Goal: Information Seeking & Learning: Learn about a topic

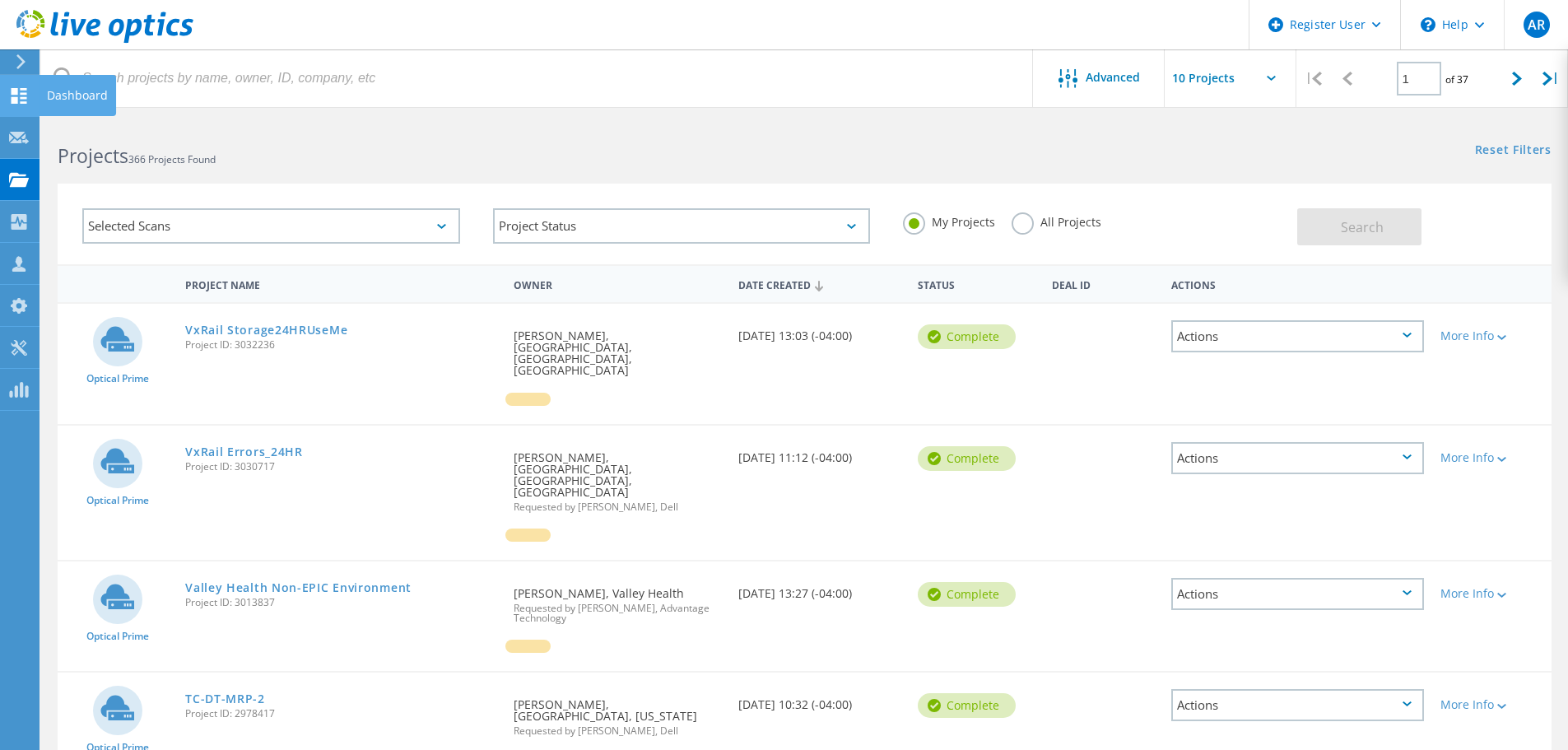
click at [25, 99] on icon at bounding box center [19, 96] width 20 height 16
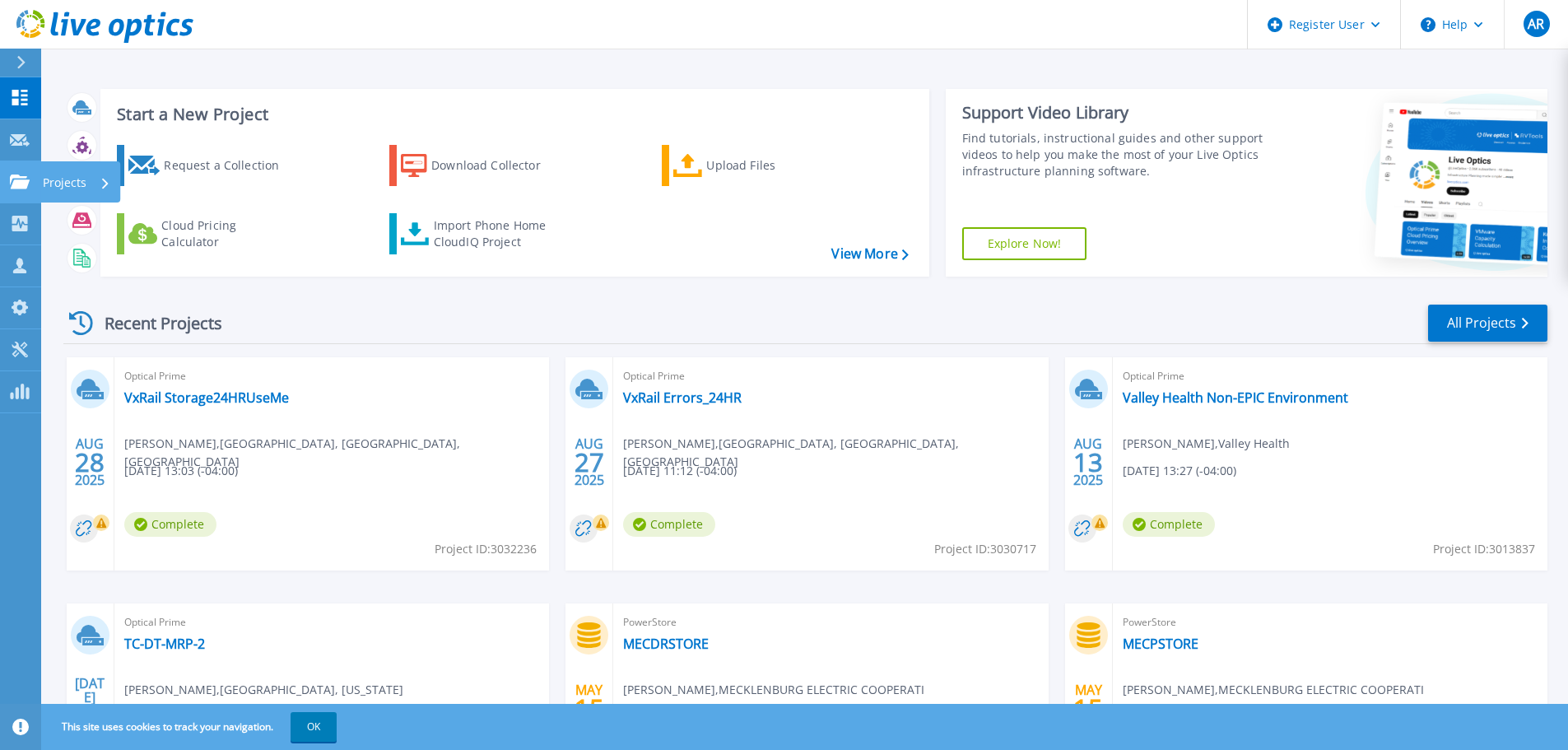
click at [14, 190] on link "Projects Projects" at bounding box center [20, 181] width 41 height 42
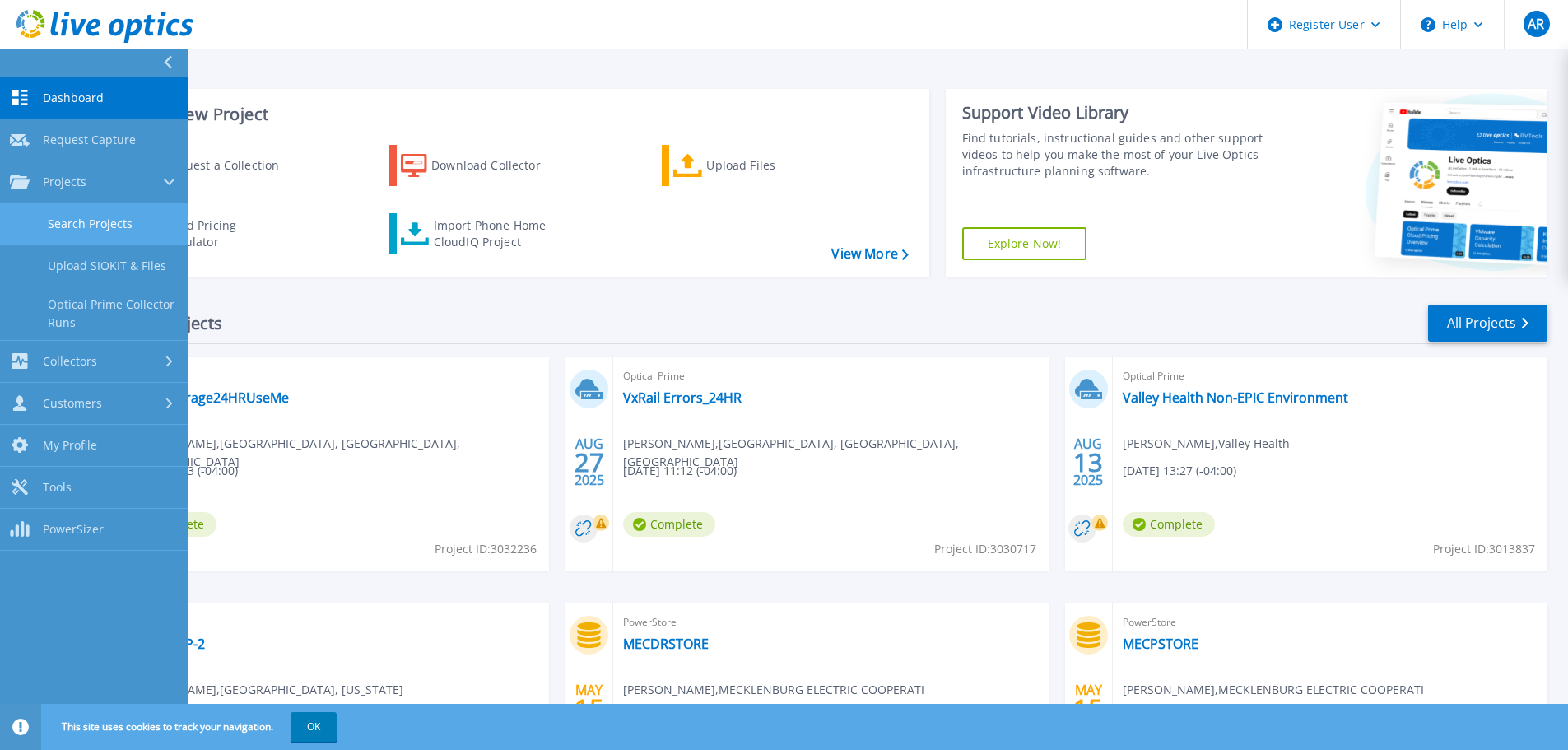
click at [119, 227] on link "Search Projects" at bounding box center [94, 223] width 187 height 42
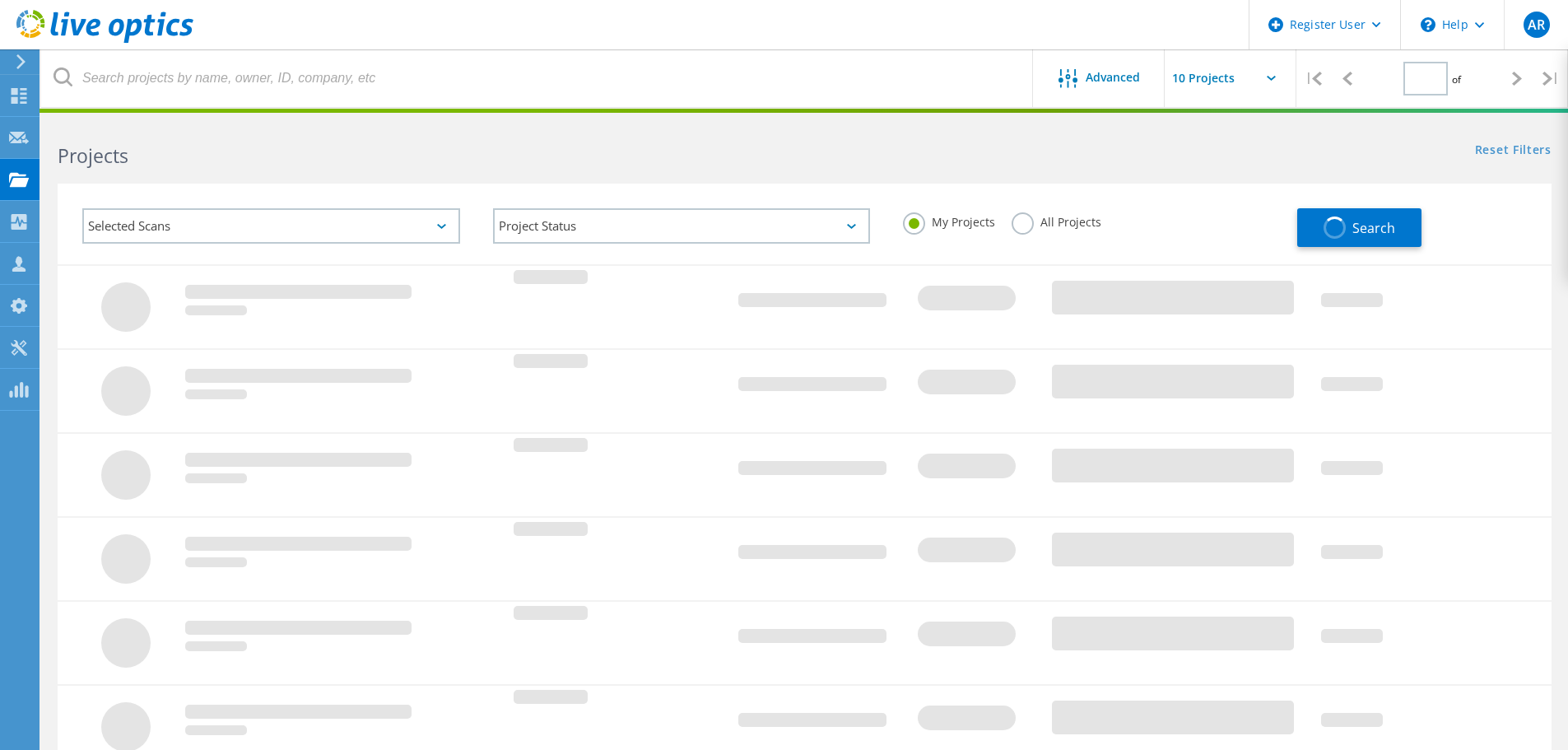
type input "1"
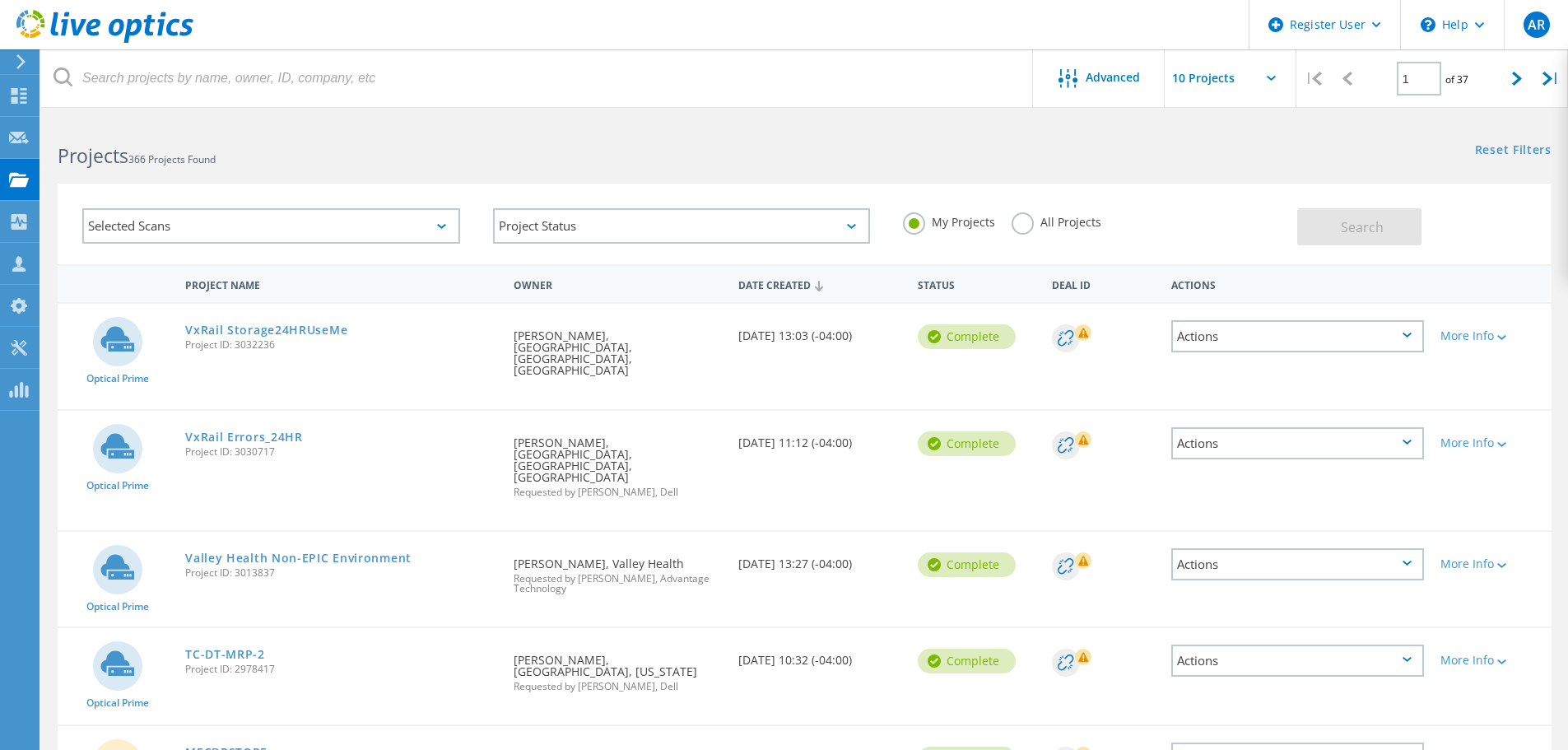
click at [1031, 232] on div "All Projects" at bounding box center [1056, 224] width 90 height 23
click at [1024, 221] on label "All Projects" at bounding box center [1056, 220] width 90 height 16
click at [0, 0] on input "All Projects" at bounding box center [0, 0] width 0 height 0
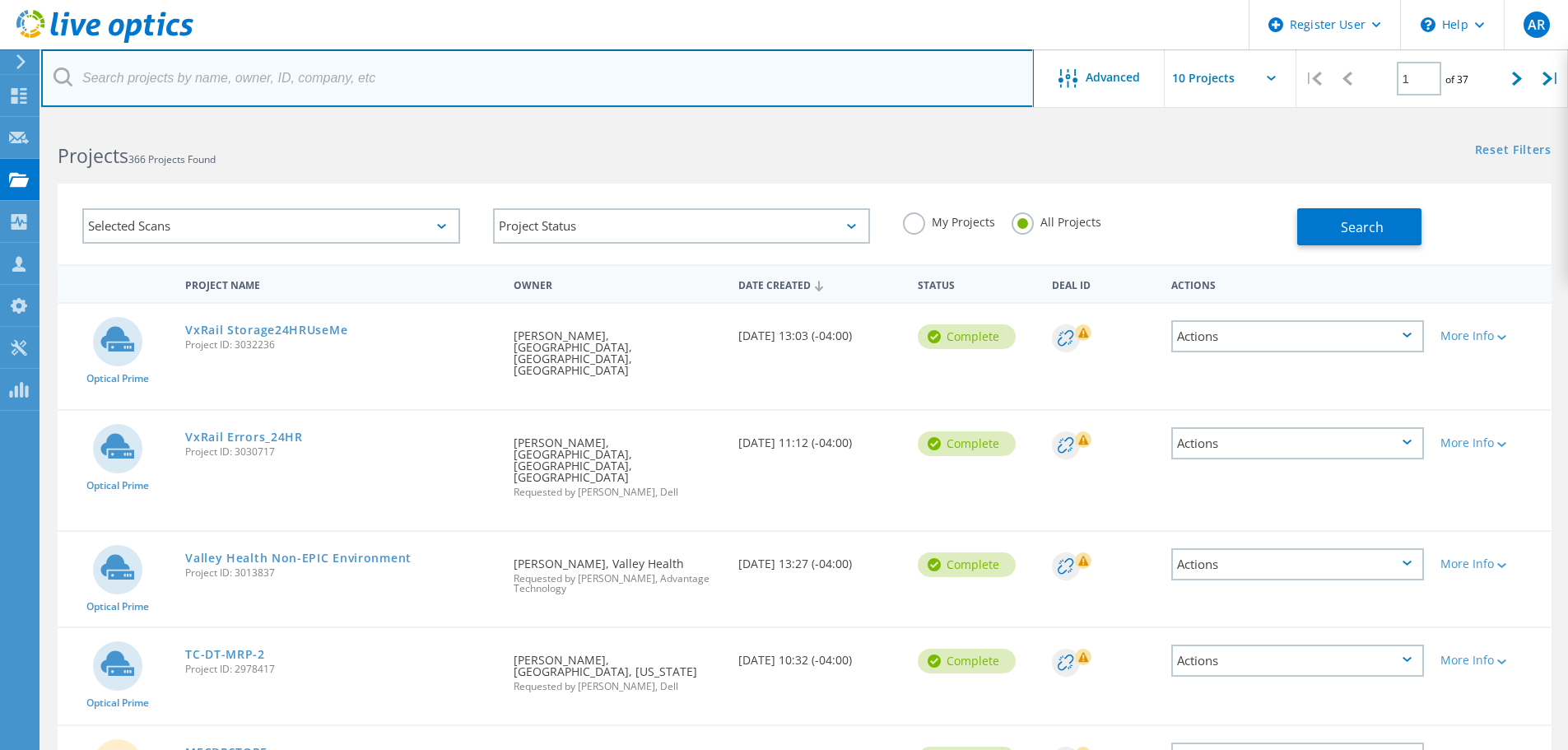
click at [184, 82] on input "text" at bounding box center [537, 78] width 993 height 58
type input "chrismiller@atlanticbay.com"
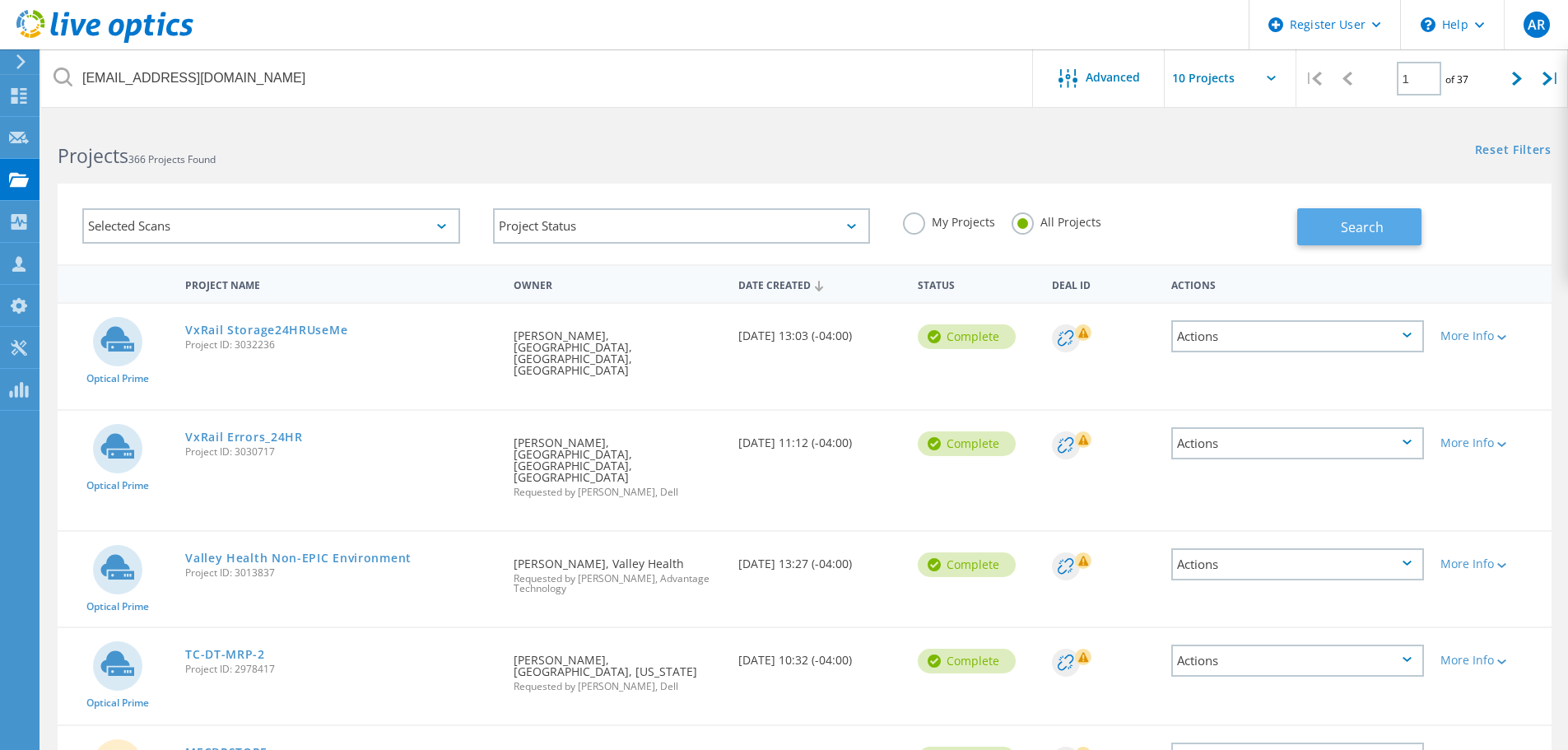
click at [1344, 233] on span "Search" at bounding box center [1362, 227] width 43 height 19
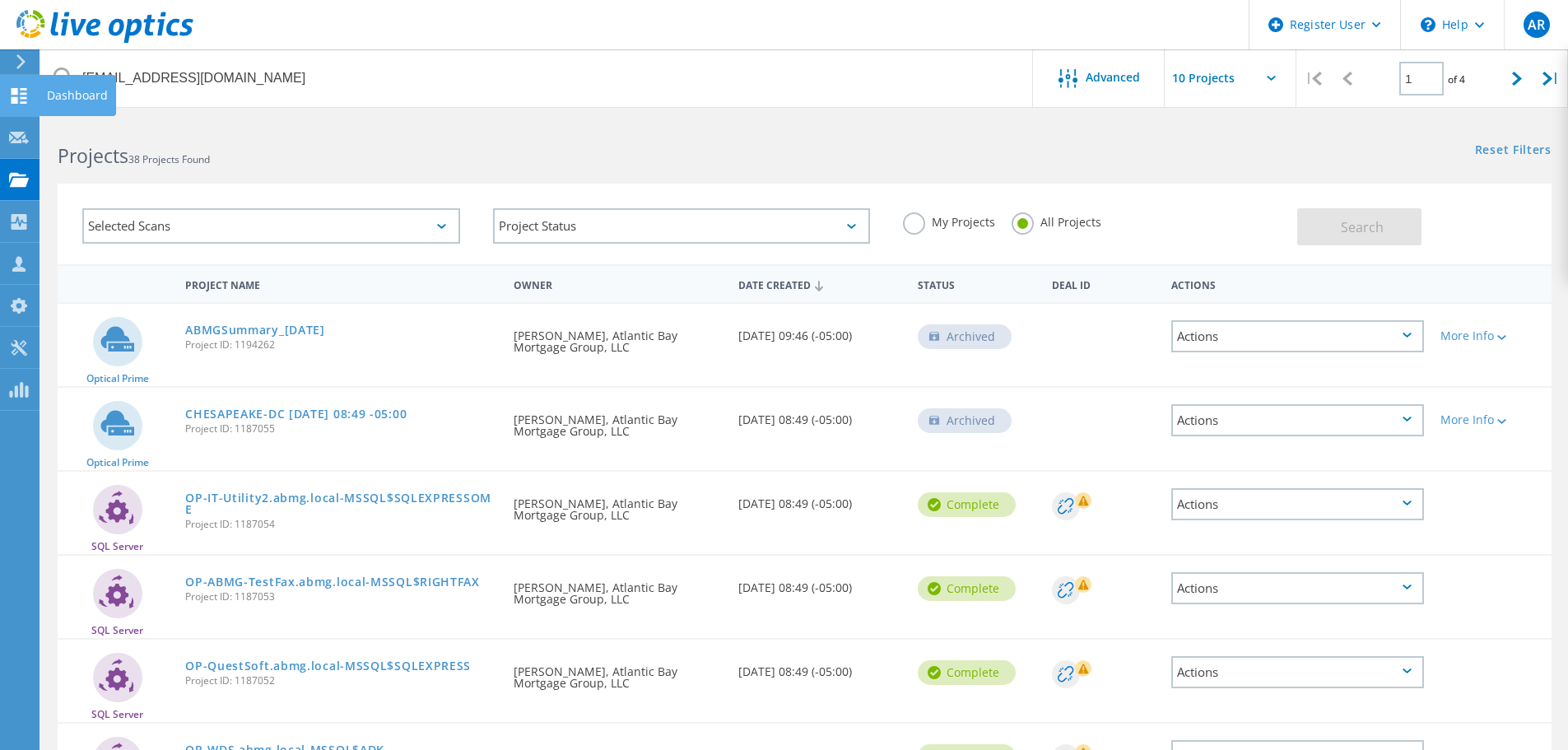
click at [19, 103] on div at bounding box center [19, 98] width 20 height 19
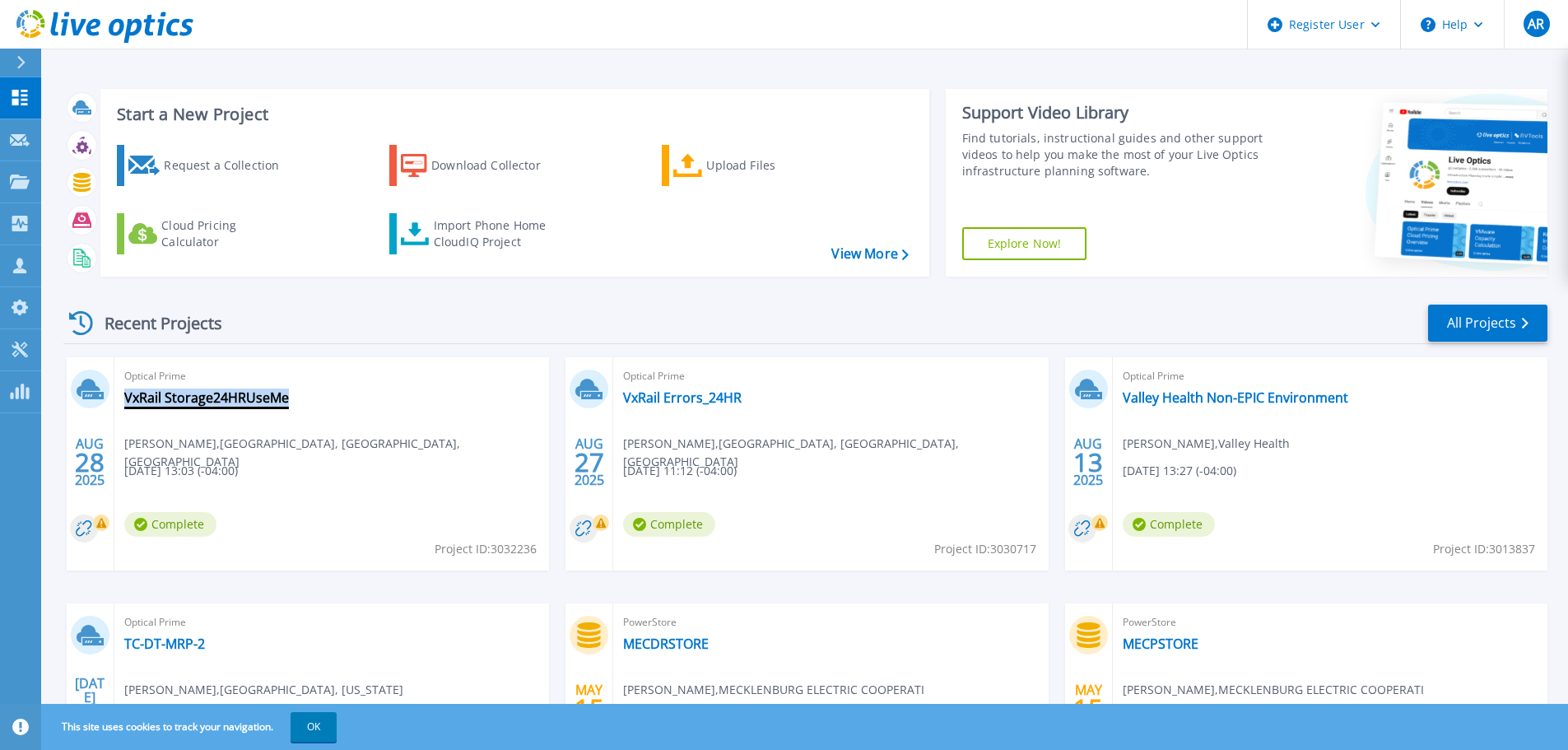
drag, startPoint x: 322, startPoint y: 401, endPoint x: 287, endPoint y: 404, distance: 35.1
click at [287, 404] on div "Optical Prime VxRail Storage24HRUseMe Gary Jones , BERKELEY CO SCHOOL DISTRICT,…" at bounding box center [332, 463] width 435 height 214
copy div "VxRail Storage24HRUseMe"
click at [269, 476] on div "Optical Prime VxRail Storage24HRUseMe Gary Jones , BERKELEY CO SCHOOL DISTRICT,…" at bounding box center [332, 463] width 435 height 214
drag, startPoint x: 266, startPoint y: 471, endPoint x: 137, endPoint y: 406, distance: 144.5
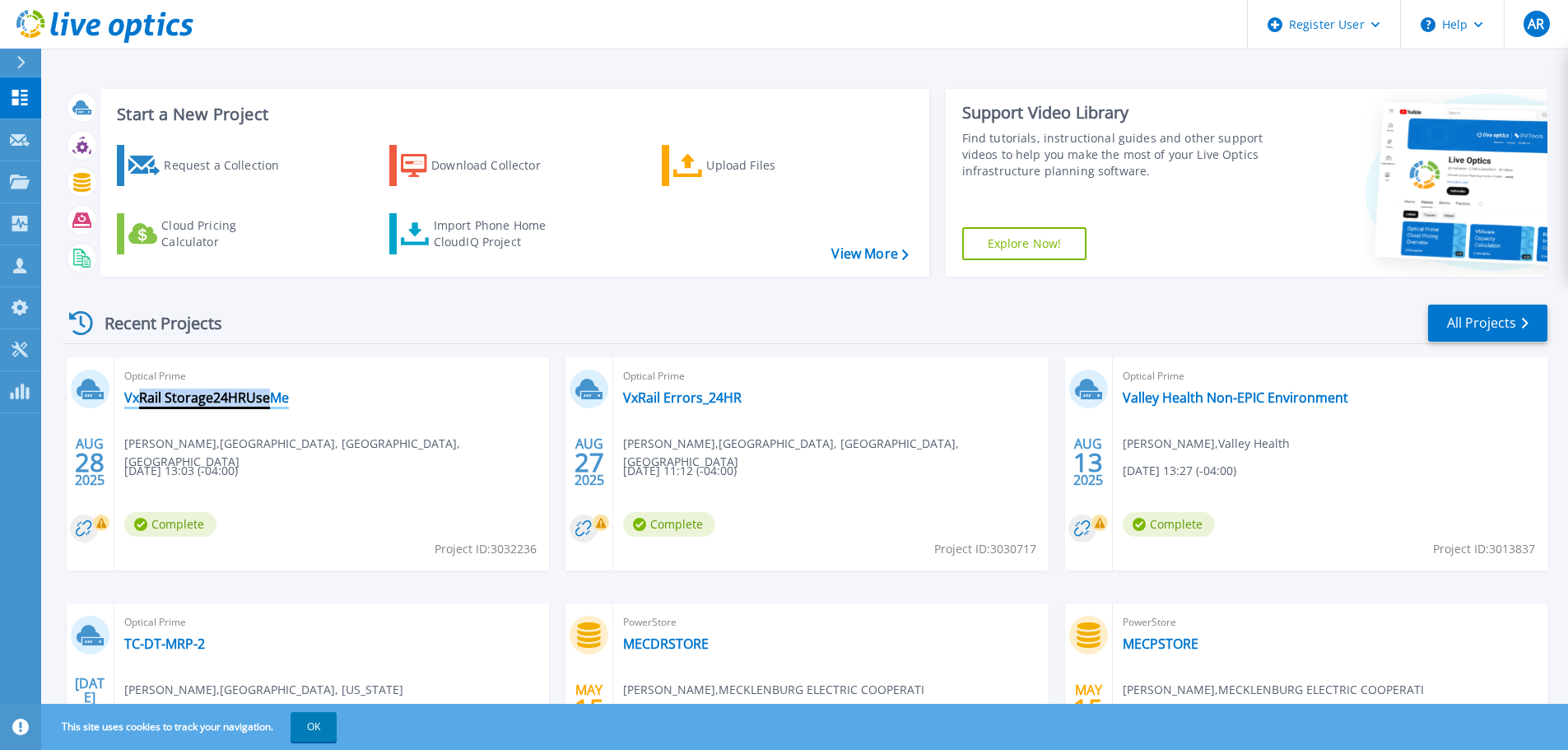
click at [137, 406] on div "Optical Prime VxRail Storage24HRUseMe Gary Jones , BERKELEY CO SCHOOL DISTRICT,…" at bounding box center [332, 463] width 435 height 214
drag, startPoint x: 128, startPoint y: 375, endPoint x: 314, endPoint y: 489, distance: 218.2
click at [314, 489] on div "Optical Prime VxRail Storage24HRUseMe Gary Jones , BERKELEY CO SCHOOL DISTRICT,…" at bounding box center [332, 463] width 435 height 214
click at [305, 489] on div "Optical Prime VxRail Storage24HRUseMe Gary Jones , BERKELEY CO SCHOOL DISTRICT,…" at bounding box center [332, 463] width 435 height 214
drag, startPoint x: 266, startPoint y: 475, endPoint x: 156, endPoint y: 401, distance: 132.6
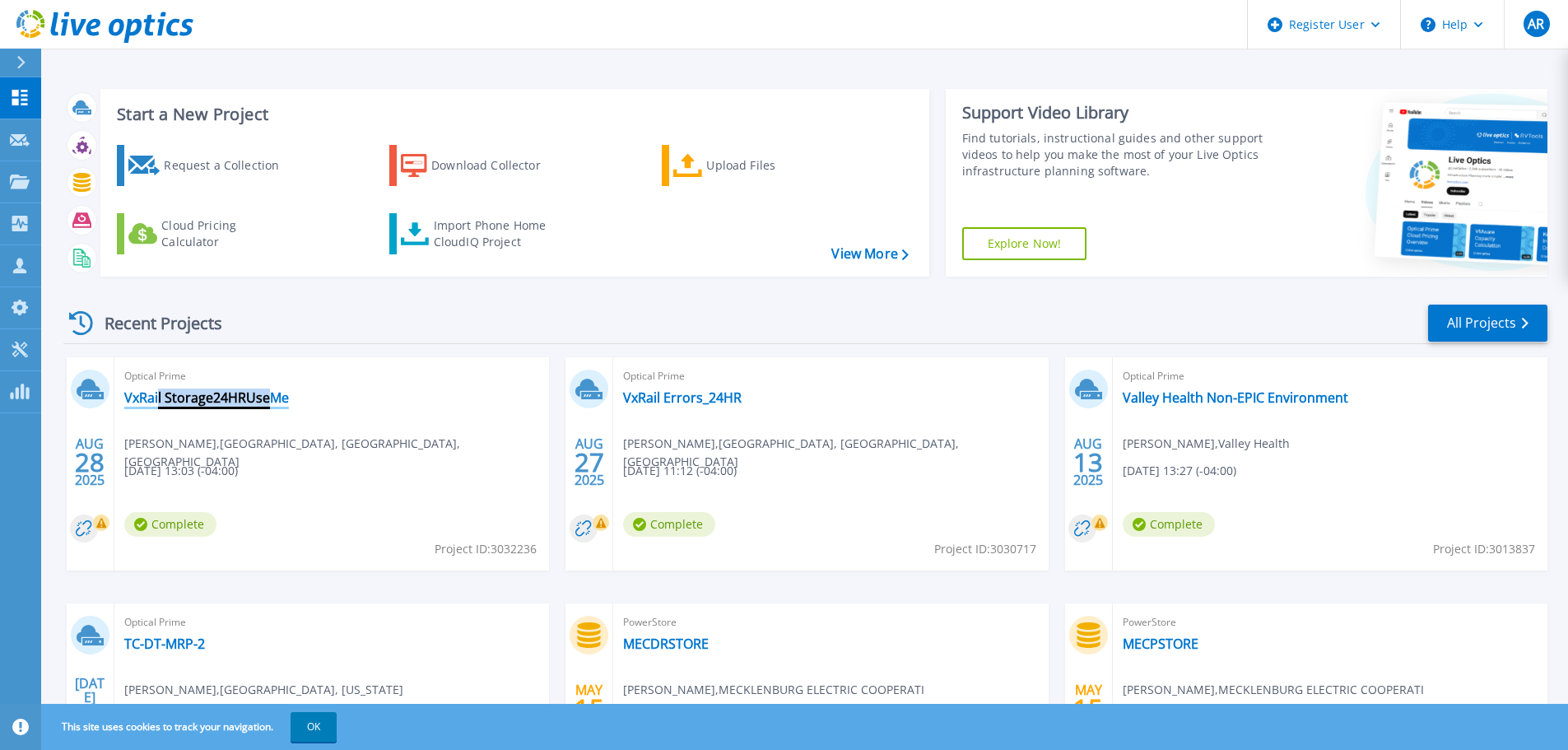
click at [156, 401] on div "Optical Prime VxRail Storage24HRUseMe Gary Jones , BERKELEY CO SCHOOL DISTRICT,…" at bounding box center [332, 463] width 435 height 214
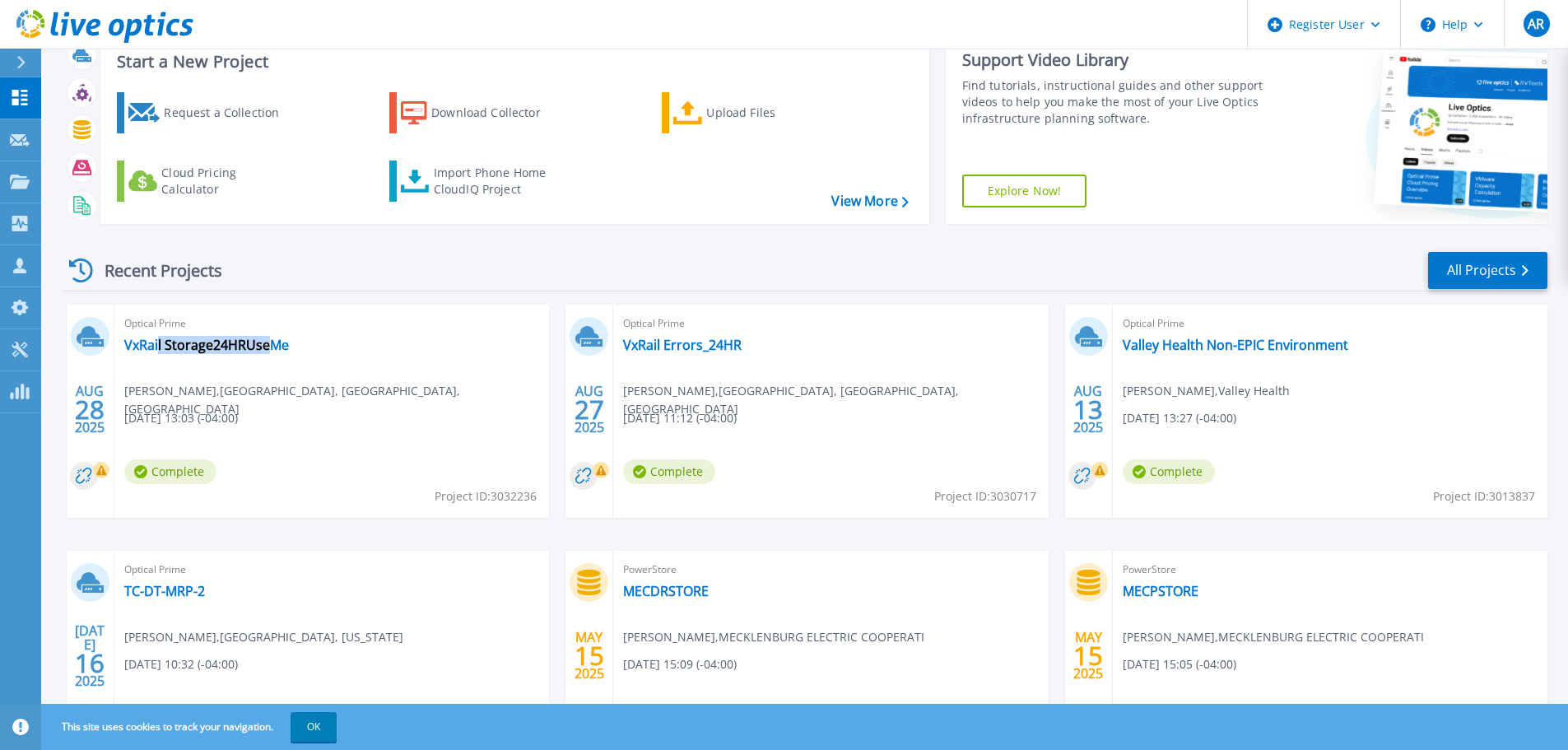
scroll to position [82, 0]
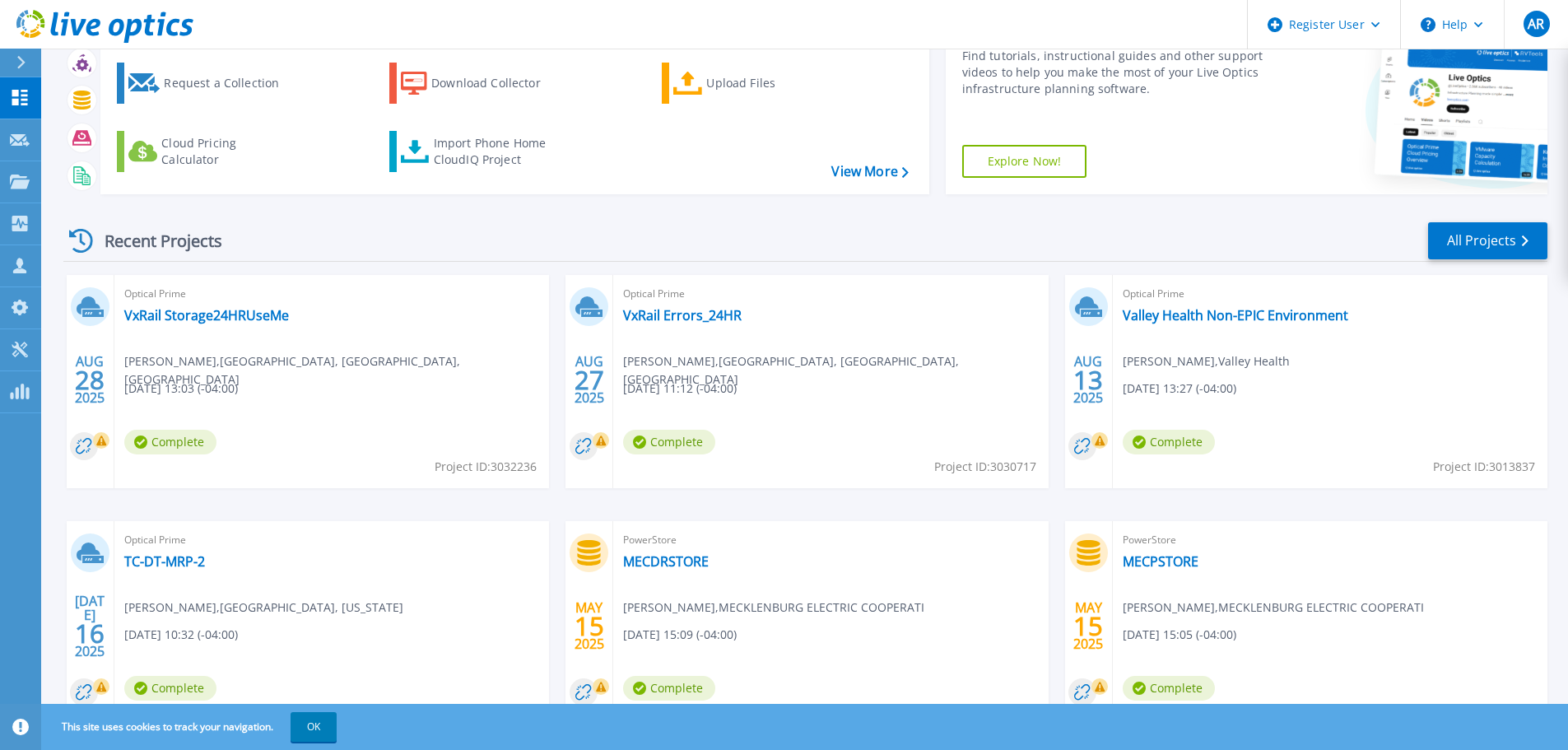
click at [317, 407] on div "Optical Prime VxRail Storage24HRUseMe Gary Jones , BERKELEY CO SCHOOL DISTRICT,…" at bounding box center [332, 381] width 435 height 214
click at [219, 318] on link "VxRail Storage24HRUseMe" at bounding box center [206, 315] width 165 height 17
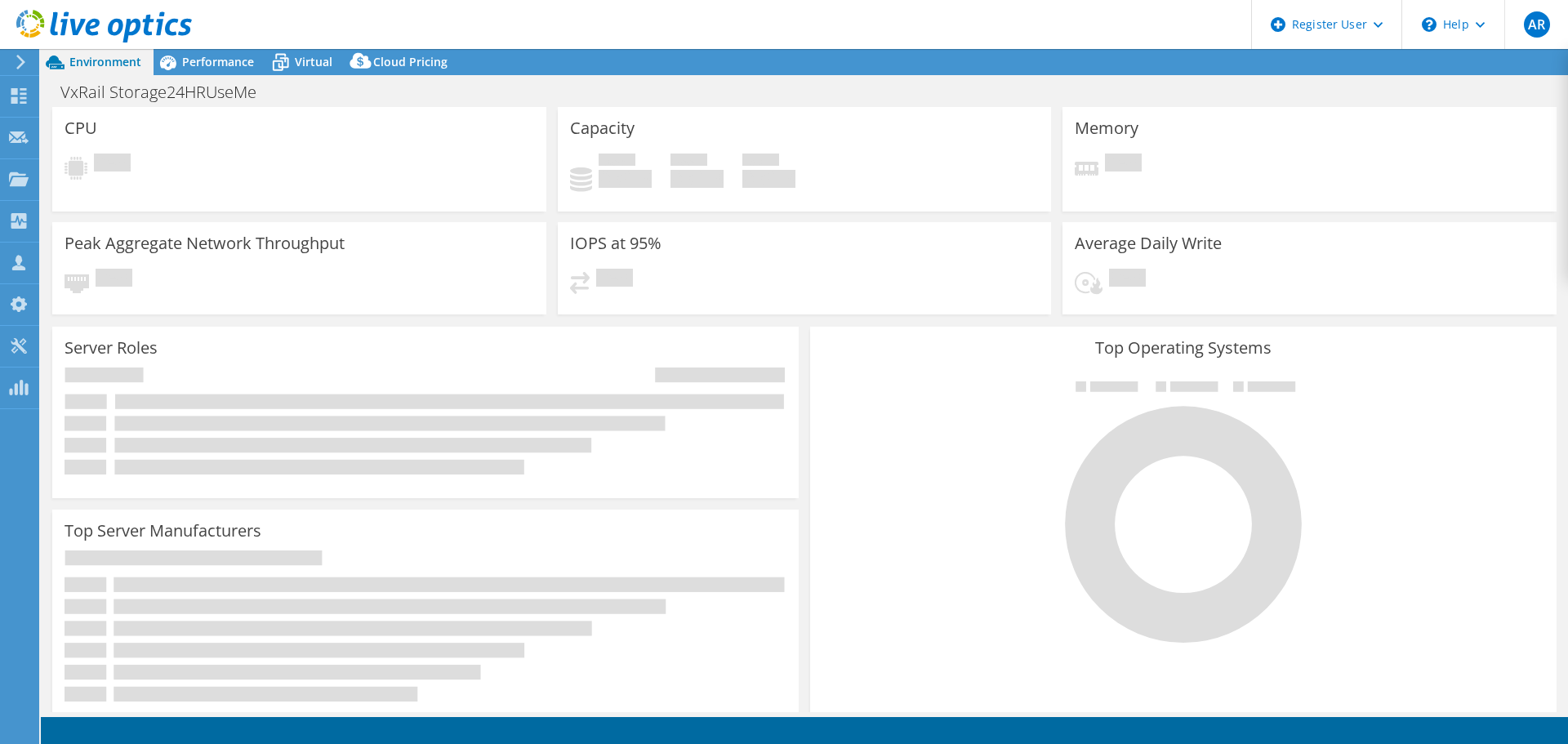
select select "USD"
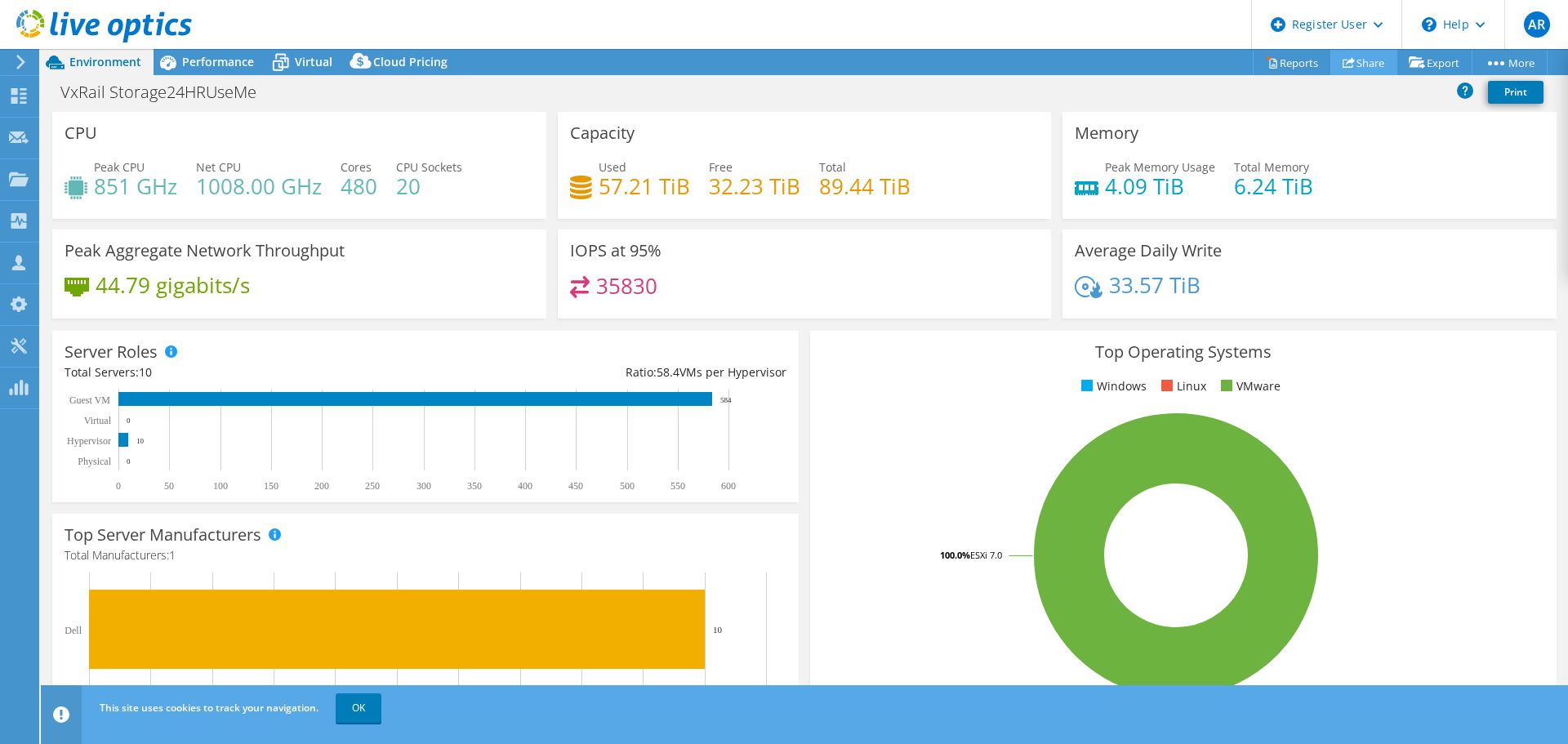
click at [1362, 65] on link "Share" at bounding box center [1363, 62] width 67 height 25
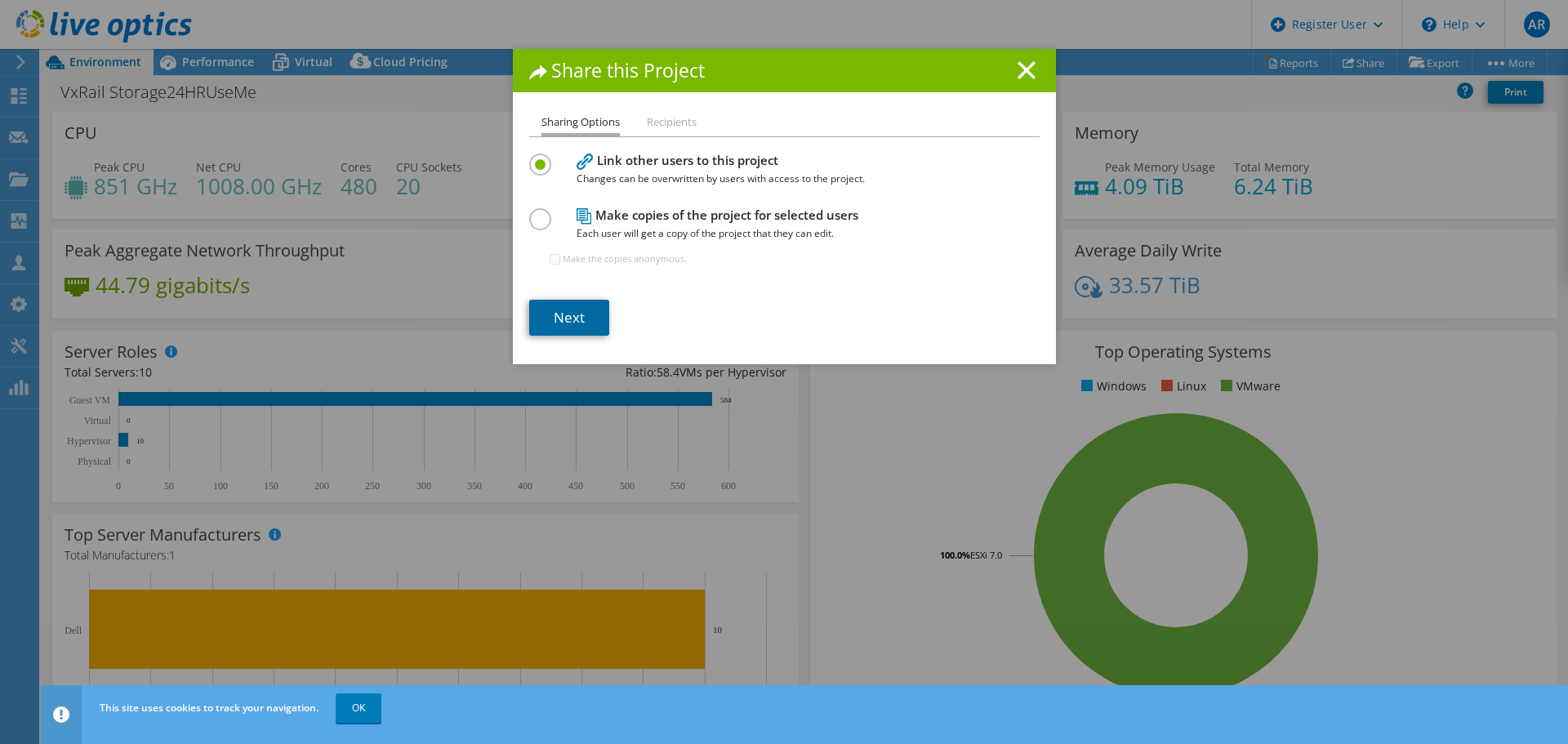
click at [578, 318] on link "Next" at bounding box center [569, 317] width 80 height 36
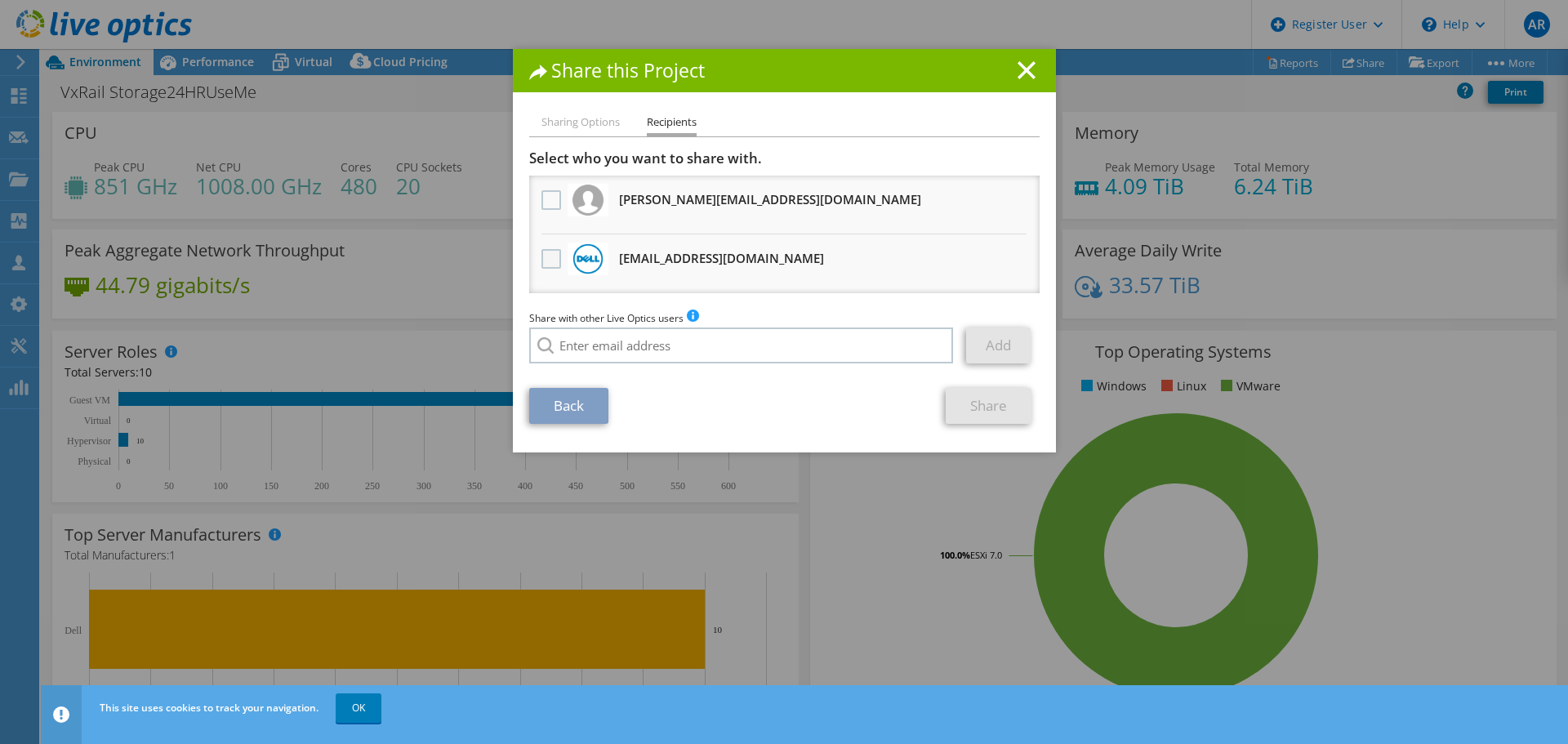
click at [542, 254] on label at bounding box center [553, 258] width 23 height 19
click at [0, 0] on input "checkbox" at bounding box center [0, 0] width 0 height 0
click at [1007, 420] on link "Share" at bounding box center [988, 405] width 86 height 36
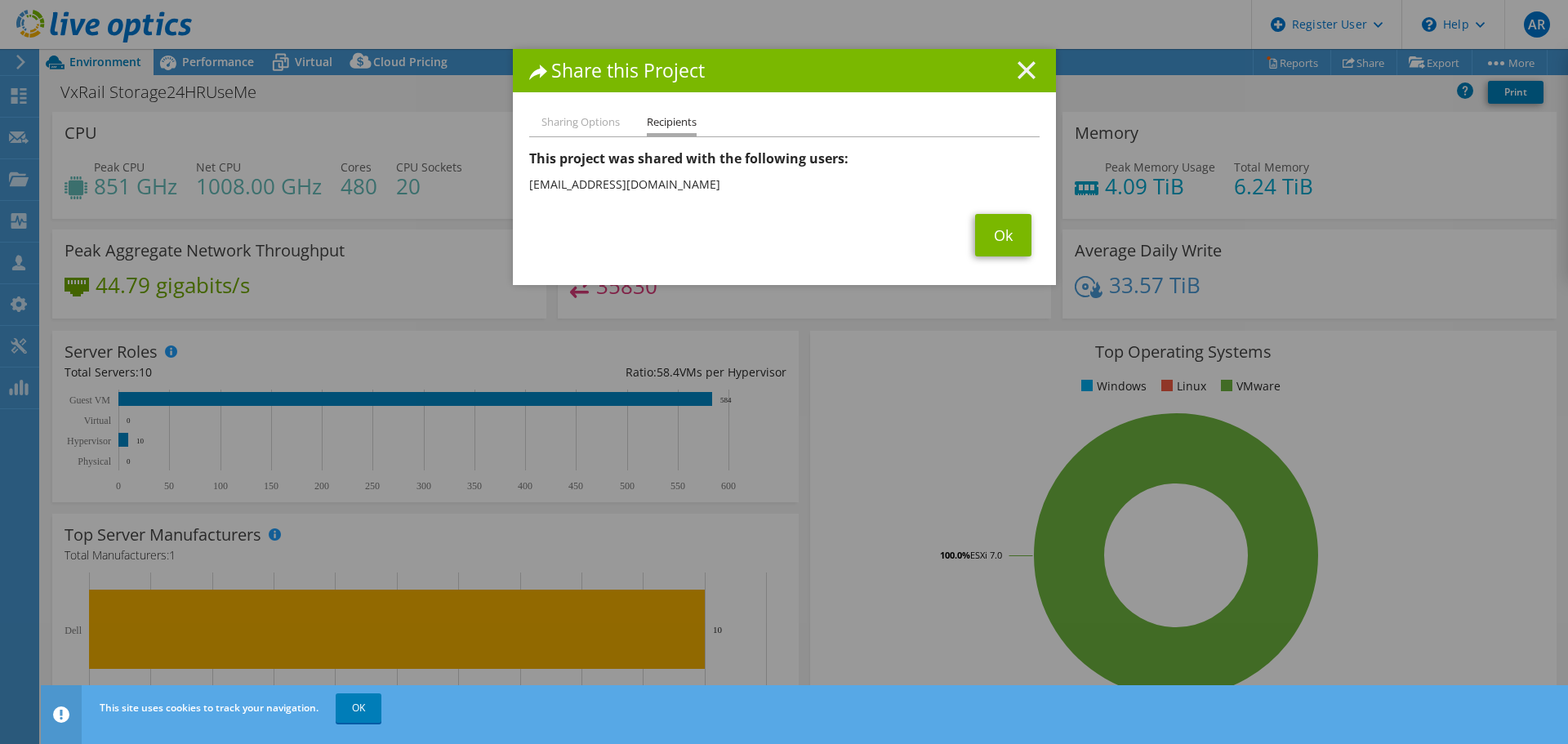
click at [1025, 65] on line at bounding box center [1026, 70] width 16 height 16
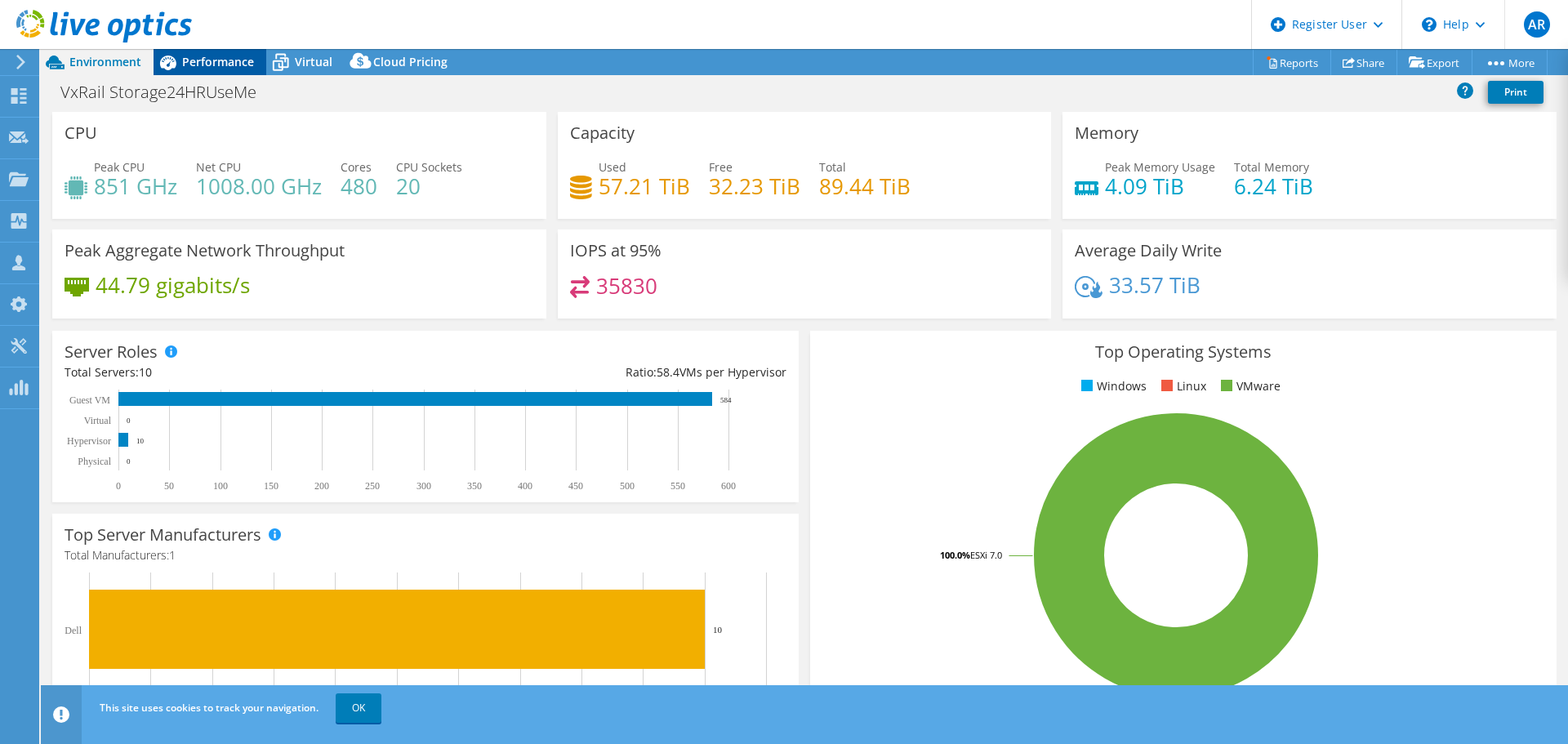
click at [210, 74] on div "Performance" at bounding box center [210, 62] width 112 height 26
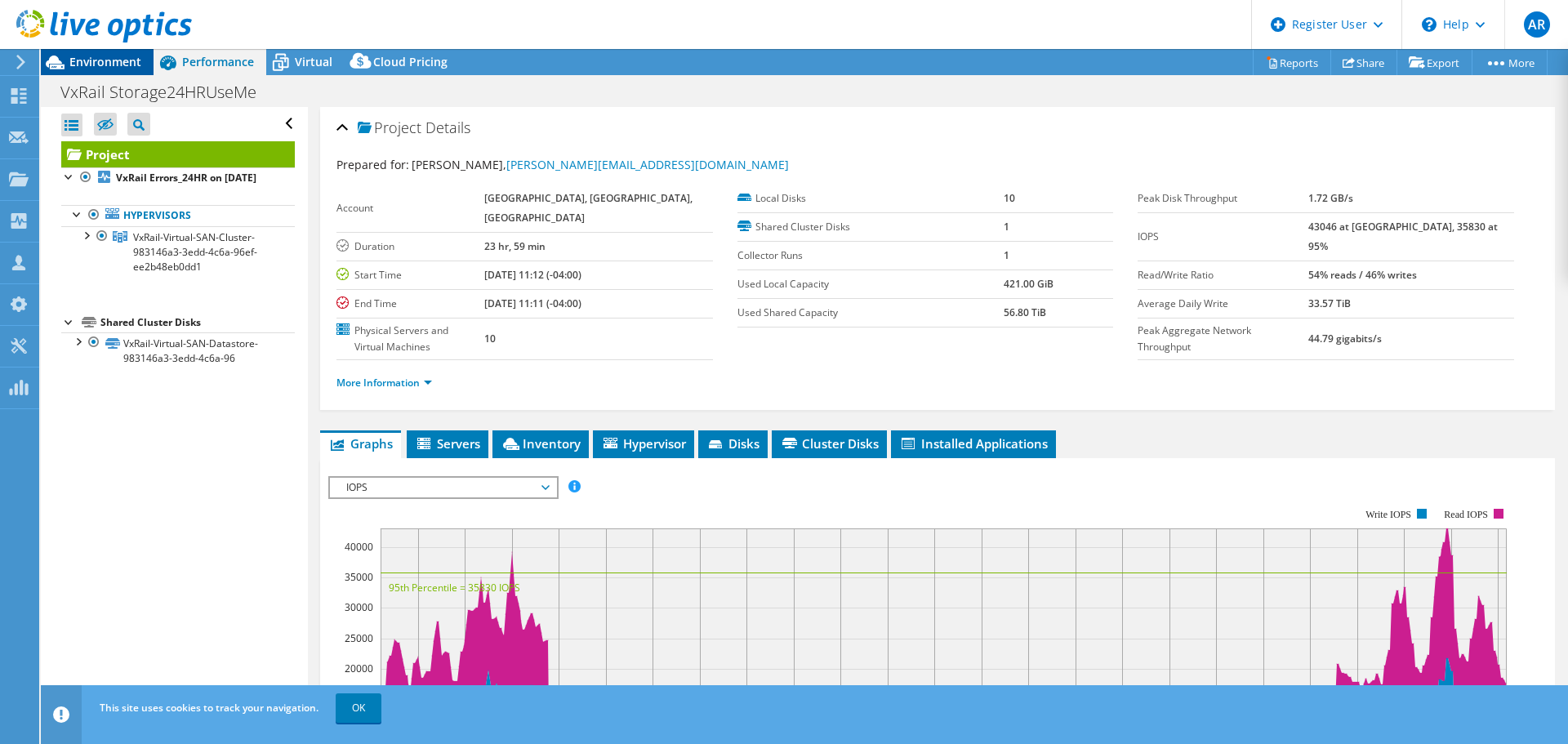
click at [119, 67] on span "Environment" at bounding box center [105, 62] width 72 height 15
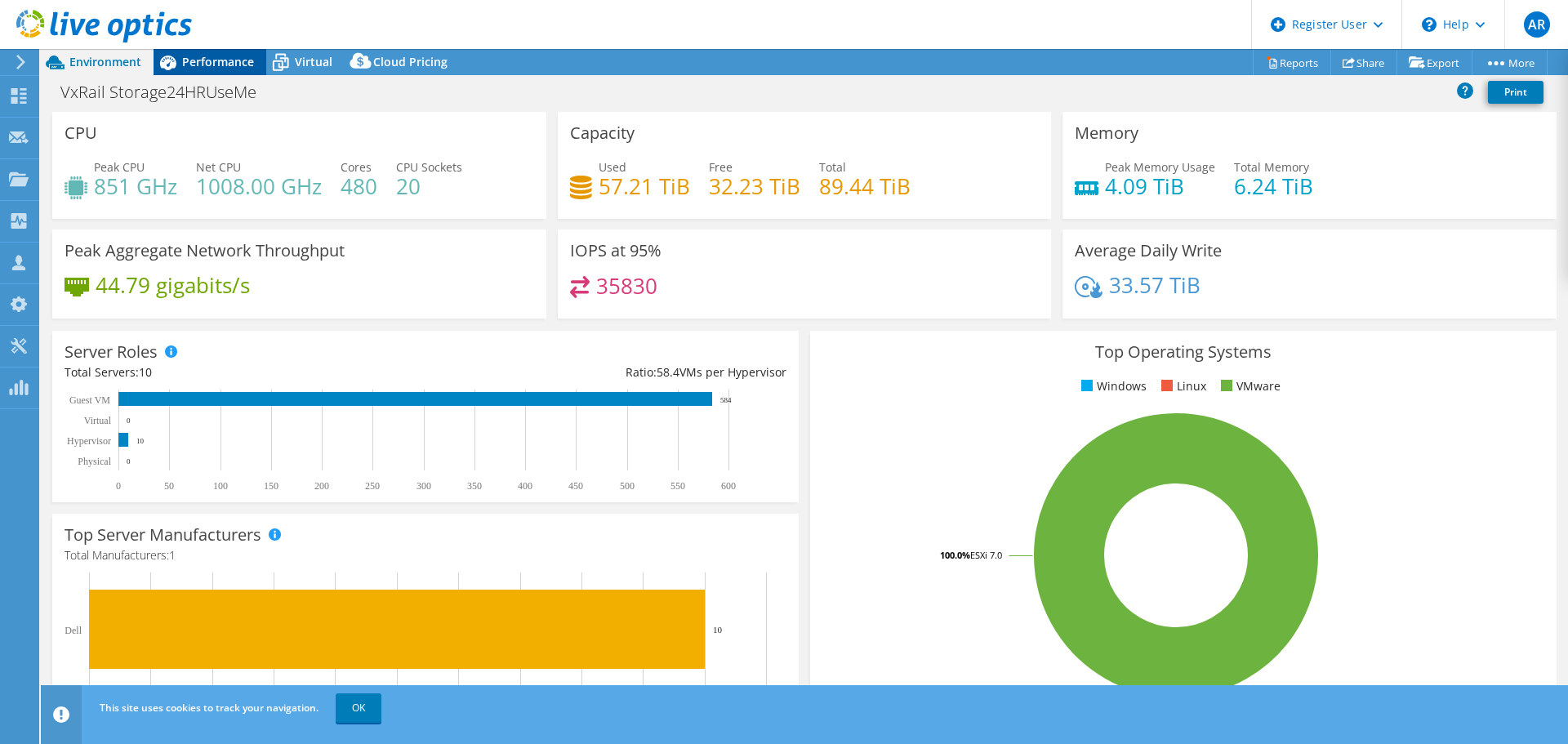
click at [233, 61] on span "Performance" at bounding box center [218, 62] width 72 height 15
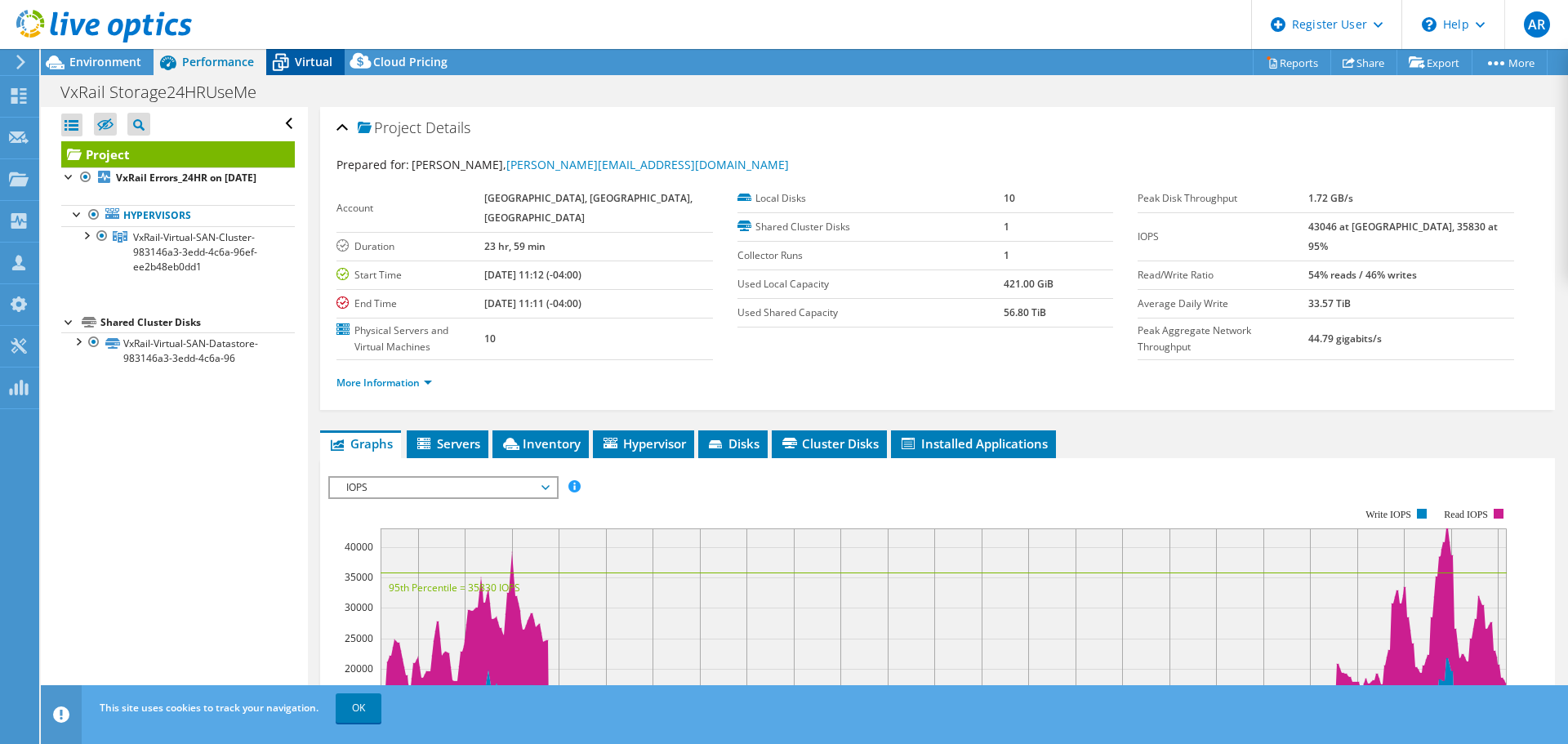
click at [299, 67] on span "Virtual" at bounding box center [313, 62] width 38 height 15
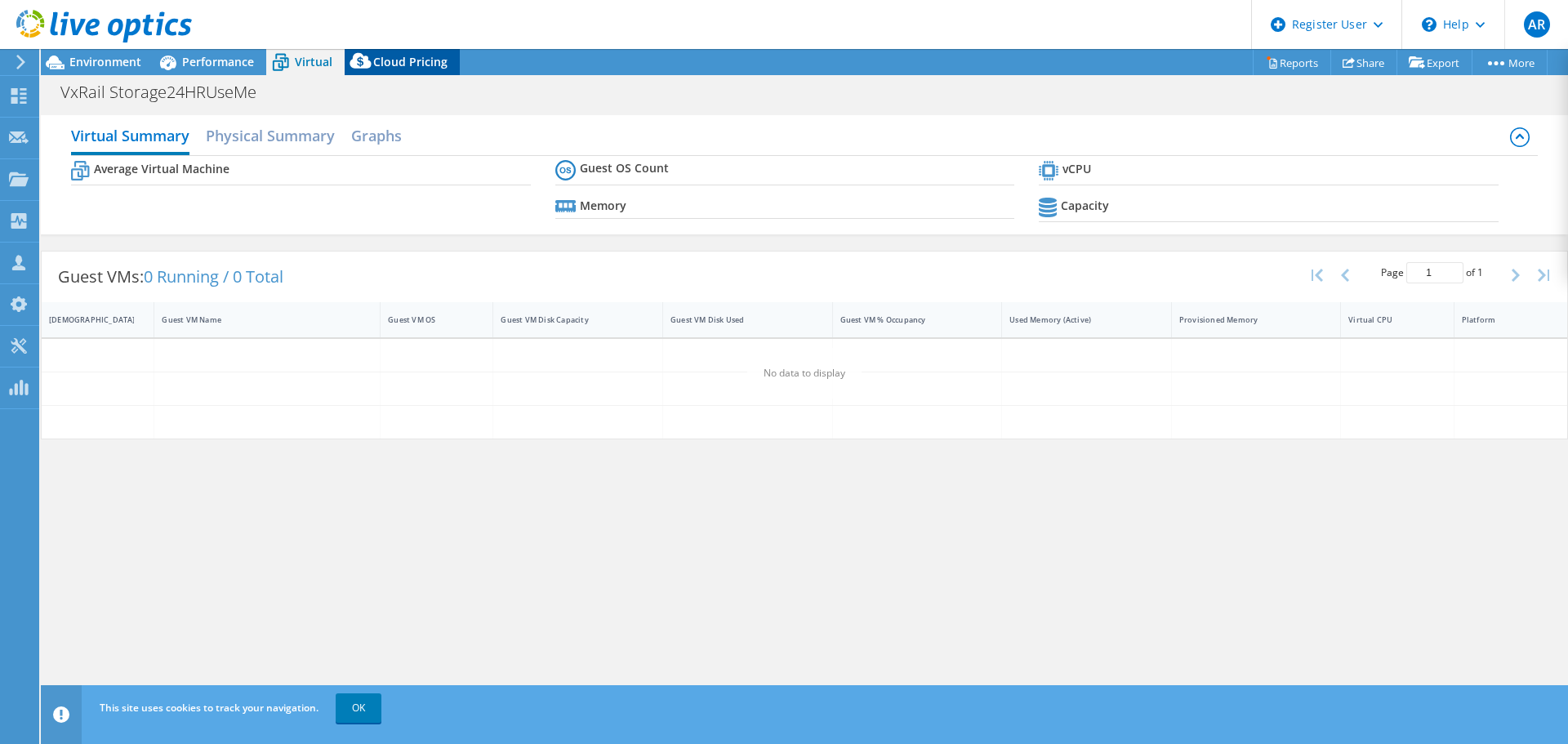
click at [400, 70] on div "Cloud Pricing" at bounding box center [401, 62] width 115 height 26
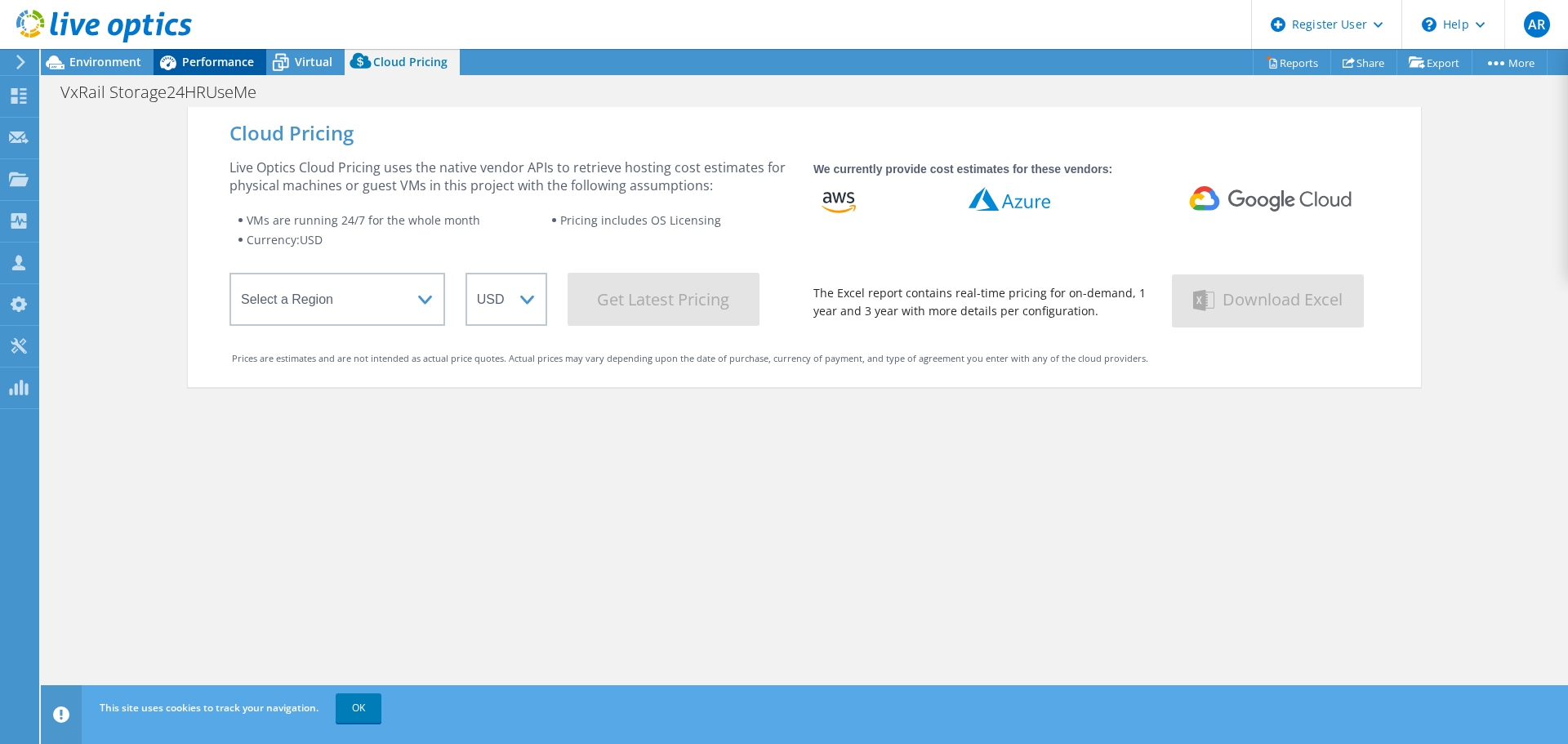
click at [201, 64] on span "Performance" at bounding box center [218, 62] width 72 height 15
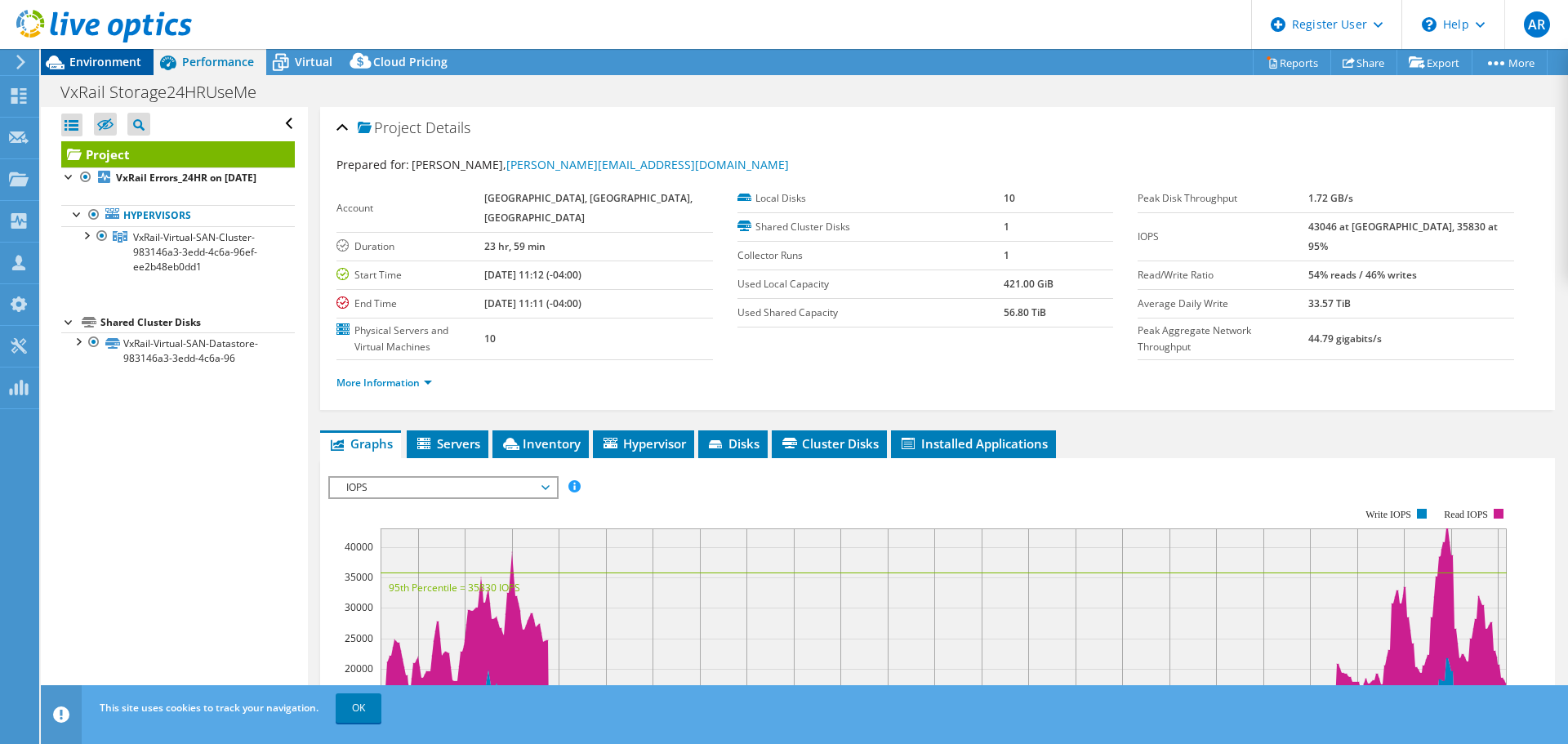
click at [112, 64] on span "Environment" at bounding box center [105, 62] width 72 height 15
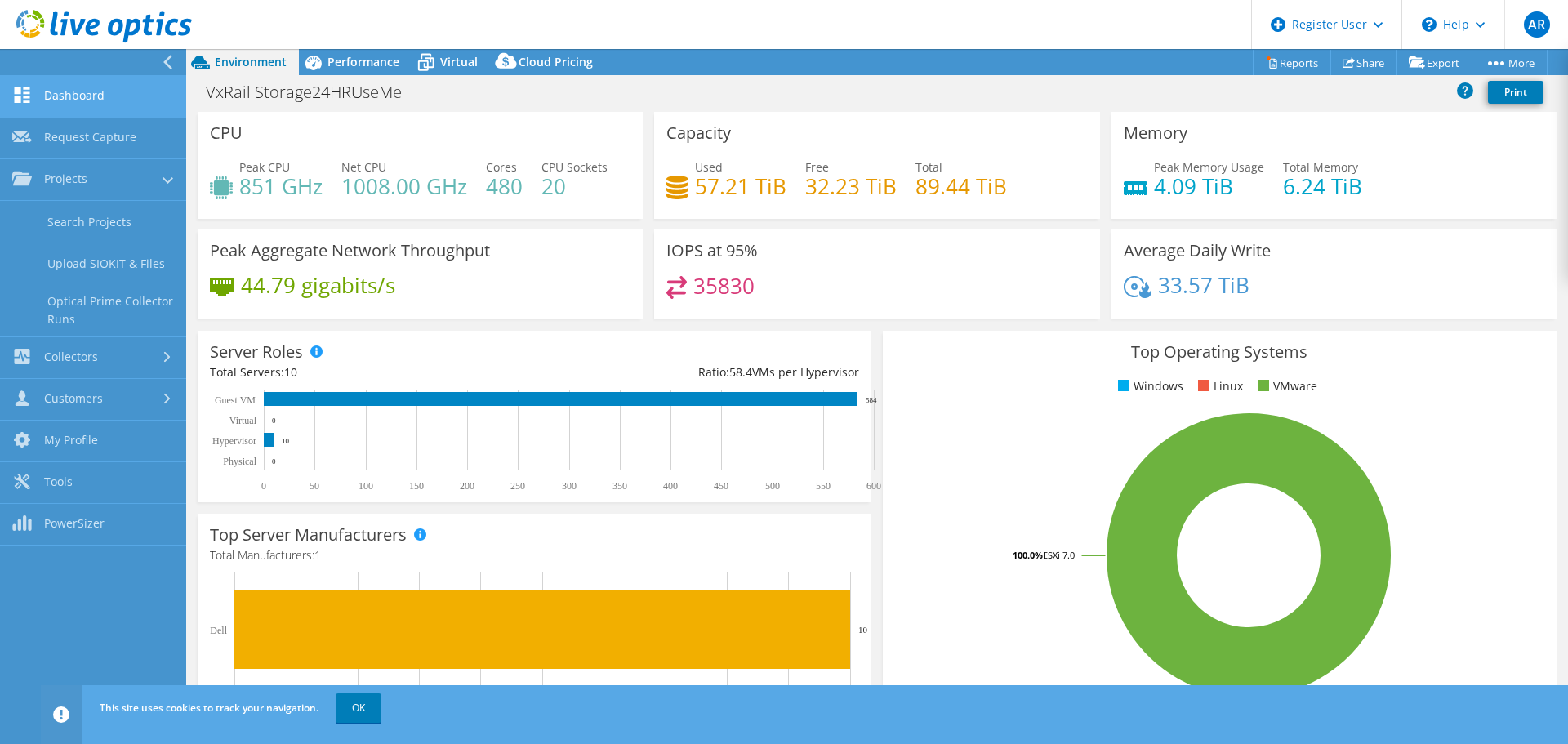
click at [74, 85] on link "Dashboard" at bounding box center [93, 96] width 186 height 42
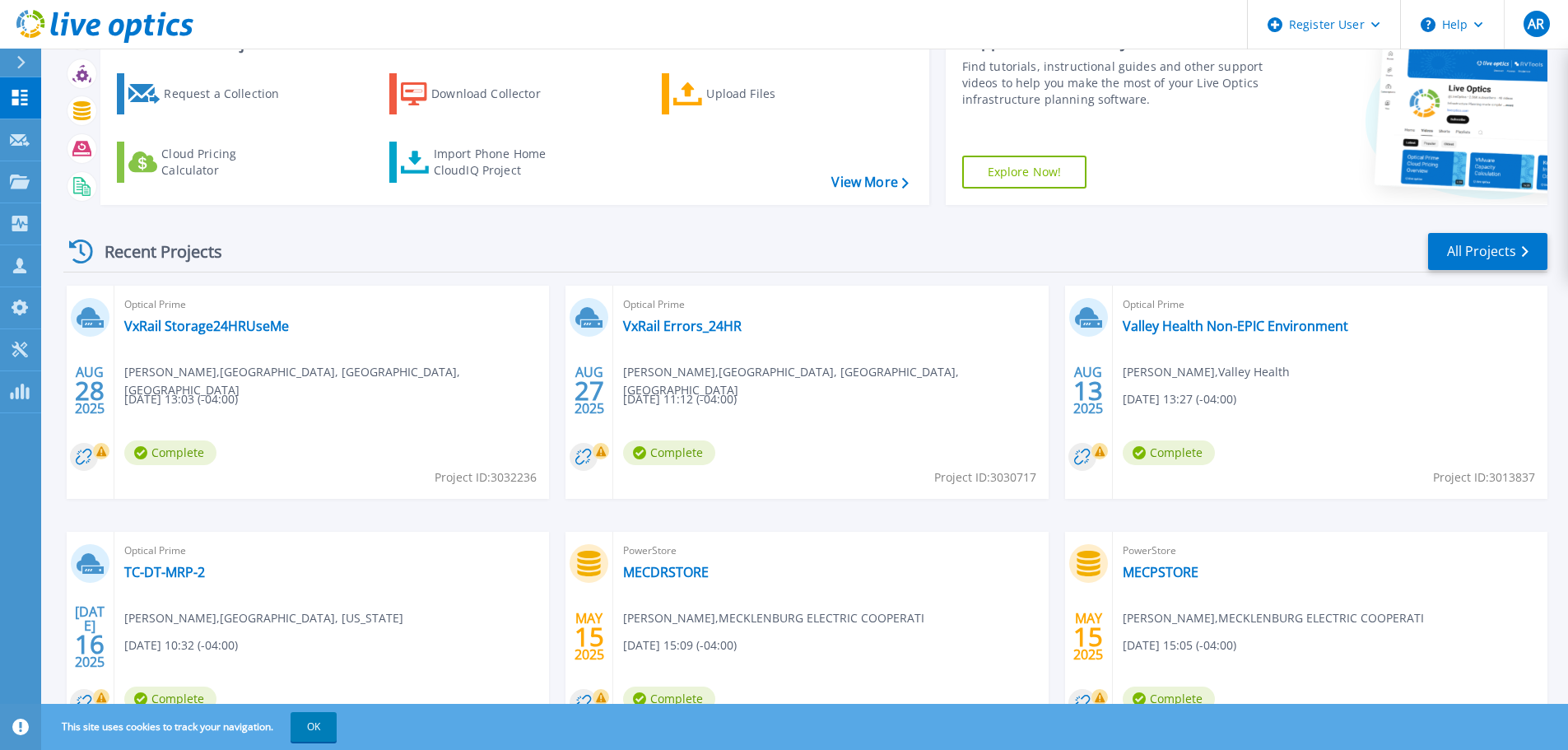
scroll to position [162, 0]
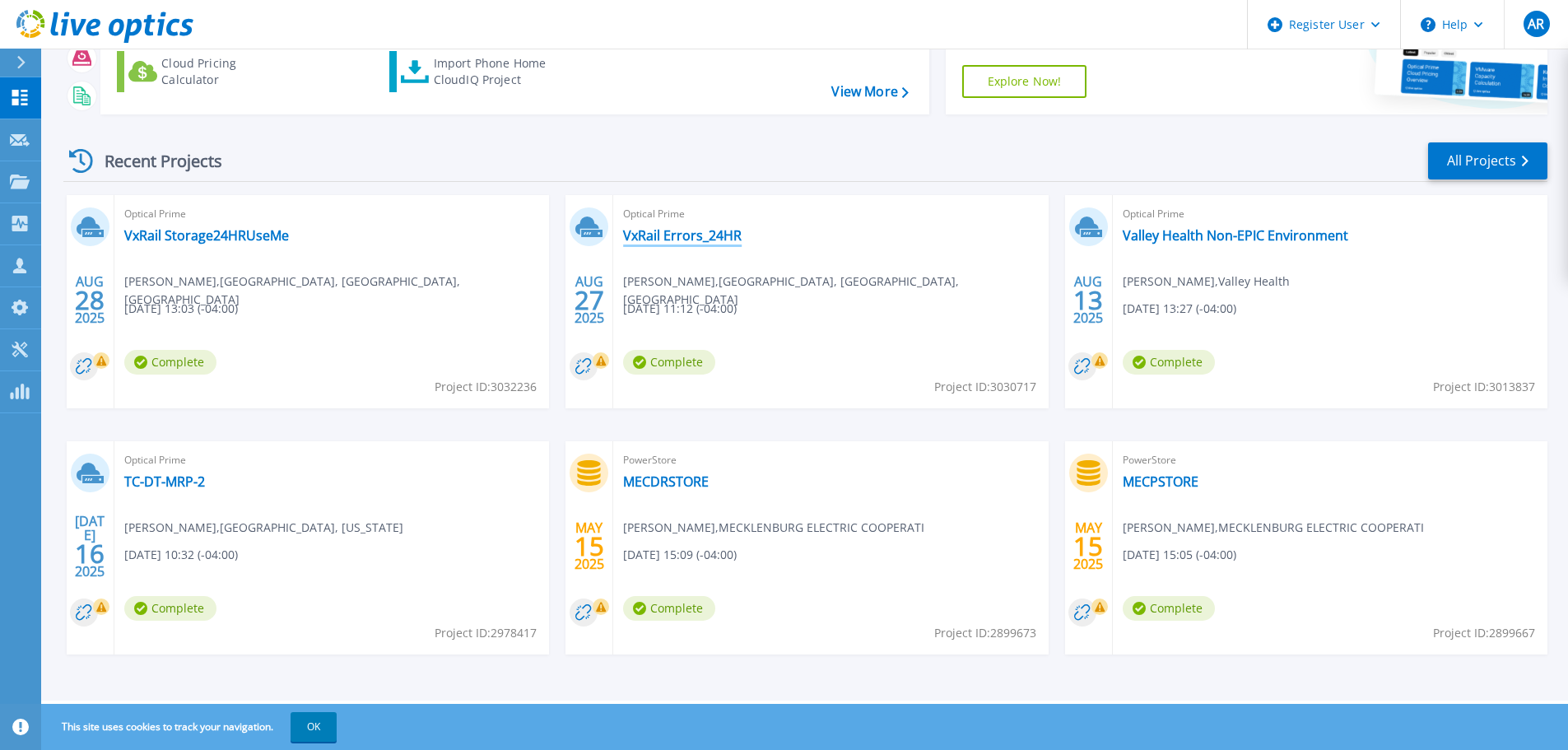
click at [715, 239] on link "VxRail Errors_24HR" at bounding box center [683, 235] width 119 height 17
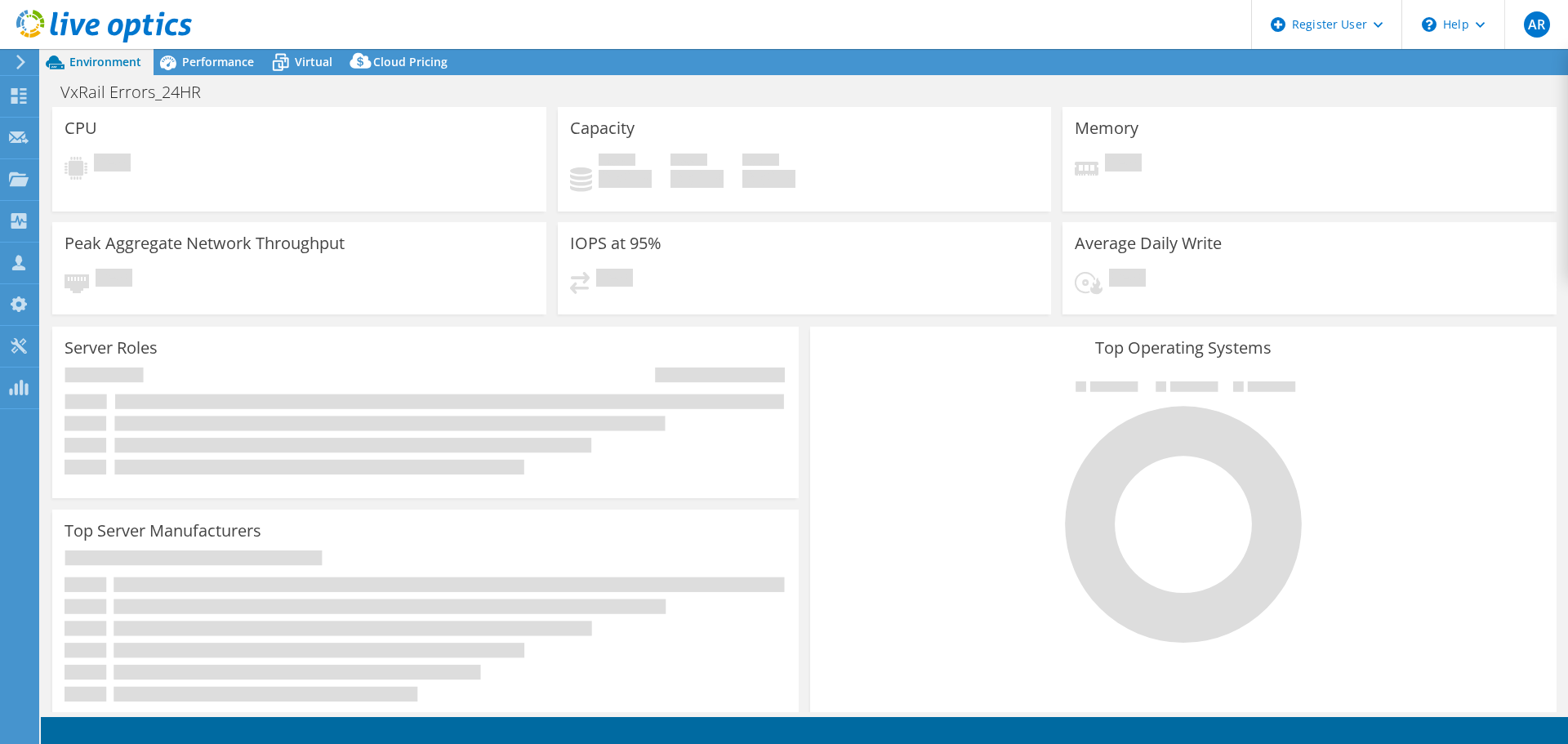
select select "USD"
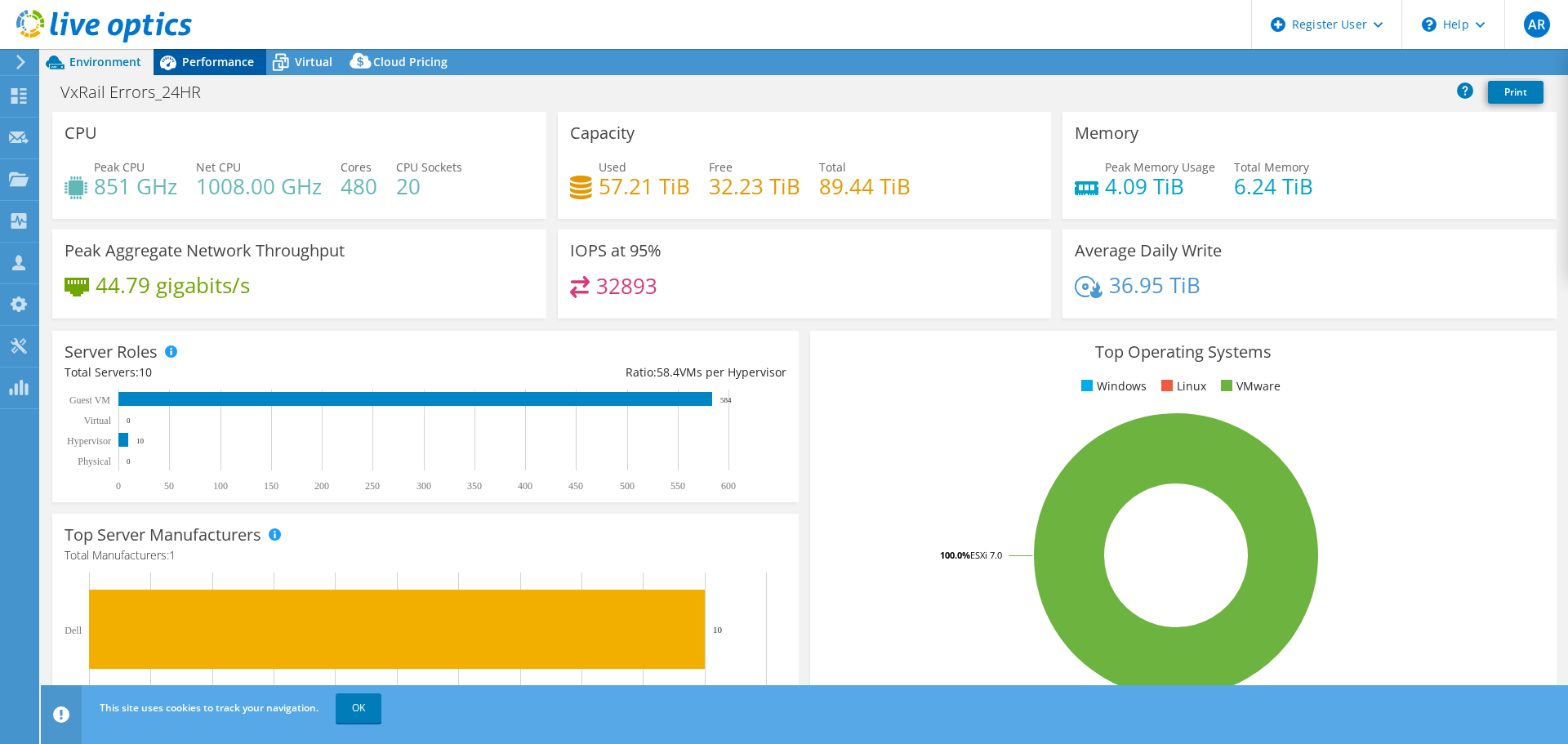
click at [239, 68] on span "Performance" at bounding box center [218, 62] width 72 height 15
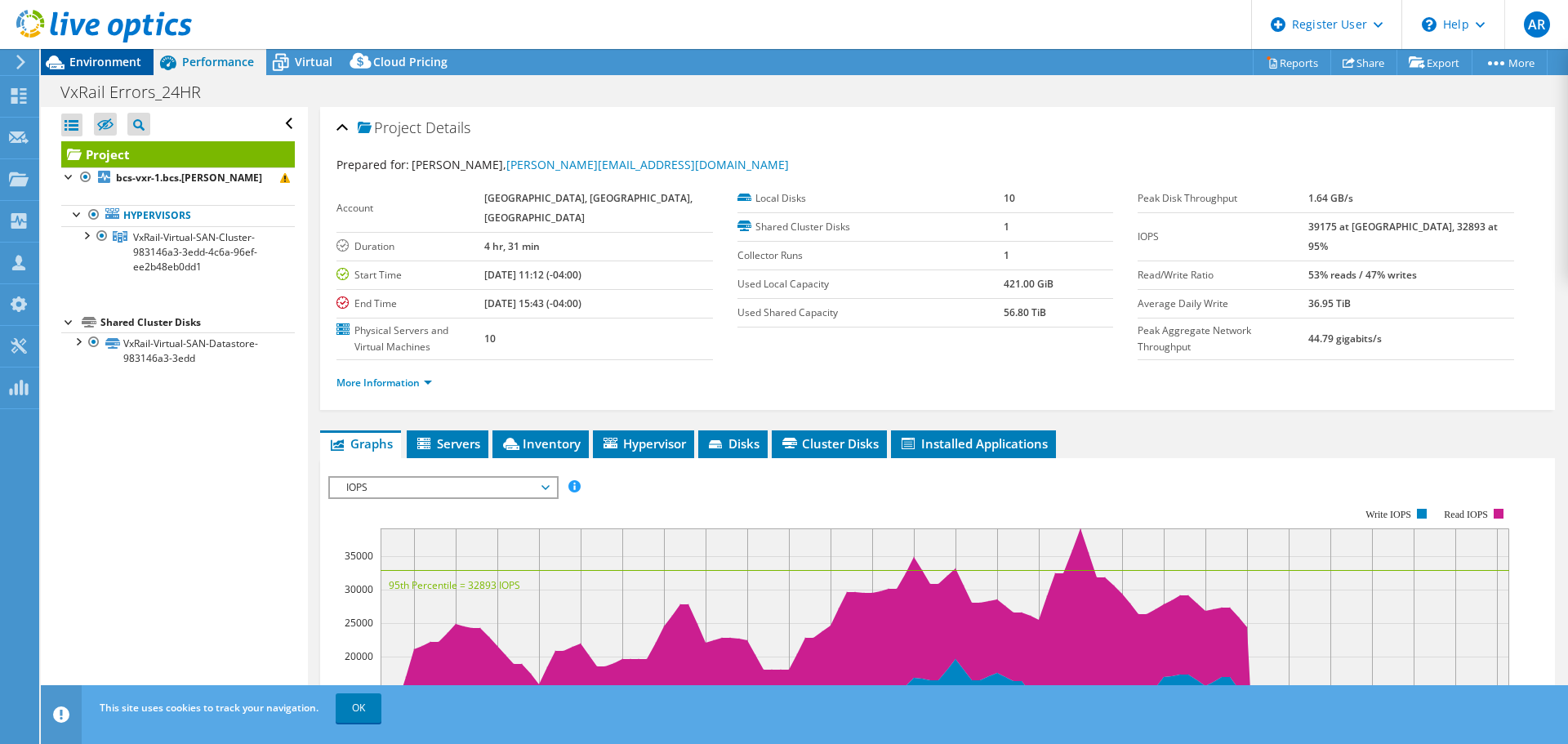
click at [127, 64] on span "Environment" at bounding box center [105, 62] width 72 height 15
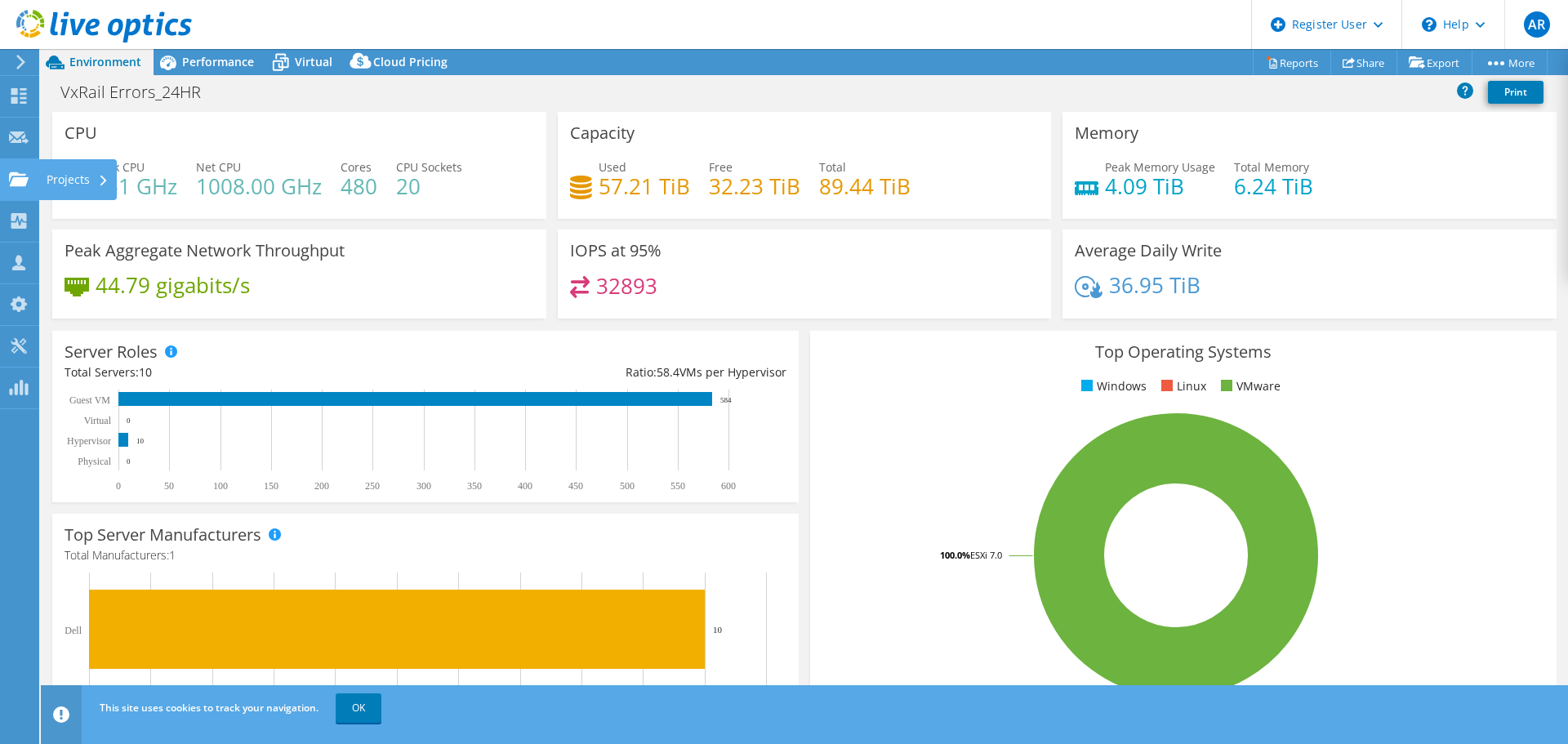
click at [23, 175] on use at bounding box center [18, 178] width 19 height 14
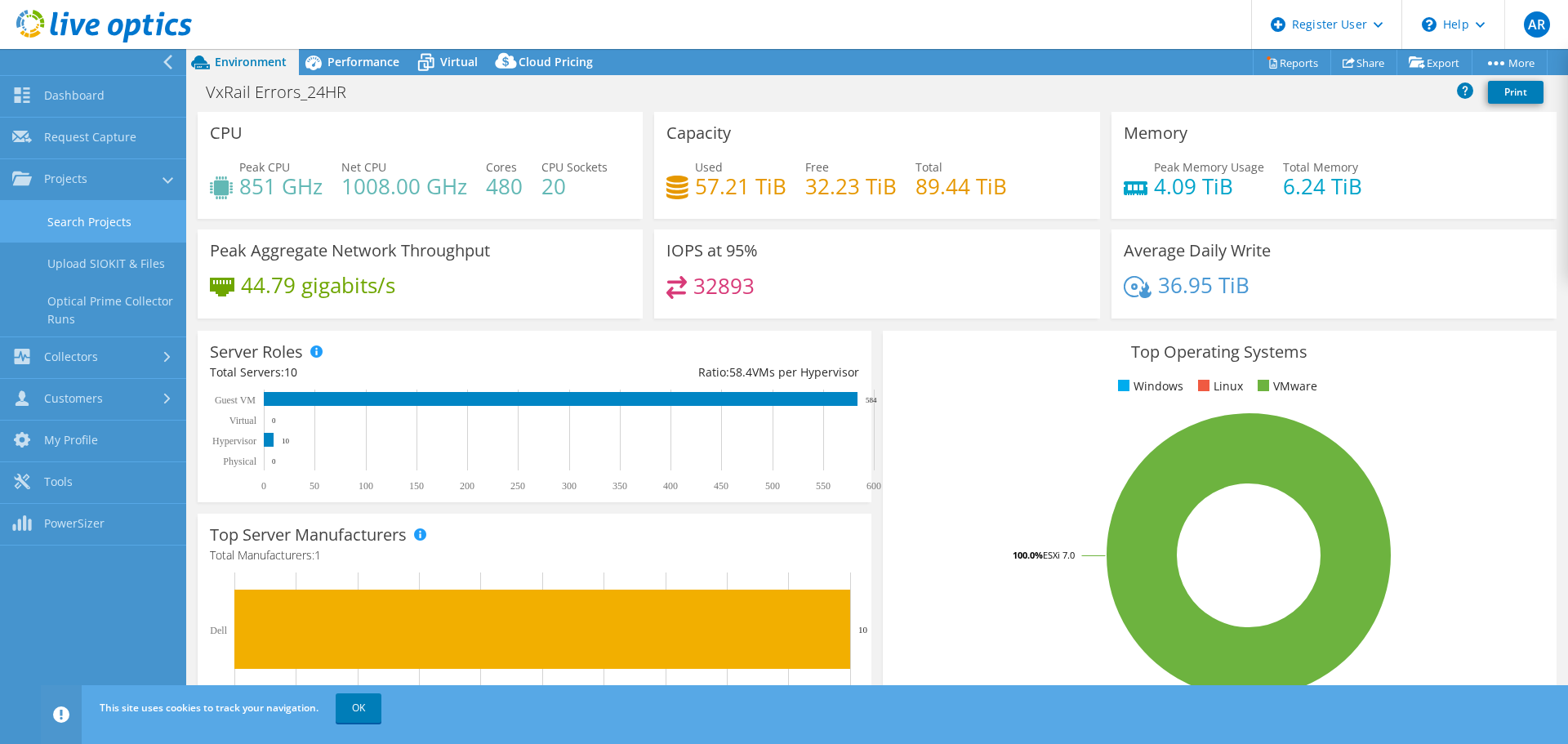
click at [127, 216] on link "Search Projects" at bounding box center [93, 222] width 186 height 42
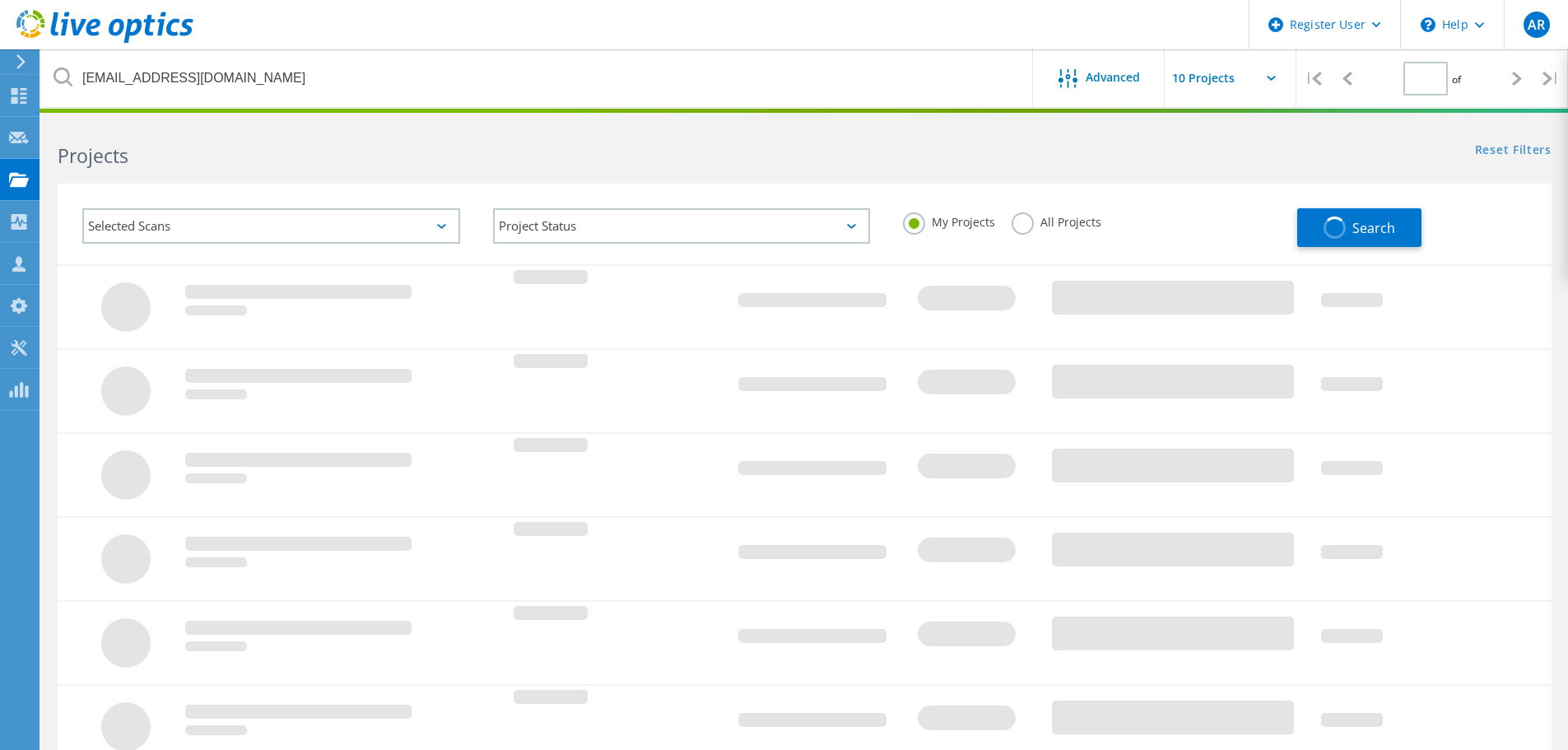
type input "1"
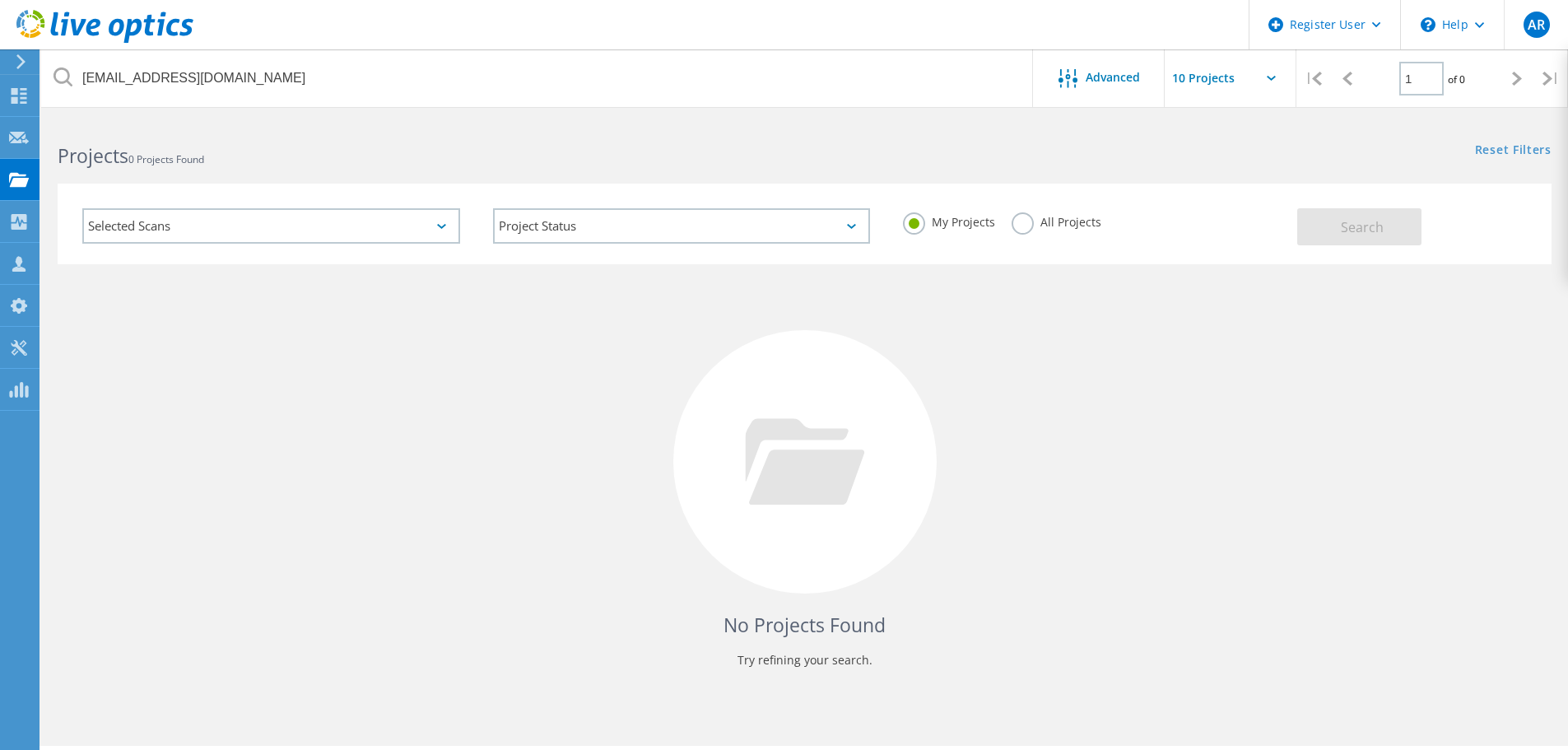
click at [1029, 226] on label "All Projects" at bounding box center [1056, 220] width 90 height 16
click at [0, 0] on input "All Projects" at bounding box center [0, 0] width 0 height 0
click at [1371, 229] on span "Search" at bounding box center [1362, 227] width 43 height 19
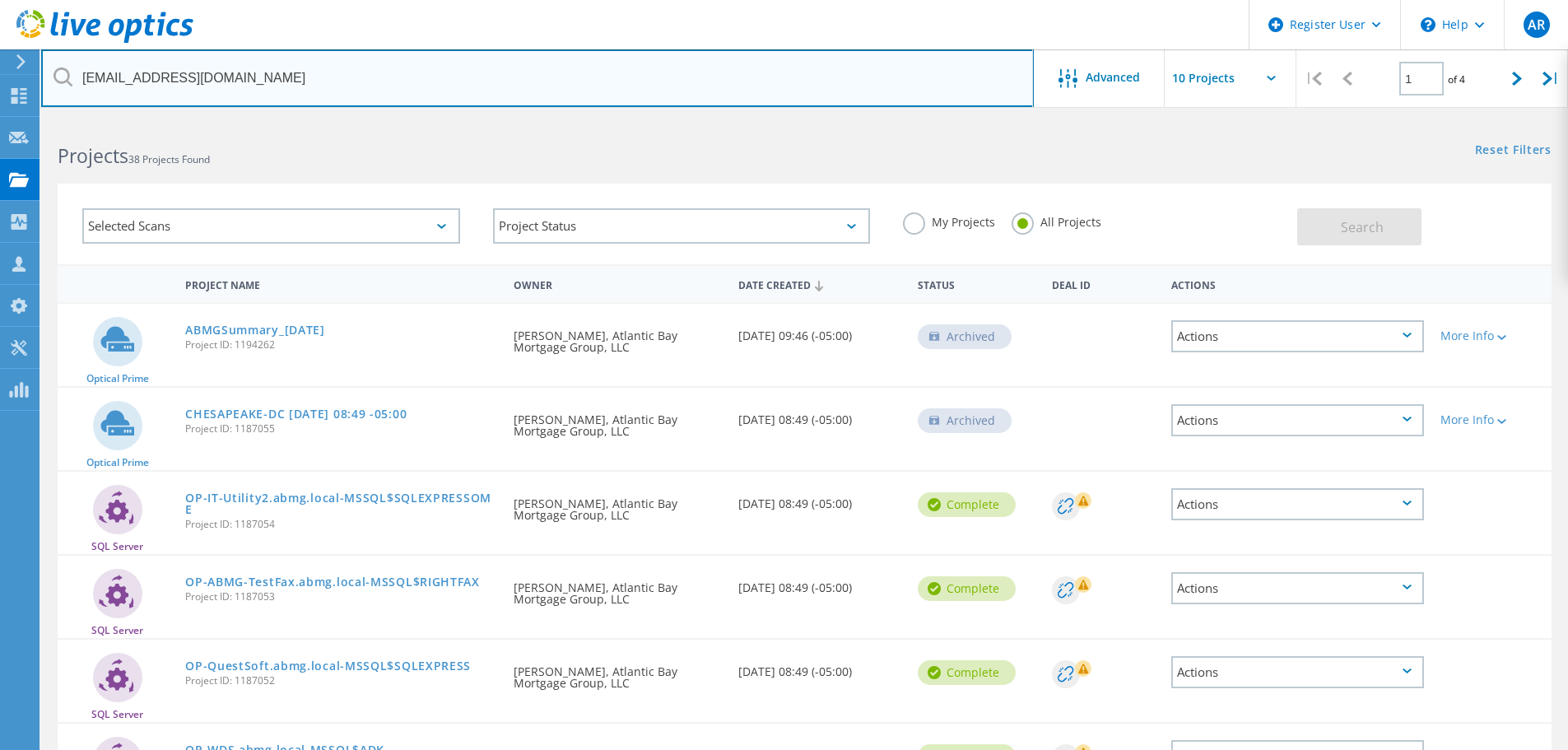
drag, startPoint x: 340, startPoint y: 72, endPoint x: -826, endPoint y: 7, distance: 1167.8
click at [0, 7] on html "Register User \n Help Explore Helpful Articles Contact Support AR Dell User Ang…" at bounding box center [784, 604] width 1568 height 1207
paste input "[PERSON_NAME][EMAIL_ADDRESS][DOMAIN_NAME]"
type input "[PERSON_NAME][EMAIL_ADDRESS][DOMAIN_NAME]"
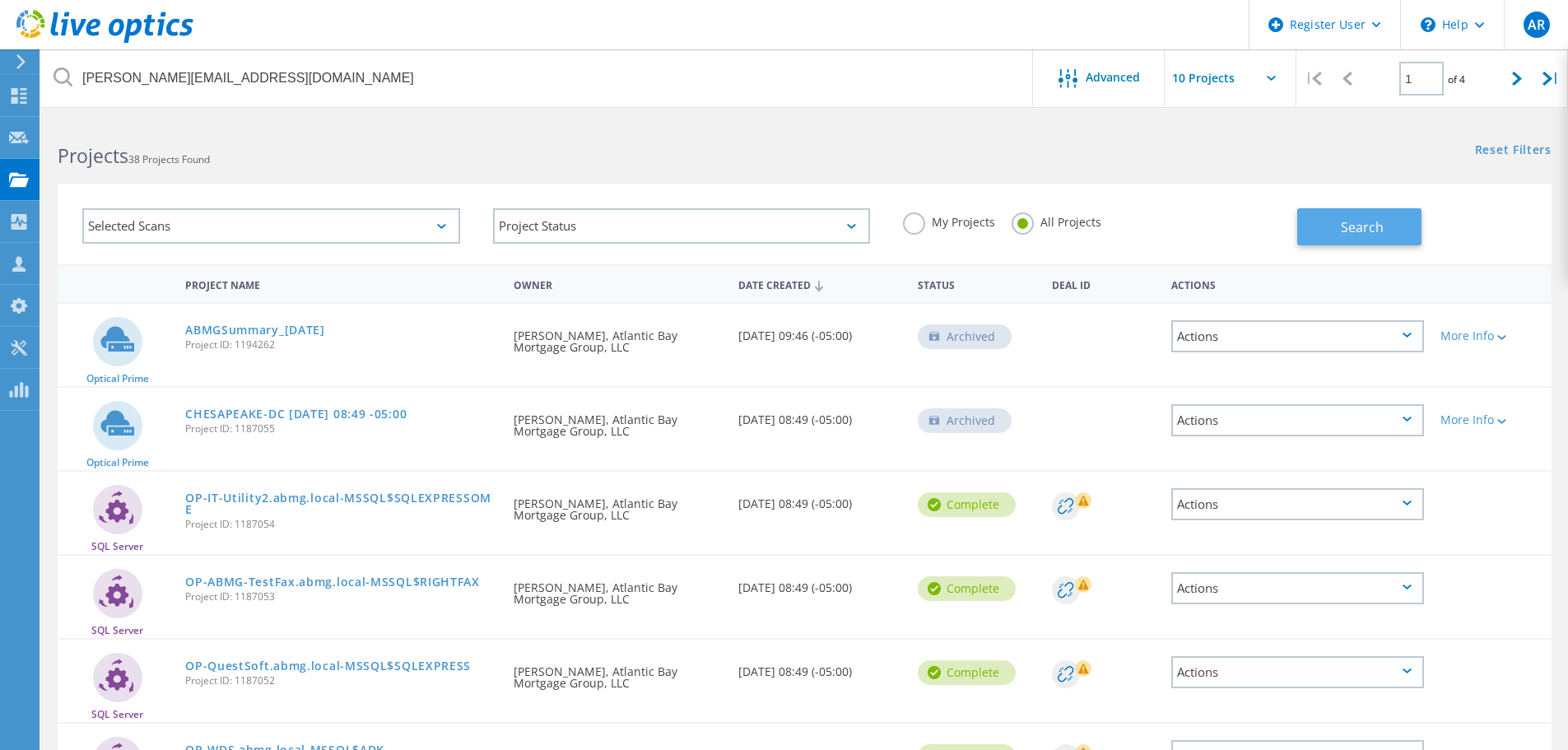
click at [1363, 228] on span "Search" at bounding box center [1362, 227] width 43 height 19
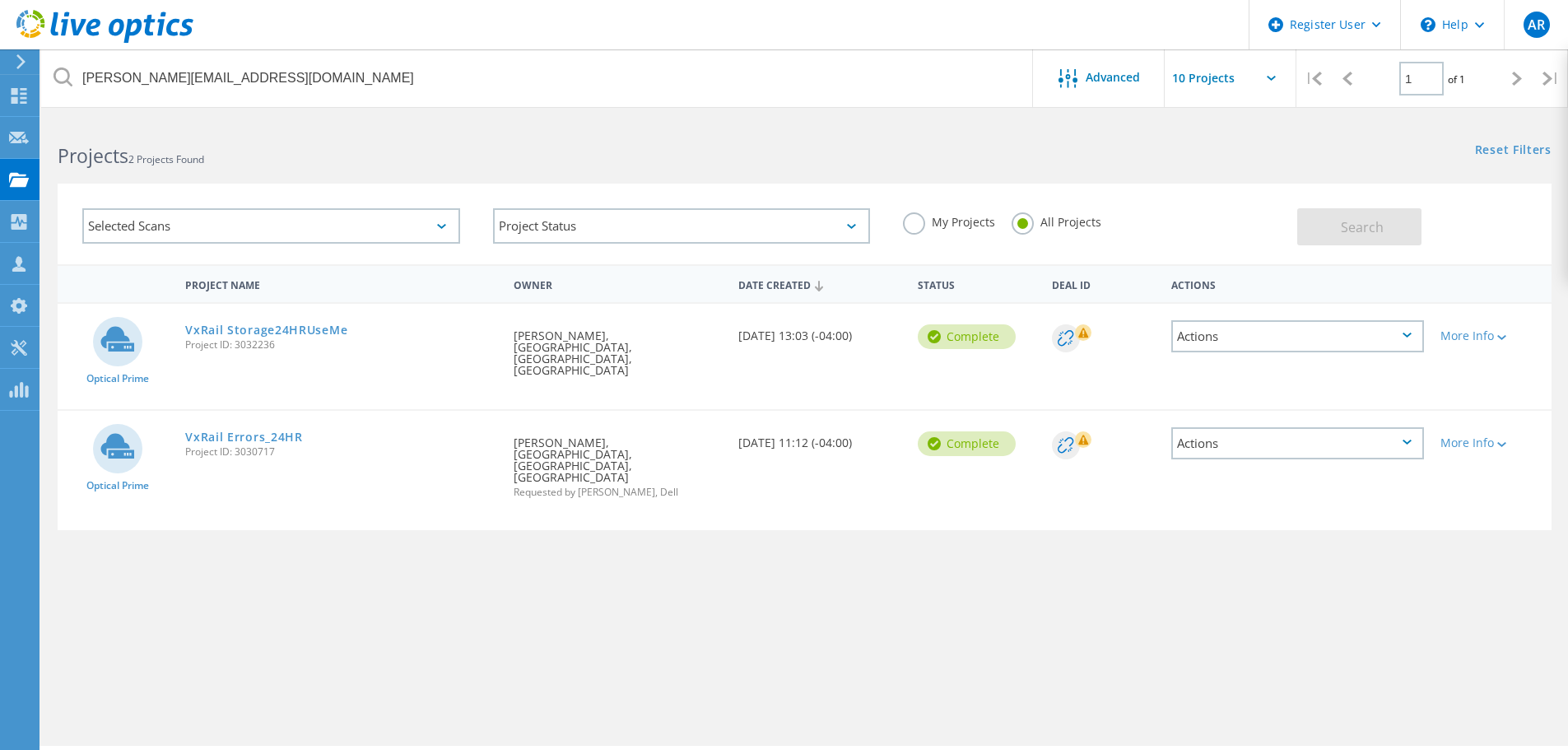
drag, startPoint x: 280, startPoint y: 344, endPoint x: 186, endPoint y: 343, distance: 94.0
click at [186, 343] on span "Project ID: 3032236" at bounding box center [341, 345] width 312 height 10
click at [219, 334] on link "VxRail Storage24HRUseMe" at bounding box center [266, 331] width 162 height 12
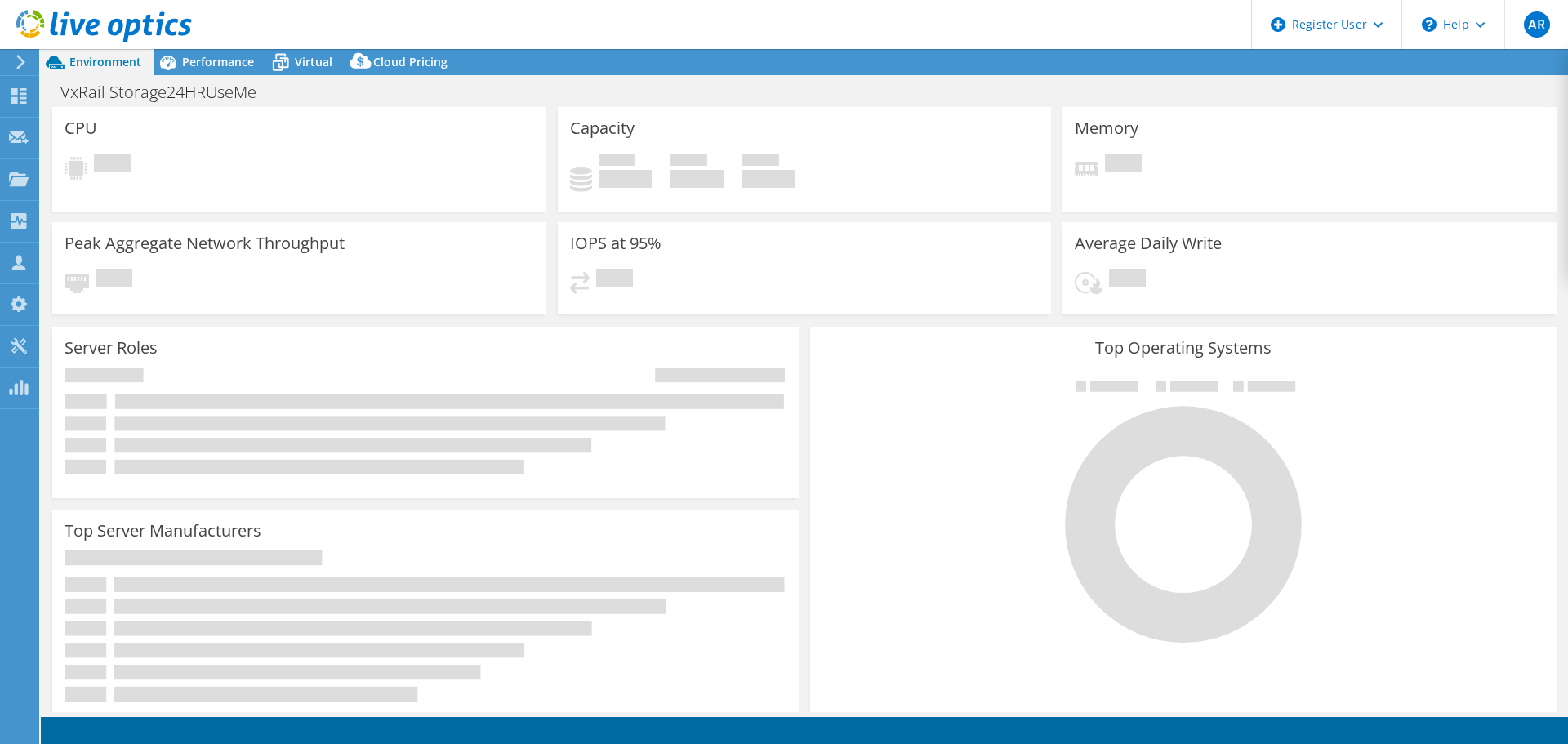
select select "USD"
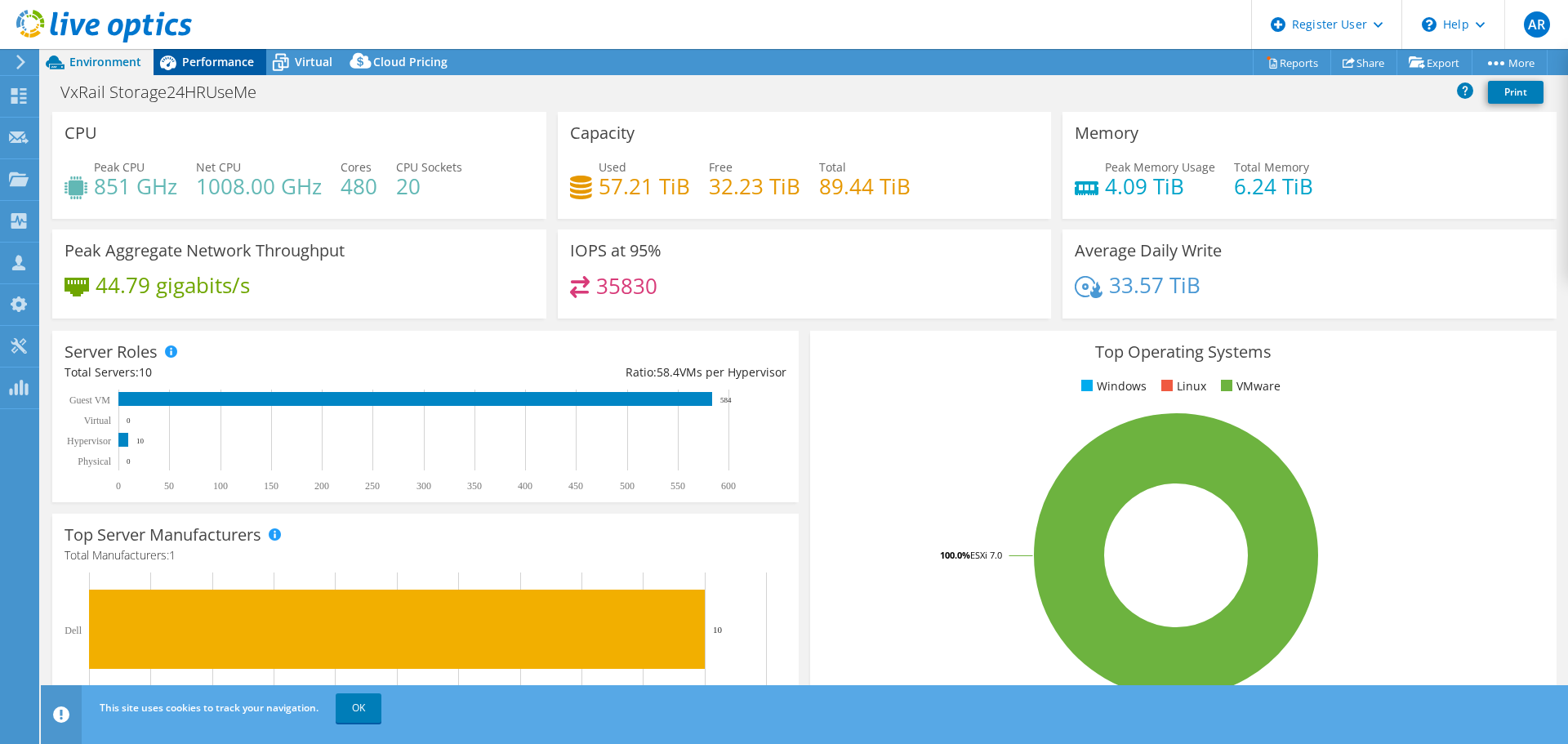
click at [218, 64] on span "Performance" at bounding box center [218, 62] width 72 height 15
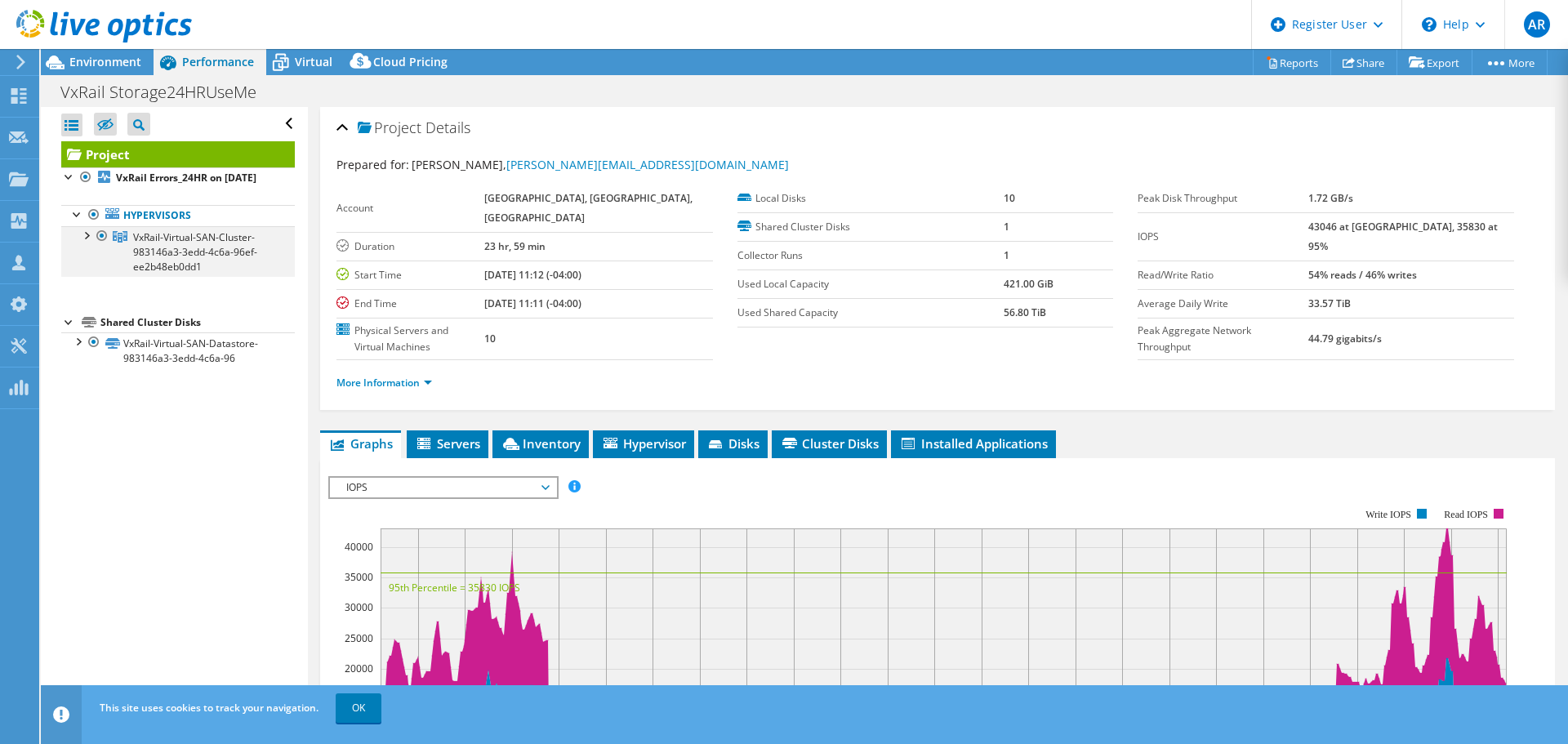
click at [86, 243] on div at bounding box center [85, 234] width 16 height 16
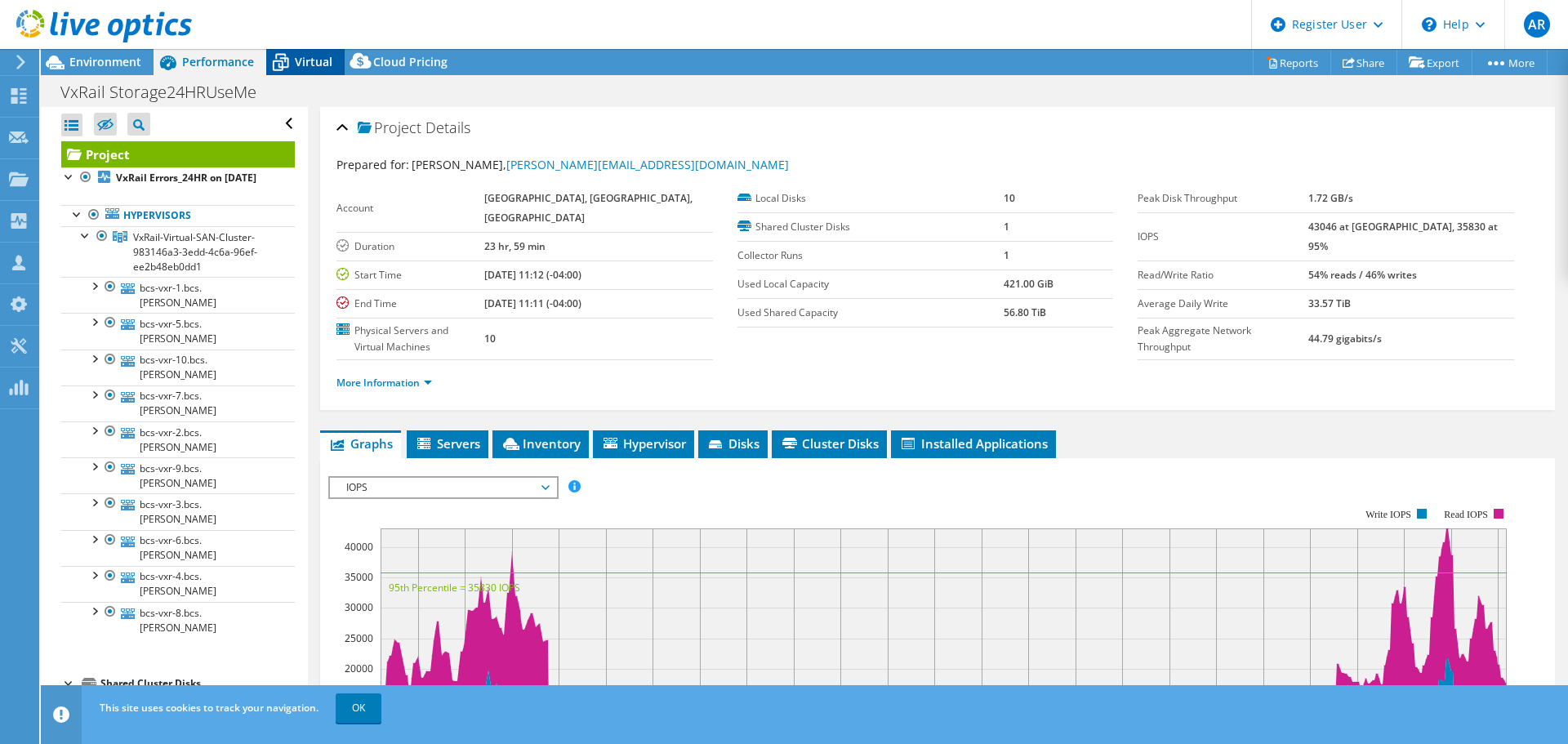
click at [303, 64] on span "Virtual" at bounding box center [313, 62] width 38 height 15
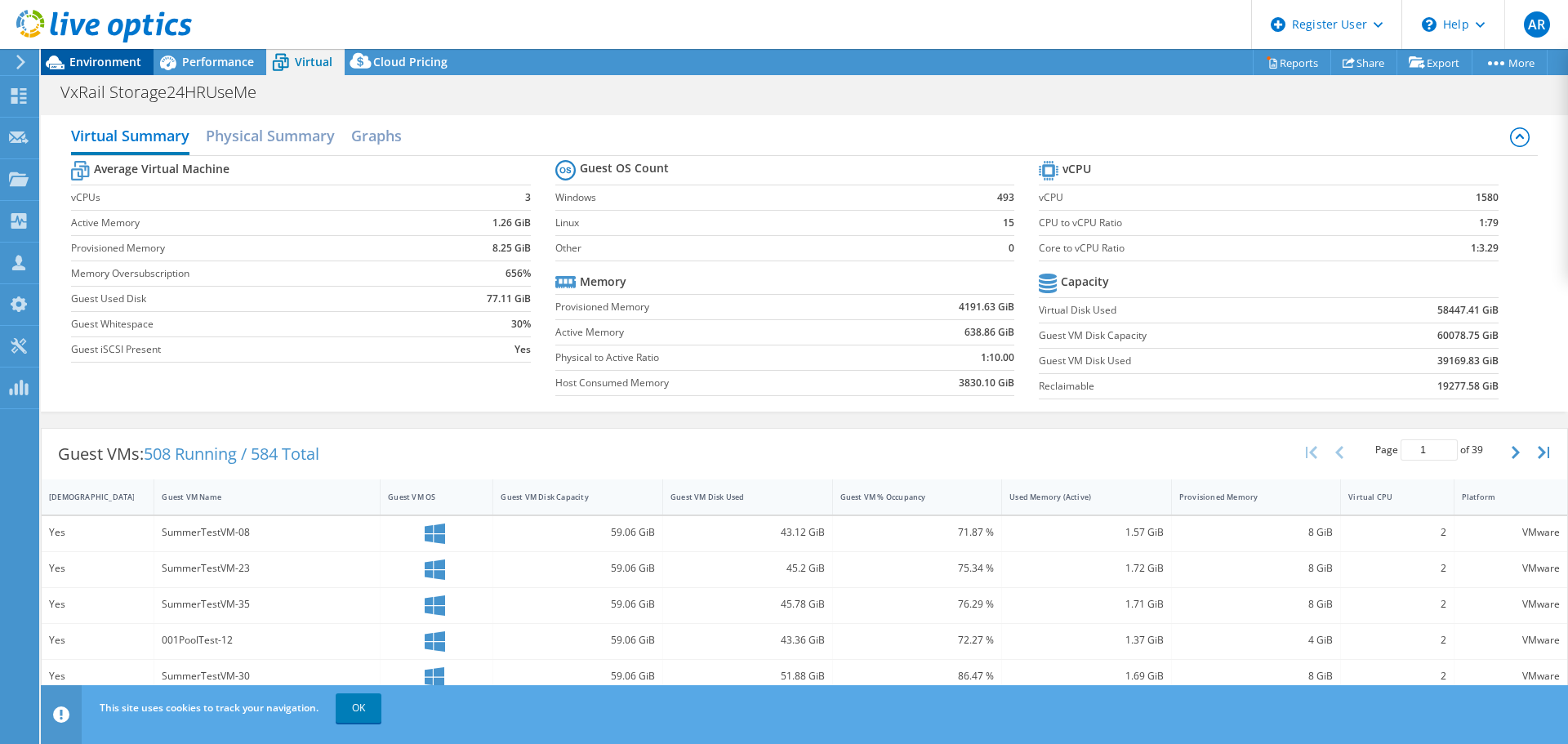
click at [118, 69] on span "Environment" at bounding box center [105, 62] width 72 height 15
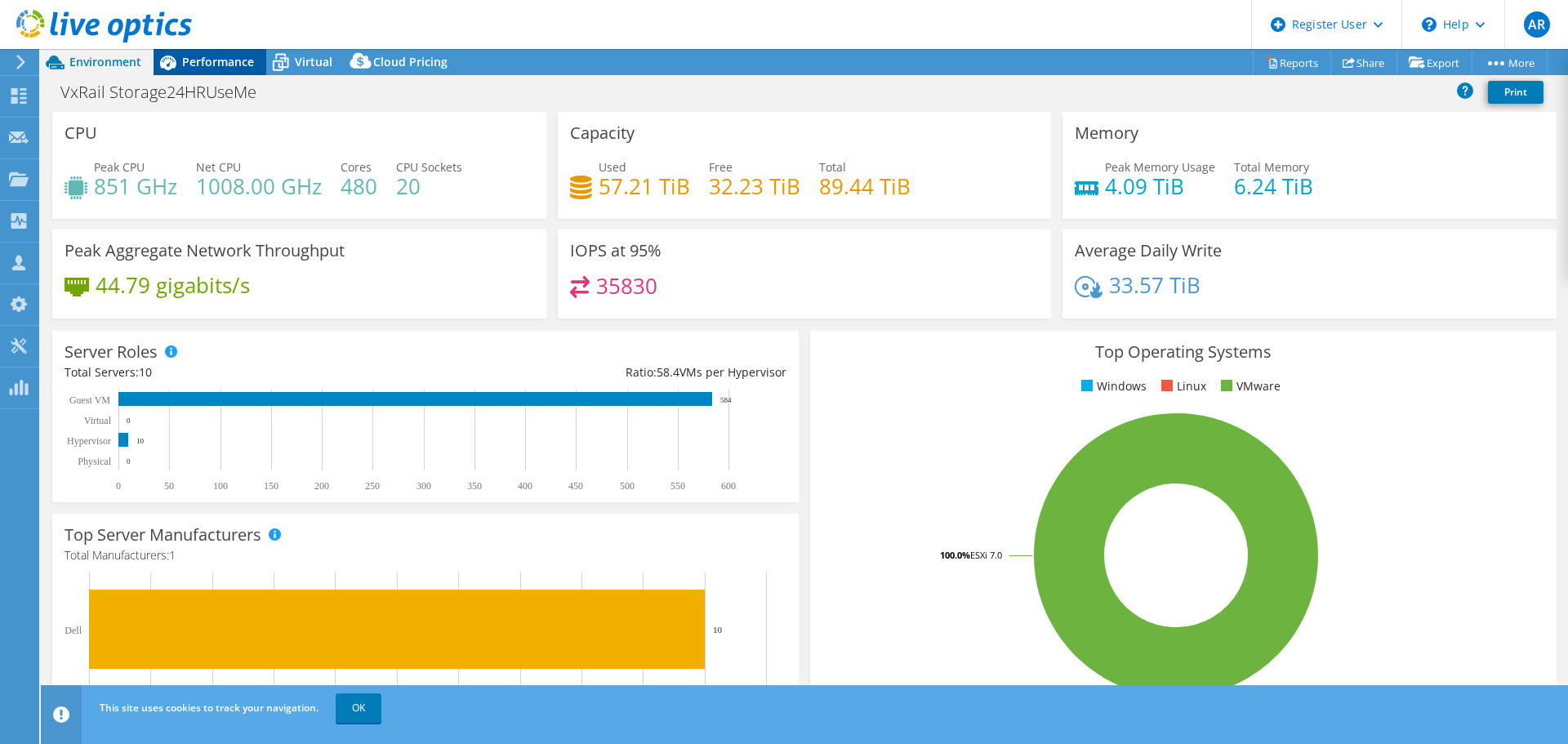
click at [209, 64] on span "Performance" at bounding box center [218, 62] width 72 height 15
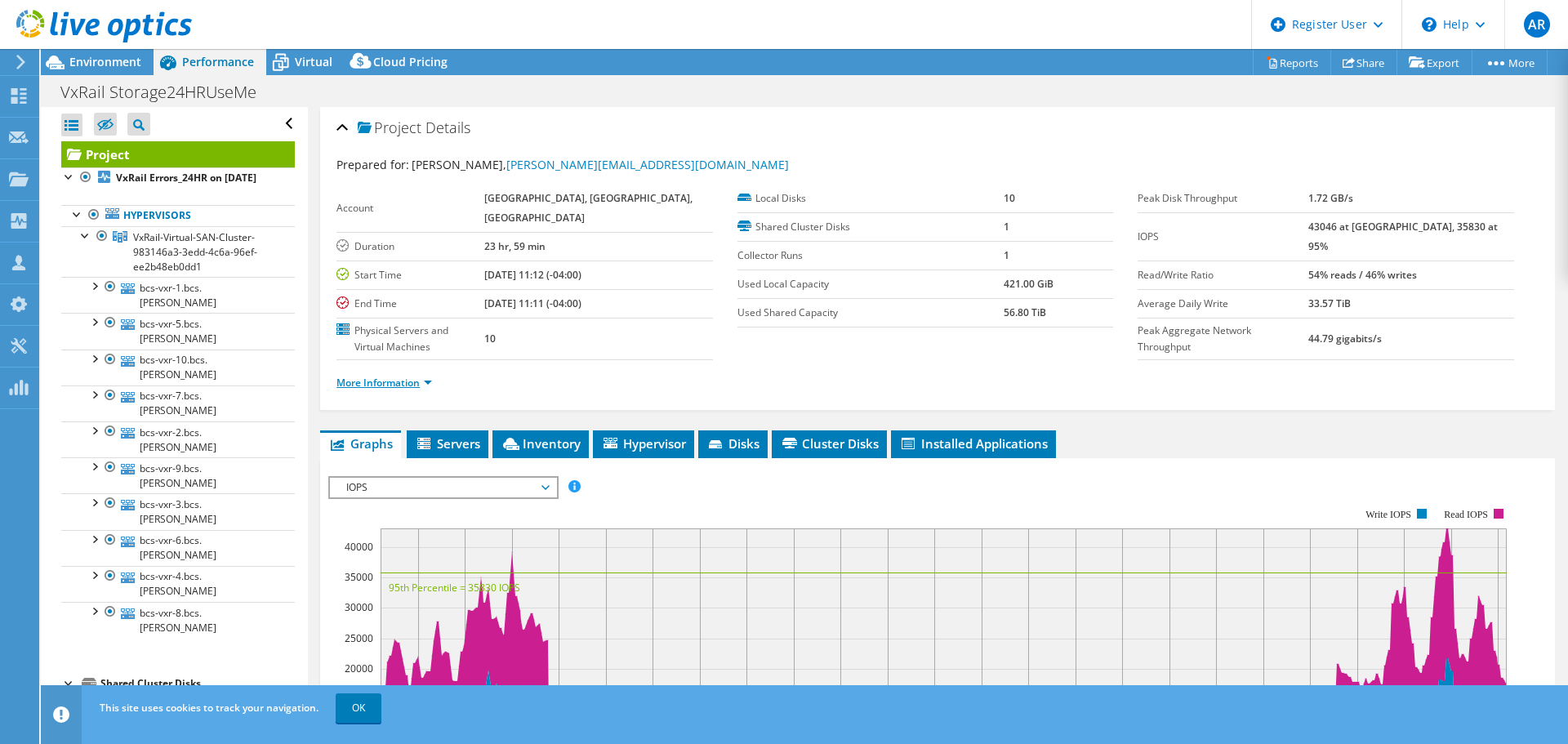
click at [390, 386] on link "More Information" at bounding box center [384, 382] width 96 height 14
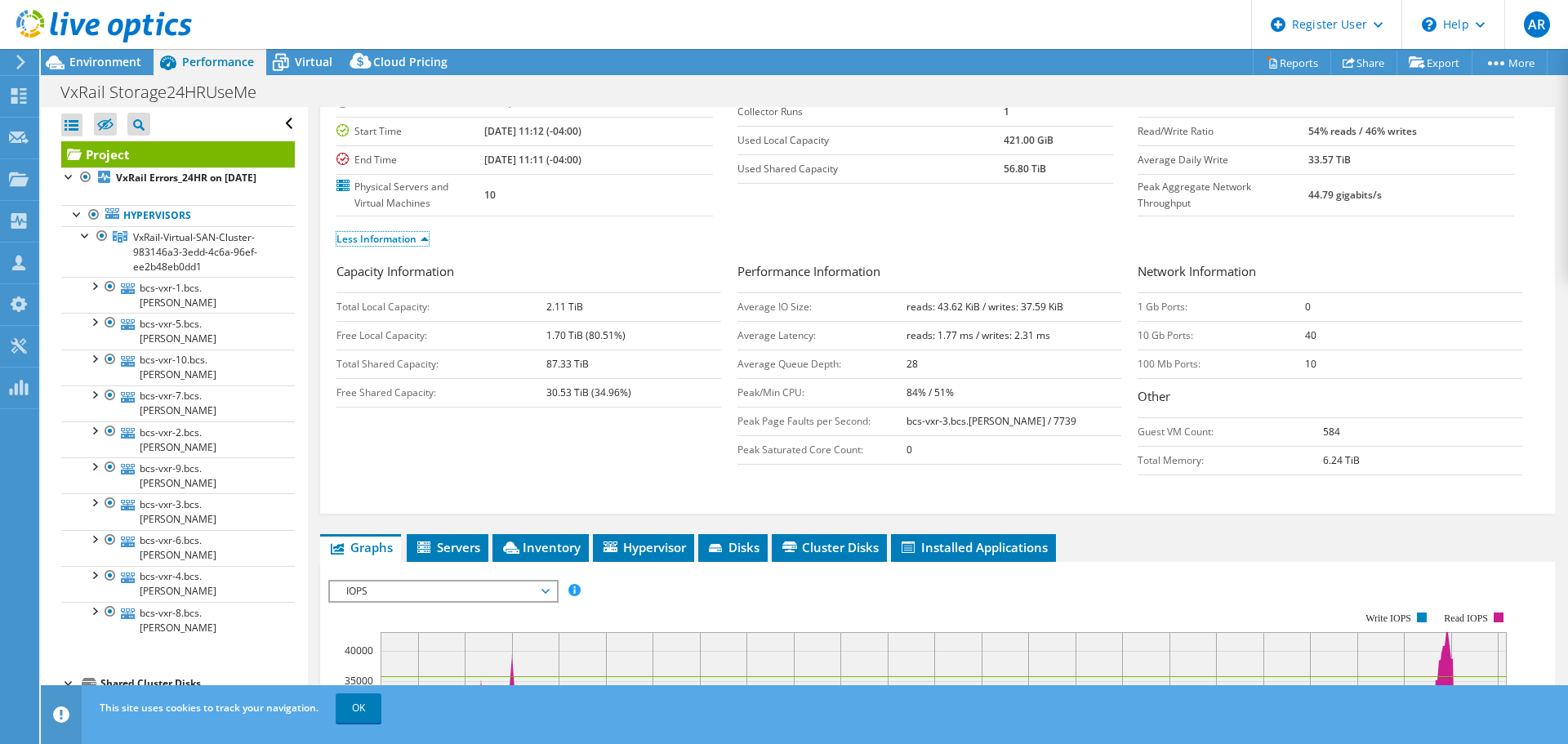
scroll to position [164, 0]
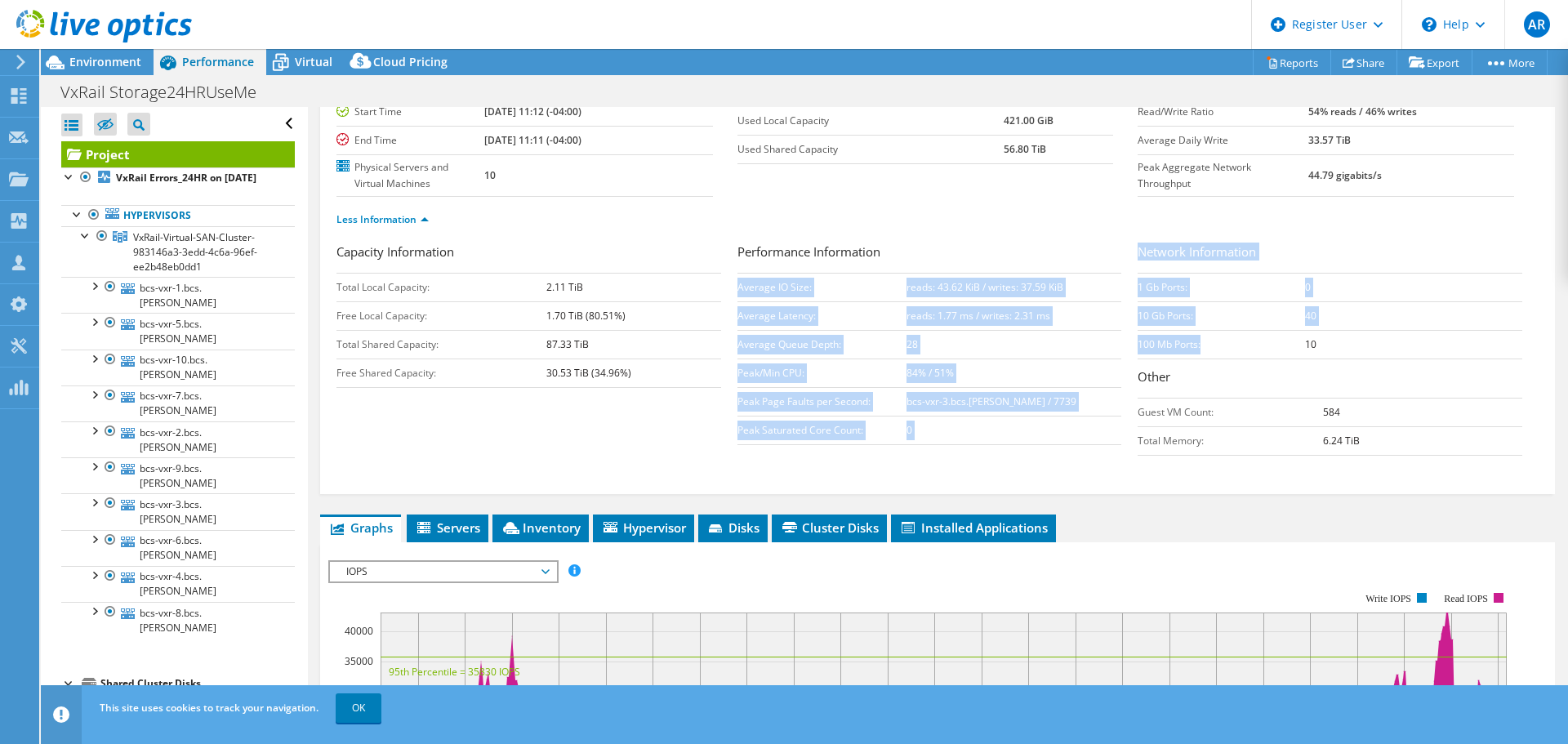
drag, startPoint x: 1120, startPoint y: 250, endPoint x: 1275, endPoint y: 337, distance: 177.7
click at [1275, 337] on div "Capacity Information Total Local Capacity: 2.11 TiB Free Local Capacity: 1.70 T…" at bounding box center [937, 353] width 1201 height 222
click at [1289, 353] on td "100 Mb Ports:" at bounding box center [1221, 344] width 167 height 29
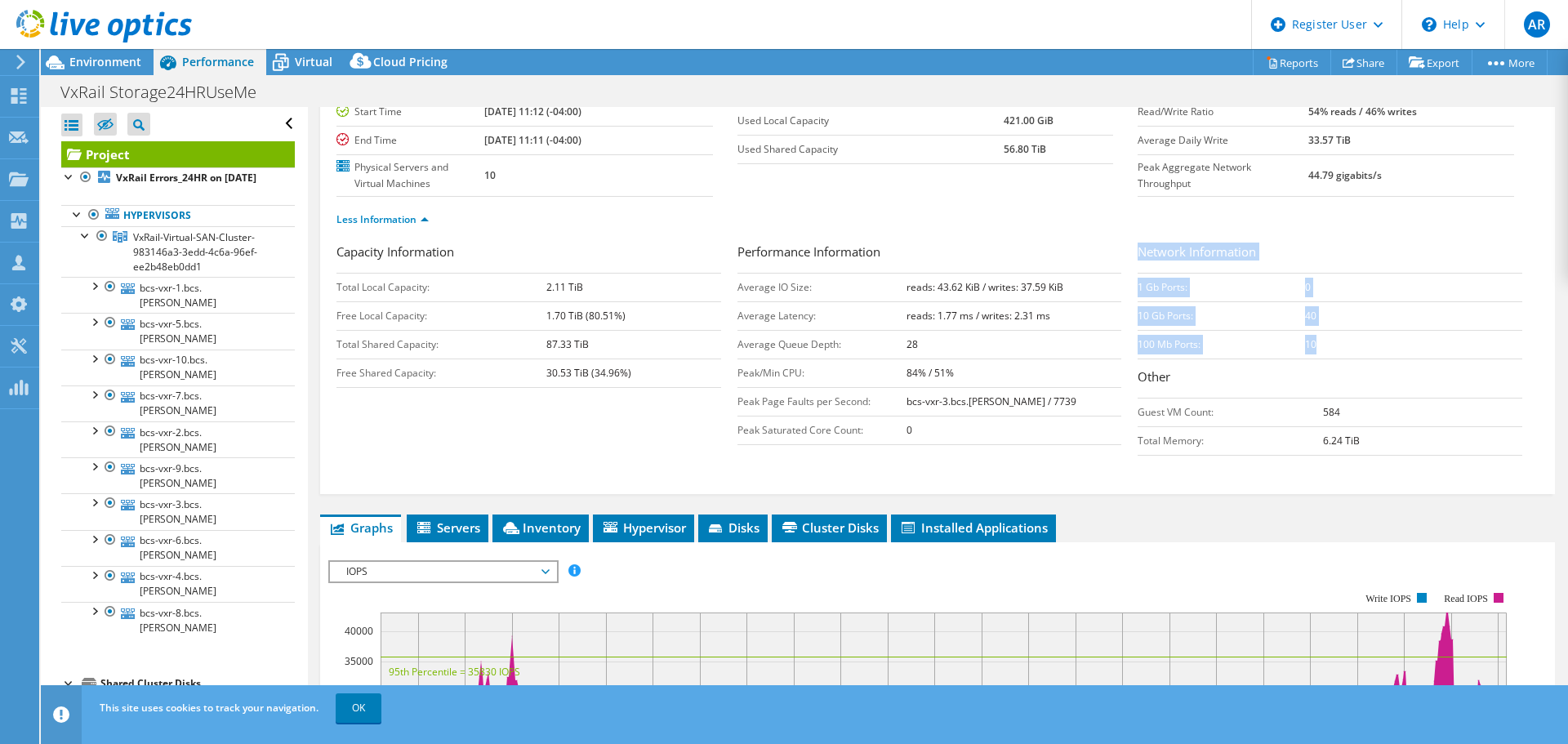
drag, startPoint x: 1133, startPoint y: 252, endPoint x: 1345, endPoint y: 343, distance: 230.7
click at [1345, 343] on div "Network Information 1 Gb Ports: 0 10 Gb Ports: 40 100 Mb Ports: 10 Other Guest …" at bounding box center [1338, 349] width 400 height 213
copy div "Network Information 1 Gb Ports: 0 10 Gb Ports: 40 100 Mb Ports: 10"
click at [286, 60] on icon at bounding box center [281, 64] width 16 height 14
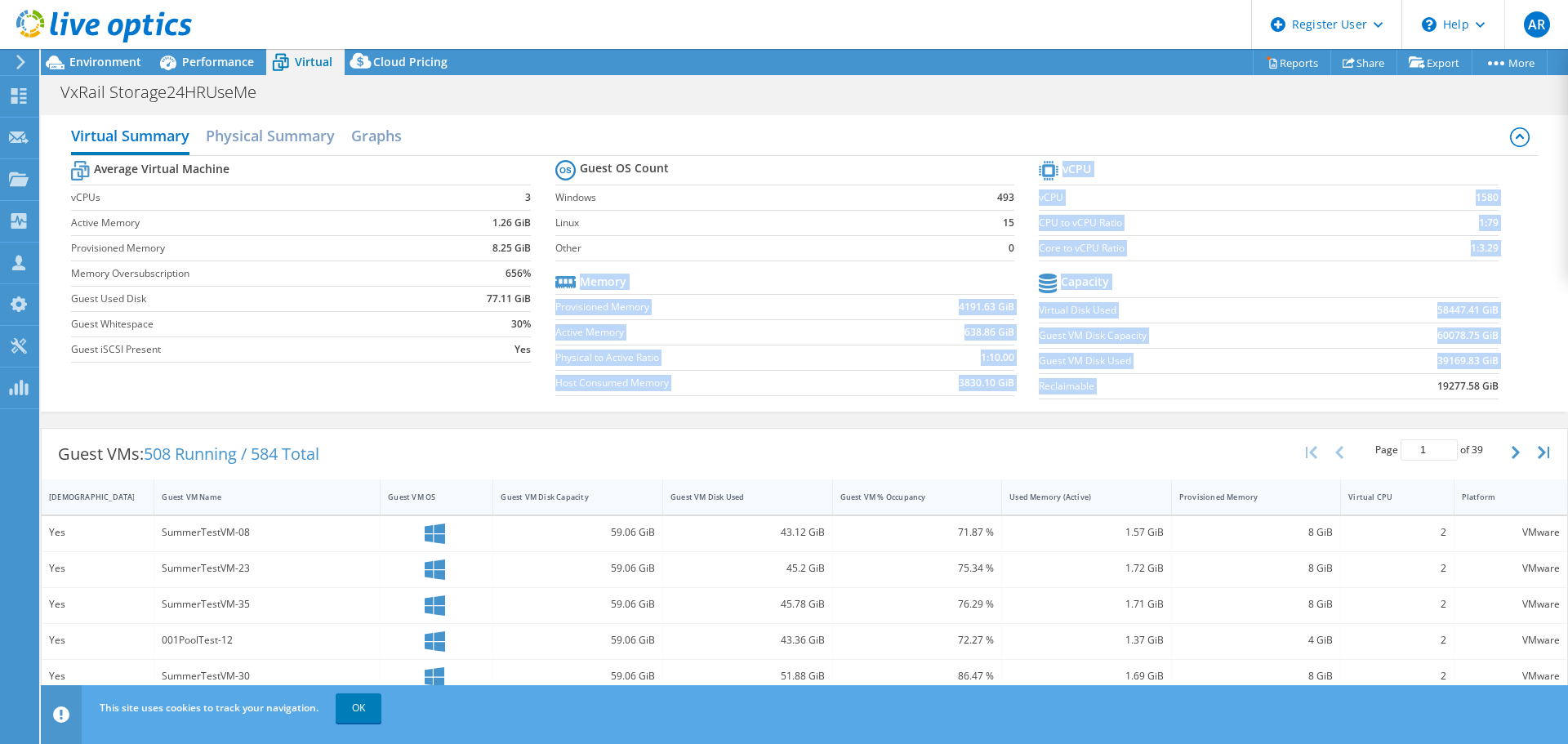
drag, startPoint x: 1014, startPoint y: 269, endPoint x: 1428, endPoint y: 384, distance: 429.7
click at [1376, 392] on div "Average Virtual Machine vCPUs 3 Active Memory 1.26 GiB Provisioned Memory 8.25 …" at bounding box center [803, 282] width 1465 height 252
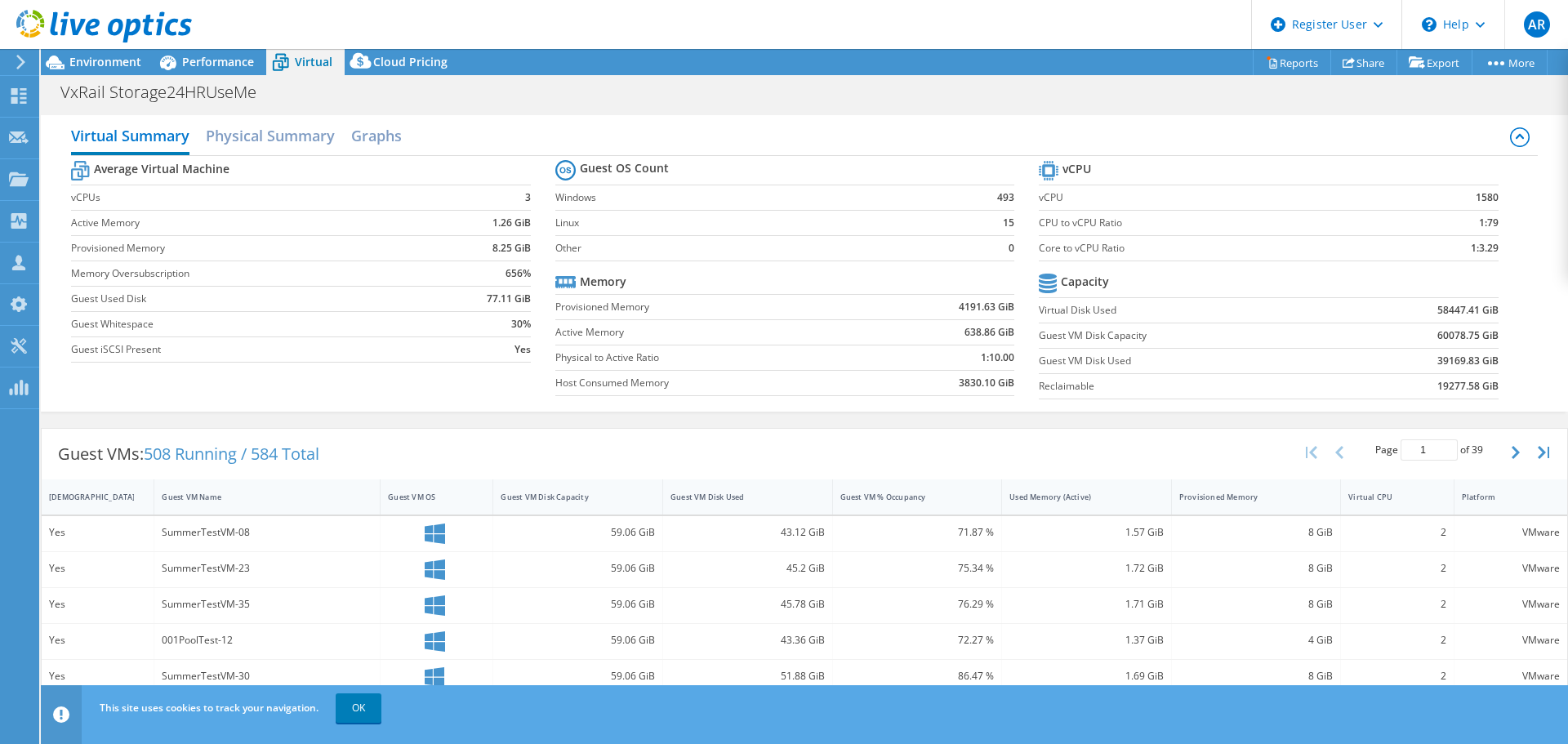
click at [1524, 383] on div "Average Virtual Machine vCPUs 3 Active Memory 1.26 GiB Provisioned Memory 8.25 …" at bounding box center [803, 282] width 1465 height 252
click at [1483, 390] on b "19277.58 GiB" at bounding box center [1467, 386] width 61 height 16
drag, startPoint x: 1487, startPoint y: 390, endPoint x: 1038, endPoint y: 290, distance: 460.0
click at [1039, 290] on section "vCPU vCPU 1580 CPU to vCPU Ratio 1:79 Core to vCPU Ratio 1:3.29 Capacity Virtua…" at bounding box center [1281, 282] width 484 height 251
copy tbody
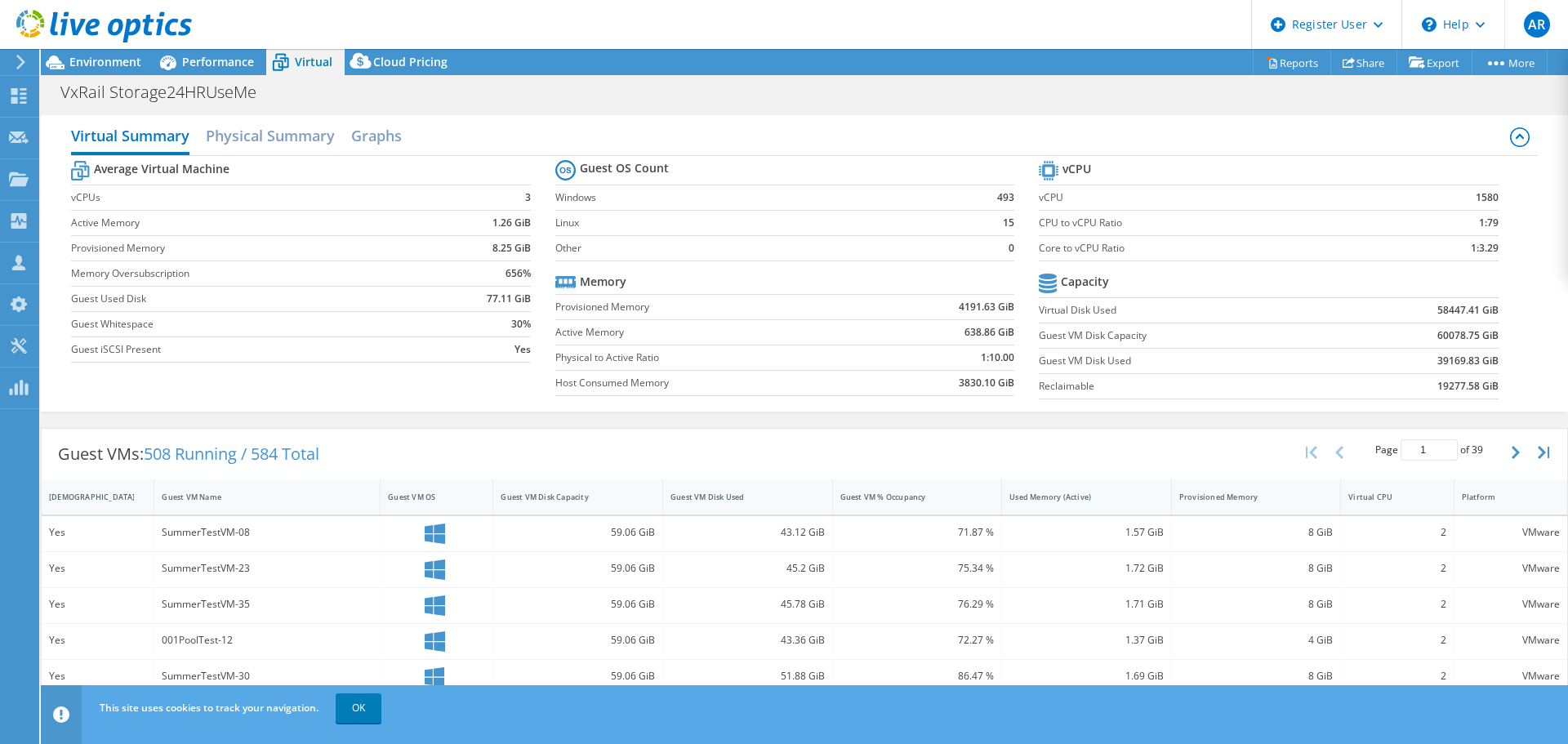
click at [1106, 461] on div "Guest VMs: 508 Running / 584 Total Page 1 of 39 5 rows 10 rows 20 rows 25 rows …" at bounding box center [804, 454] width 1525 height 50
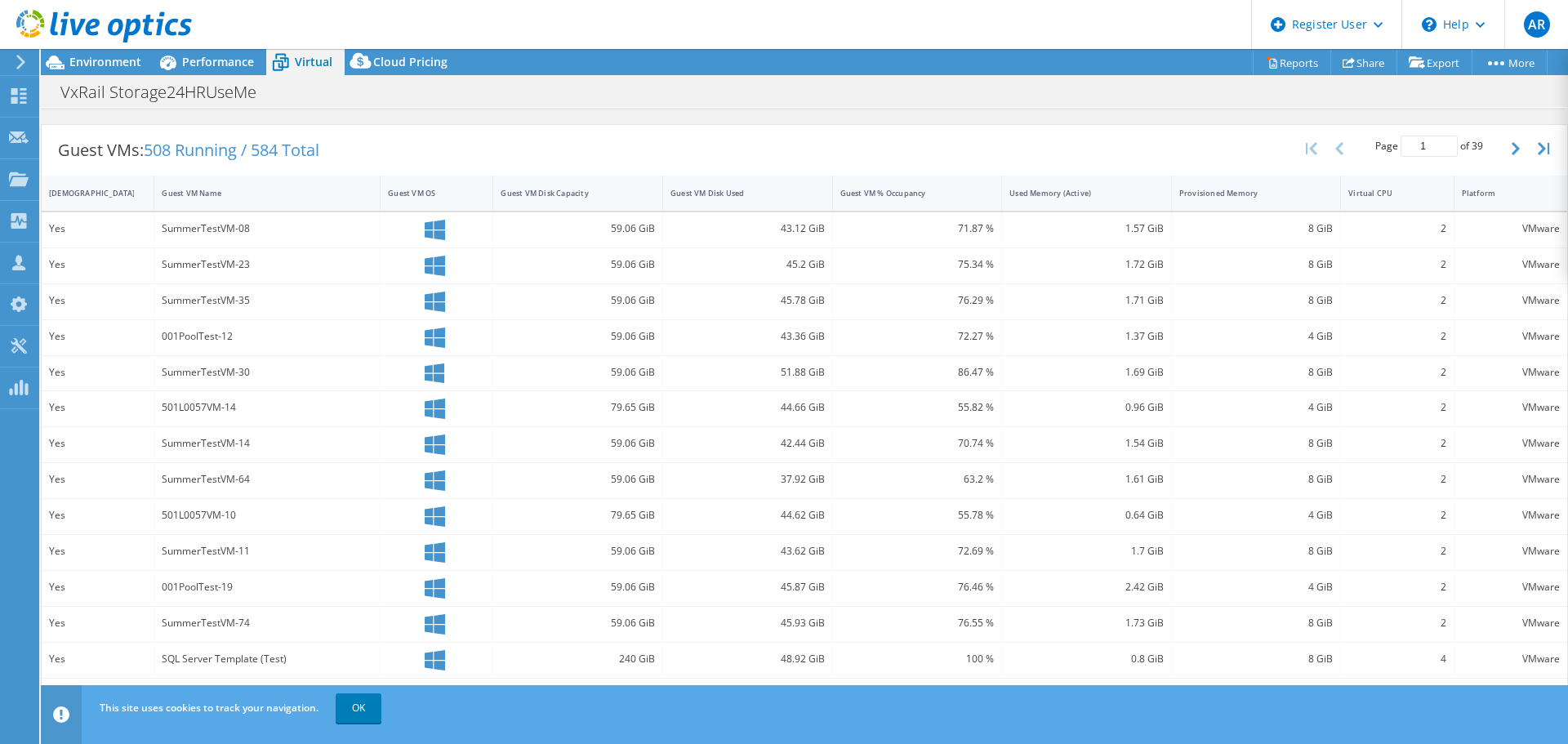
scroll to position [350, 0]
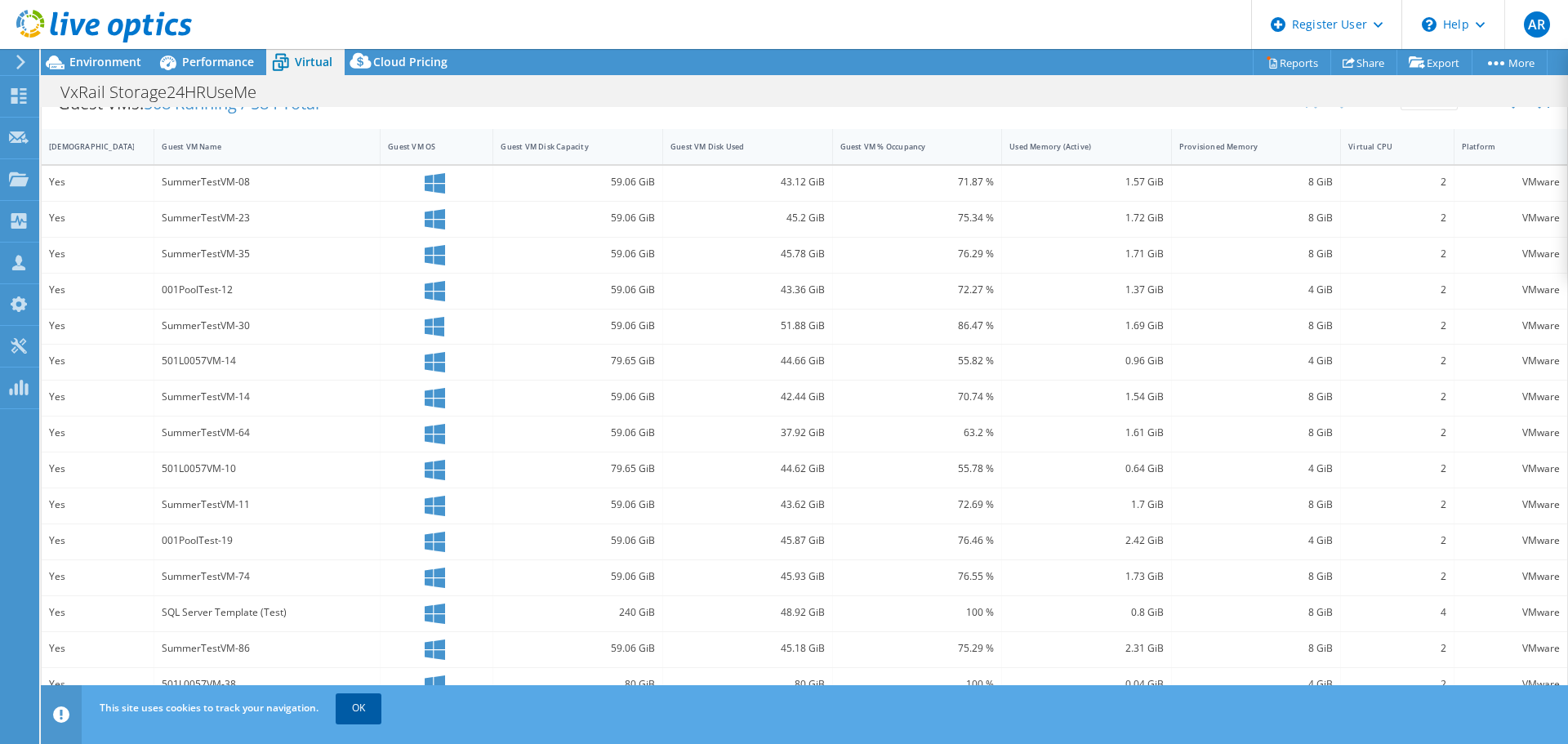
click at [365, 715] on link "OK" at bounding box center [358, 708] width 45 height 29
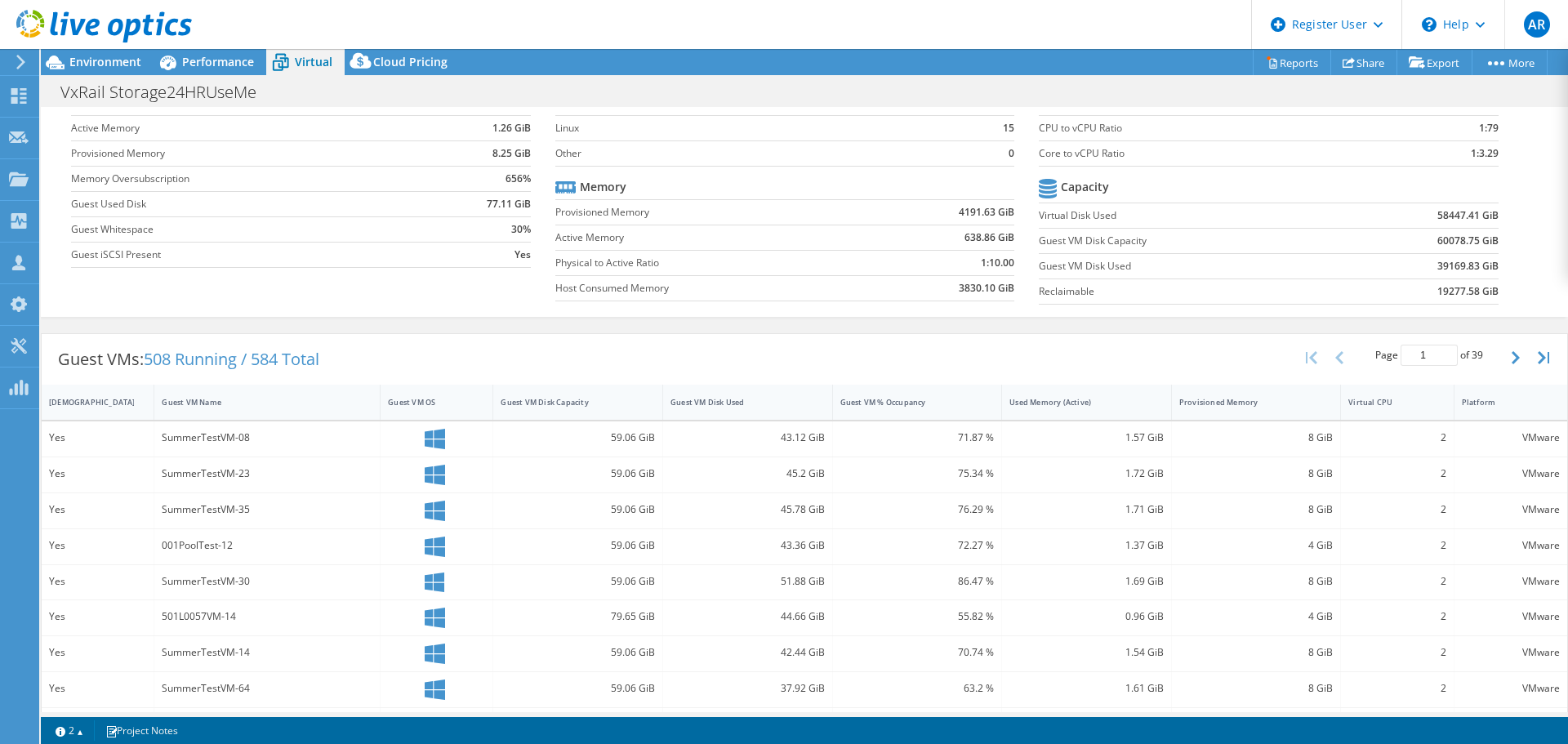
scroll to position [23, 0]
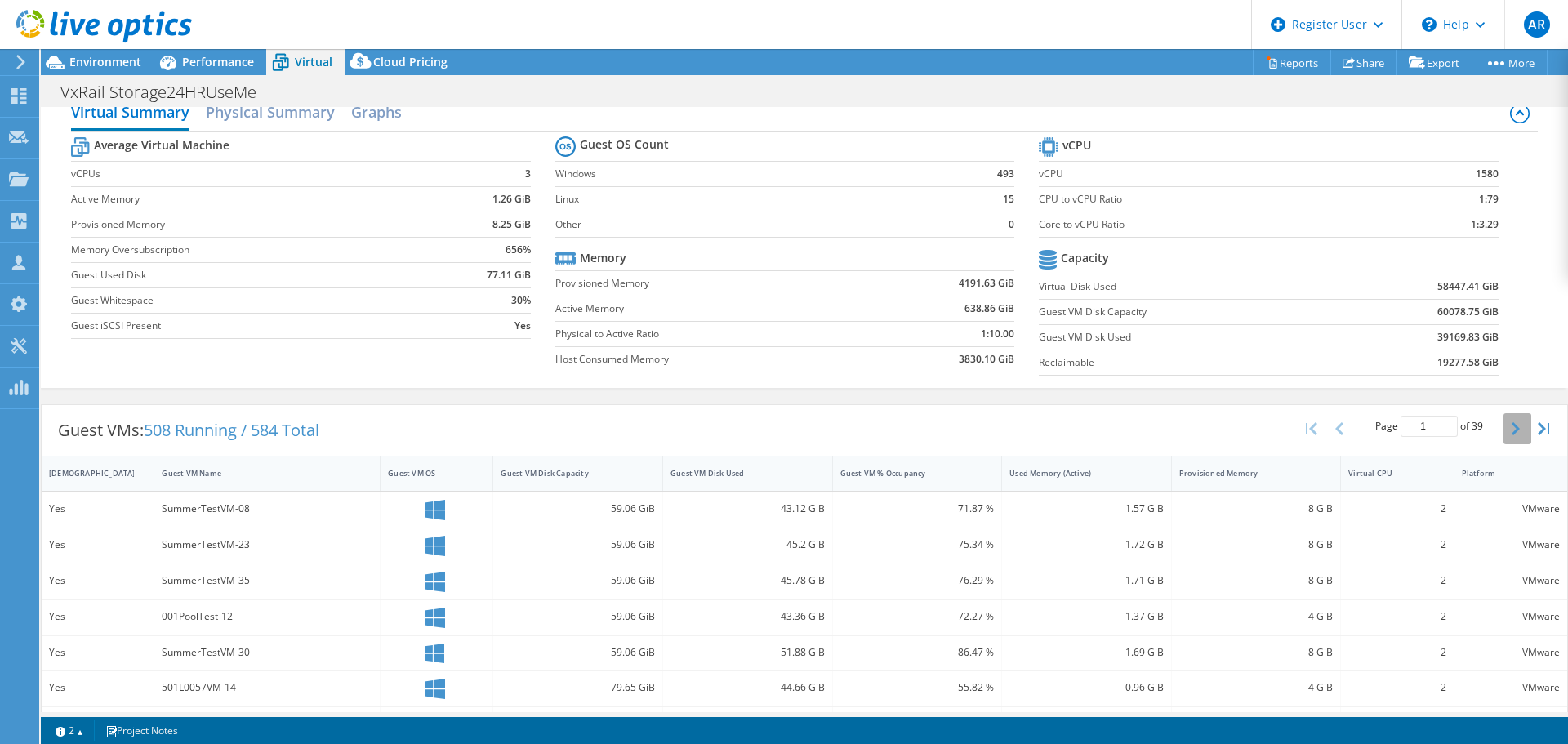
click at [1503, 428] on button "button" at bounding box center [1517, 429] width 28 height 31
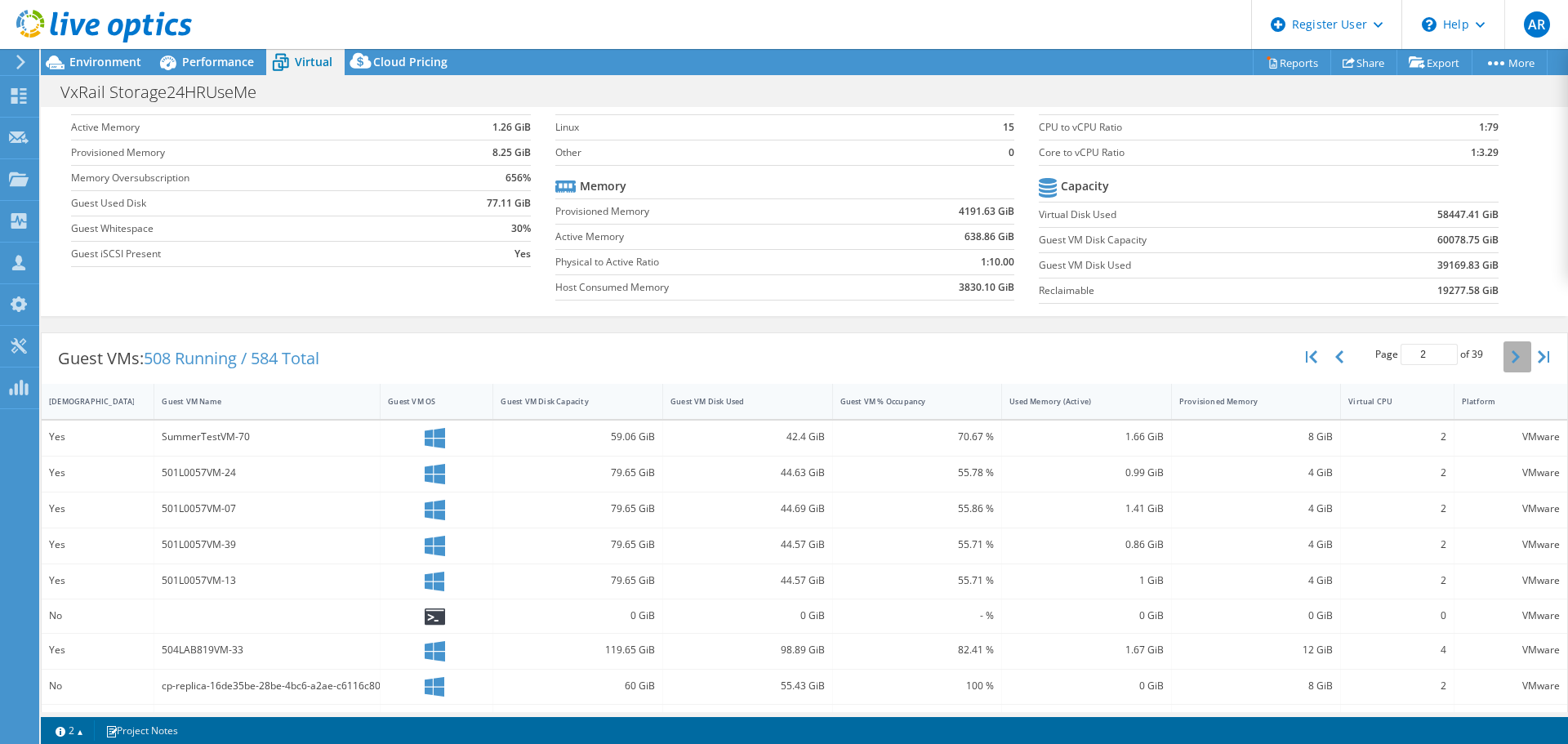
scroll to position [0, 0]
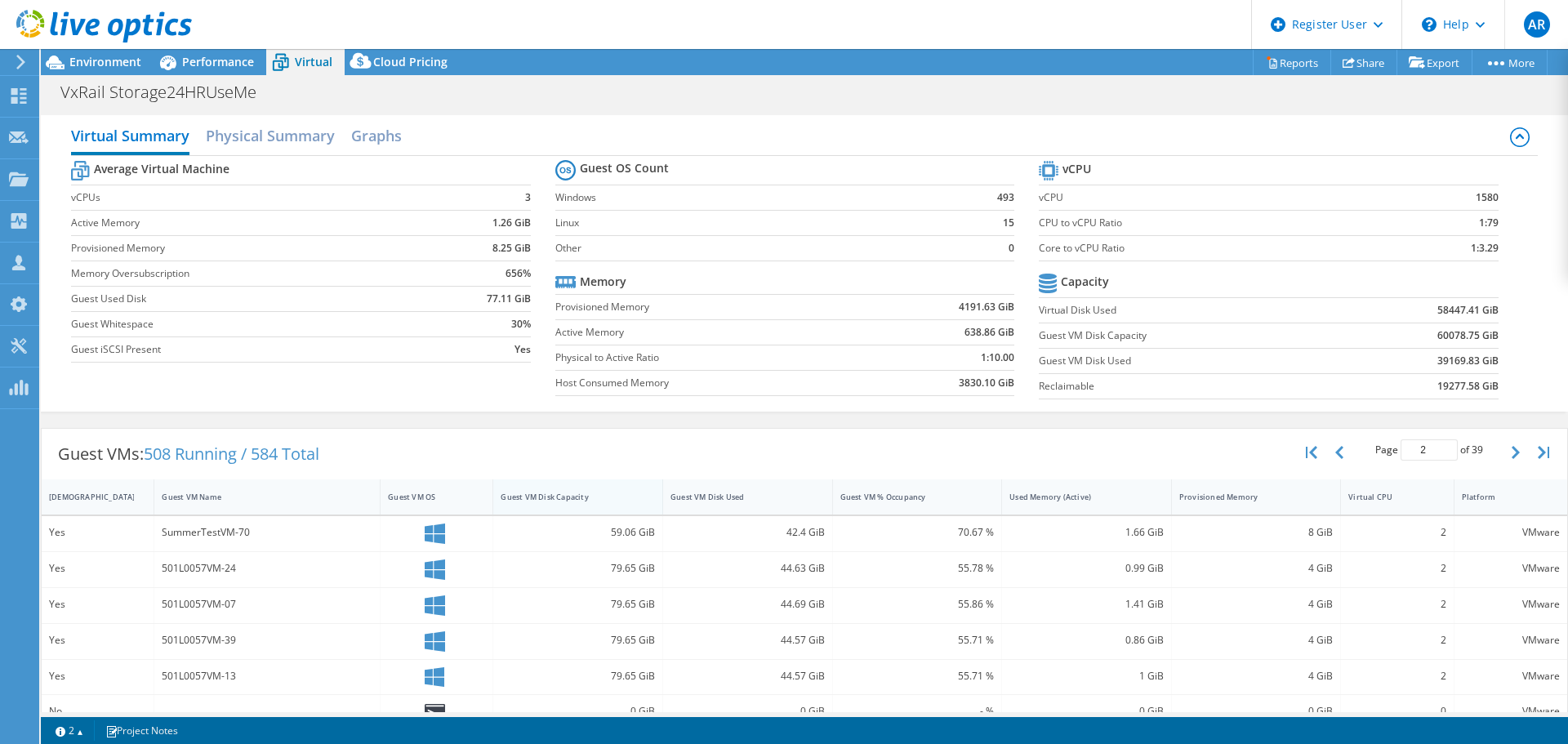
click at [563, 503] on div "Guest VM Disk Capacity" at bounding box center [568, 497] width 149 height 25
type input "1"
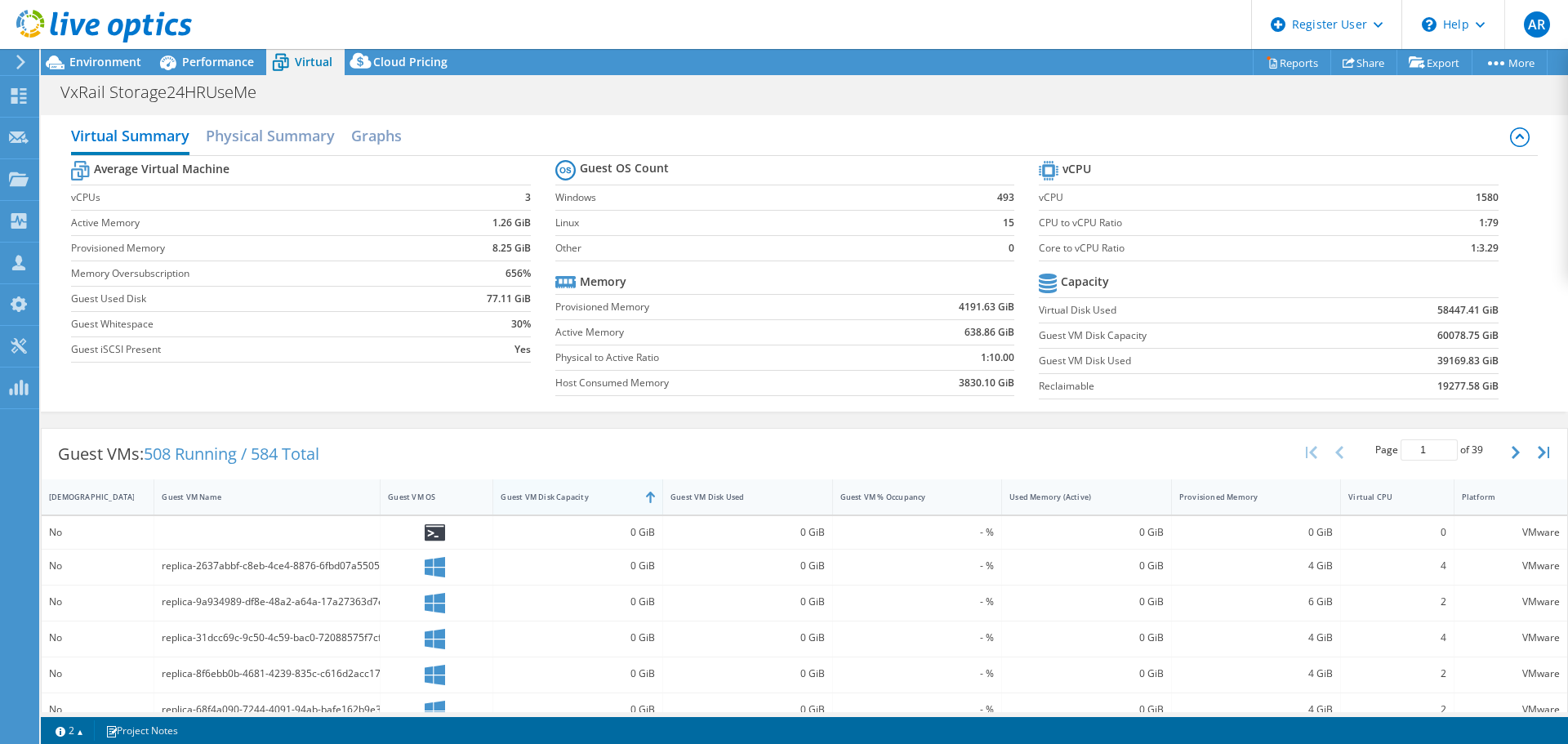
click at [563, 501] on div "Guest VM Disk Capacity" at bounding box center [567, 496] width 134 height 11
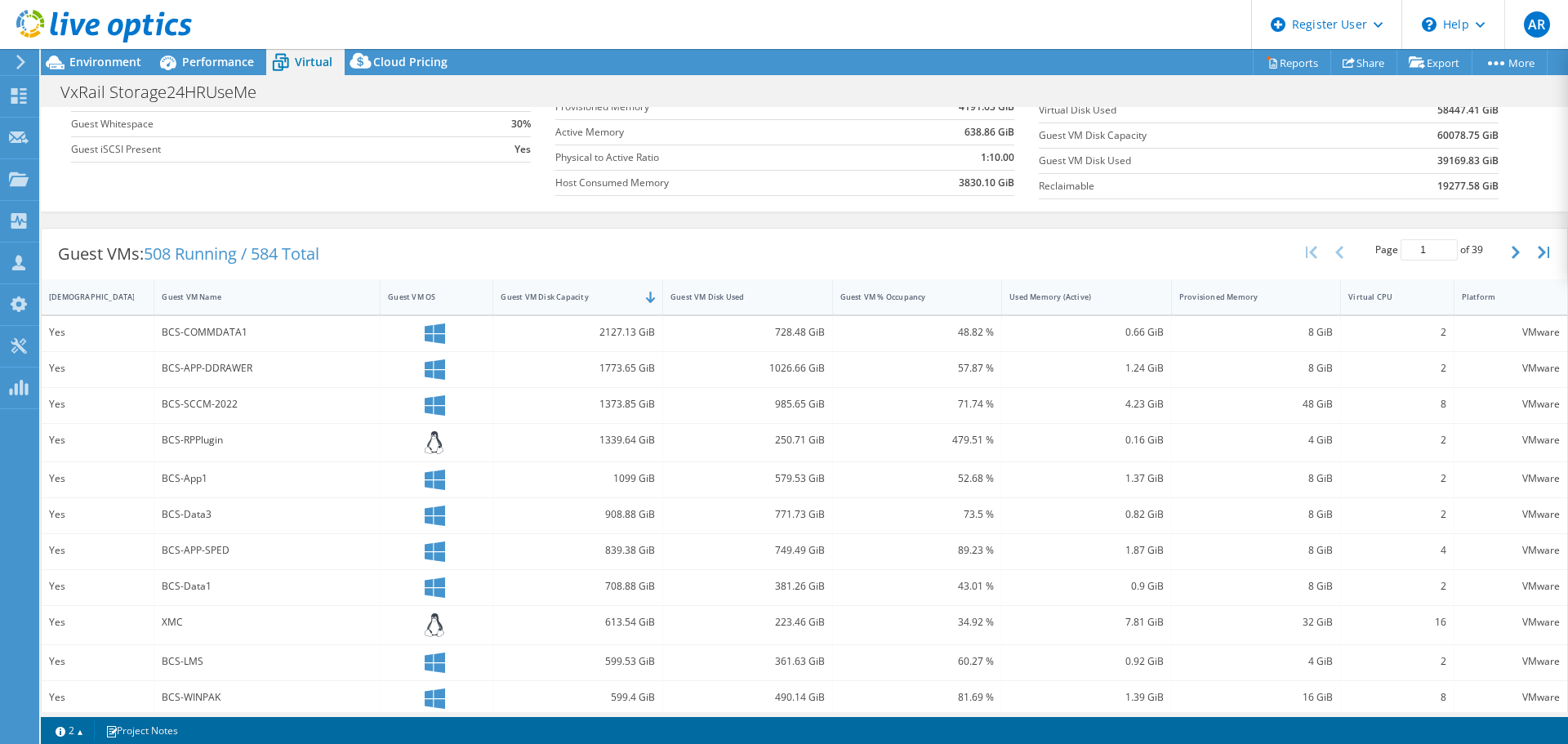
scroll to position [199, 0]
click at [192, 36] on icon at bounding box center [104, 26] width 175 height 34
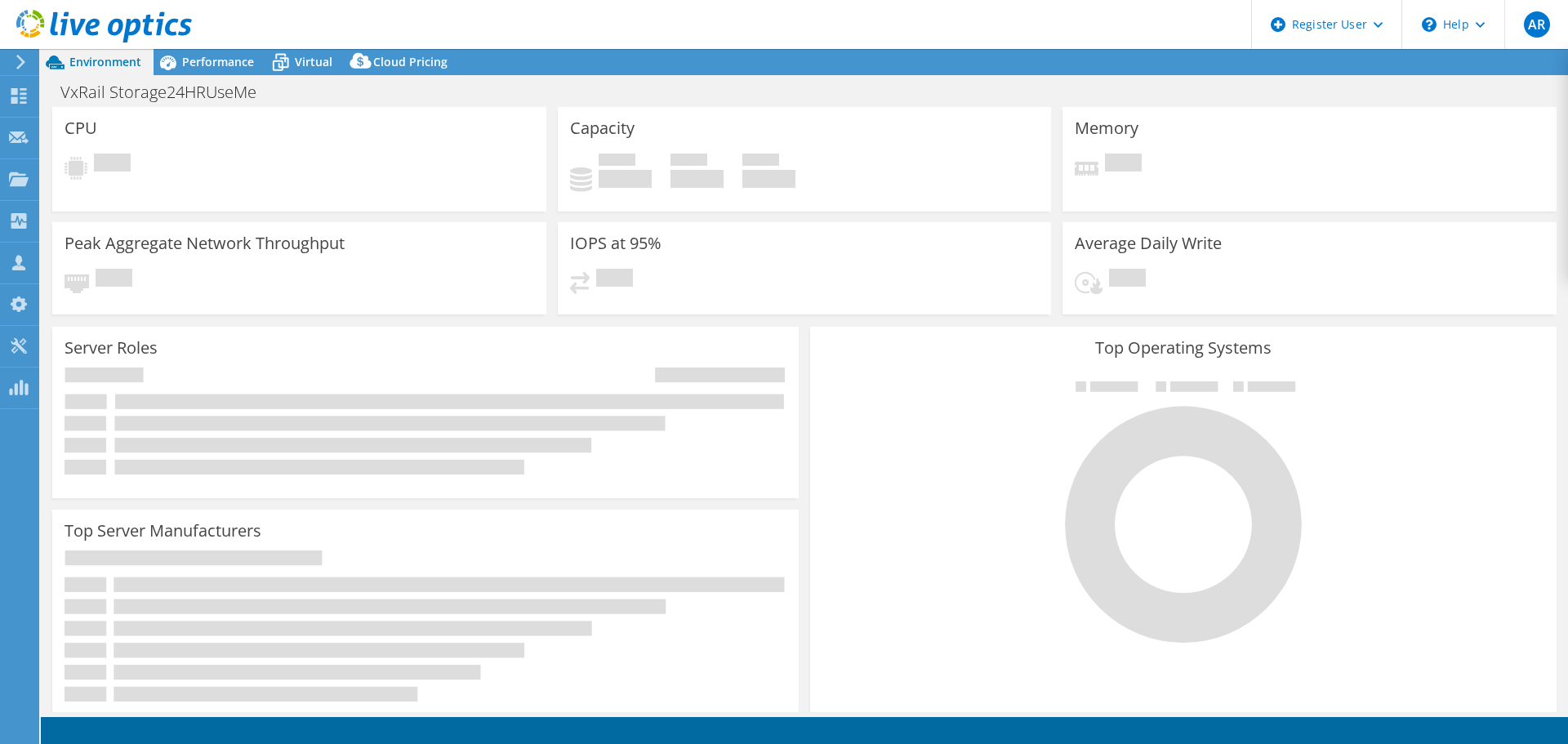
select select
select select "USD"
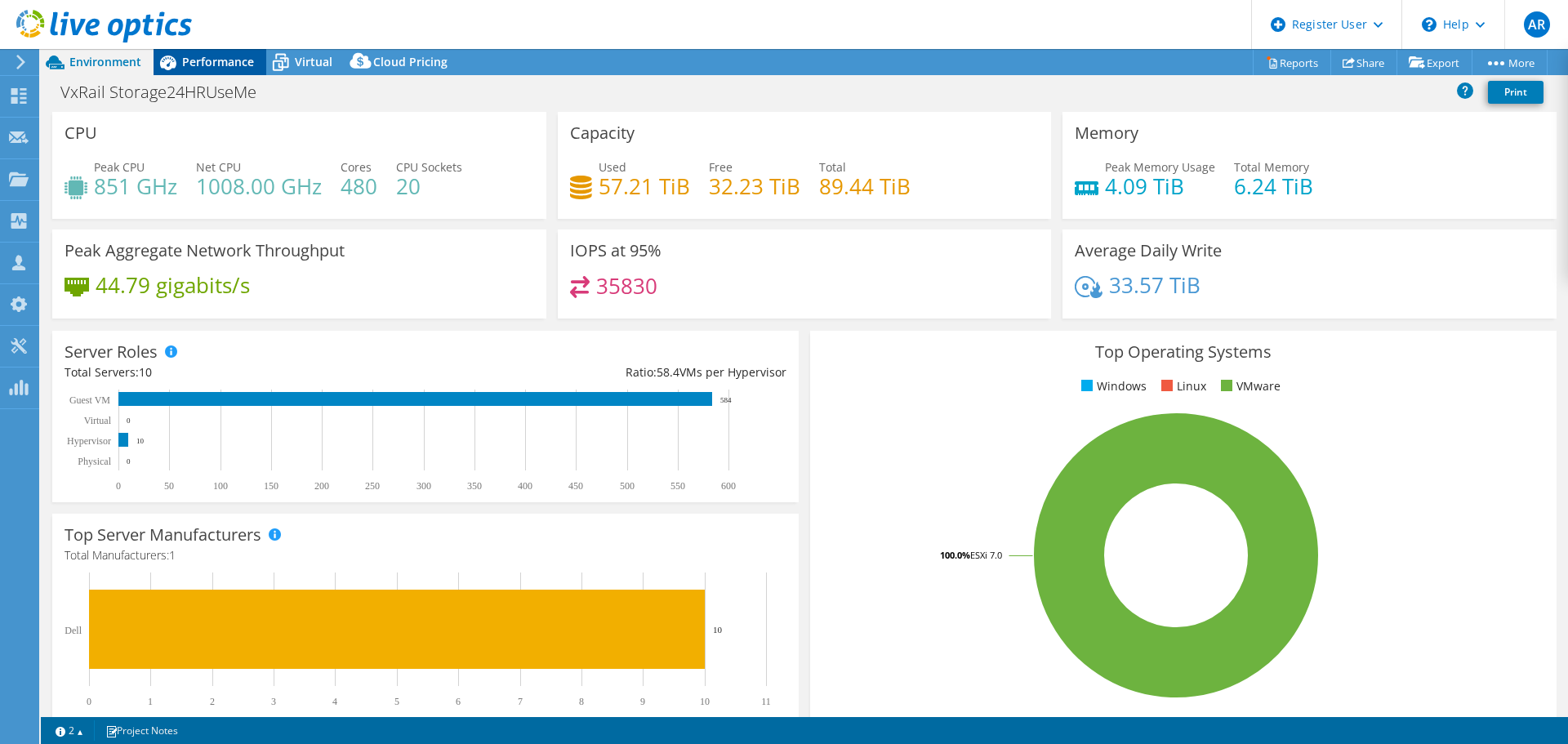
click at [234, 64] on span "Performance" at bounding box center [218, 62] width 72 height 15
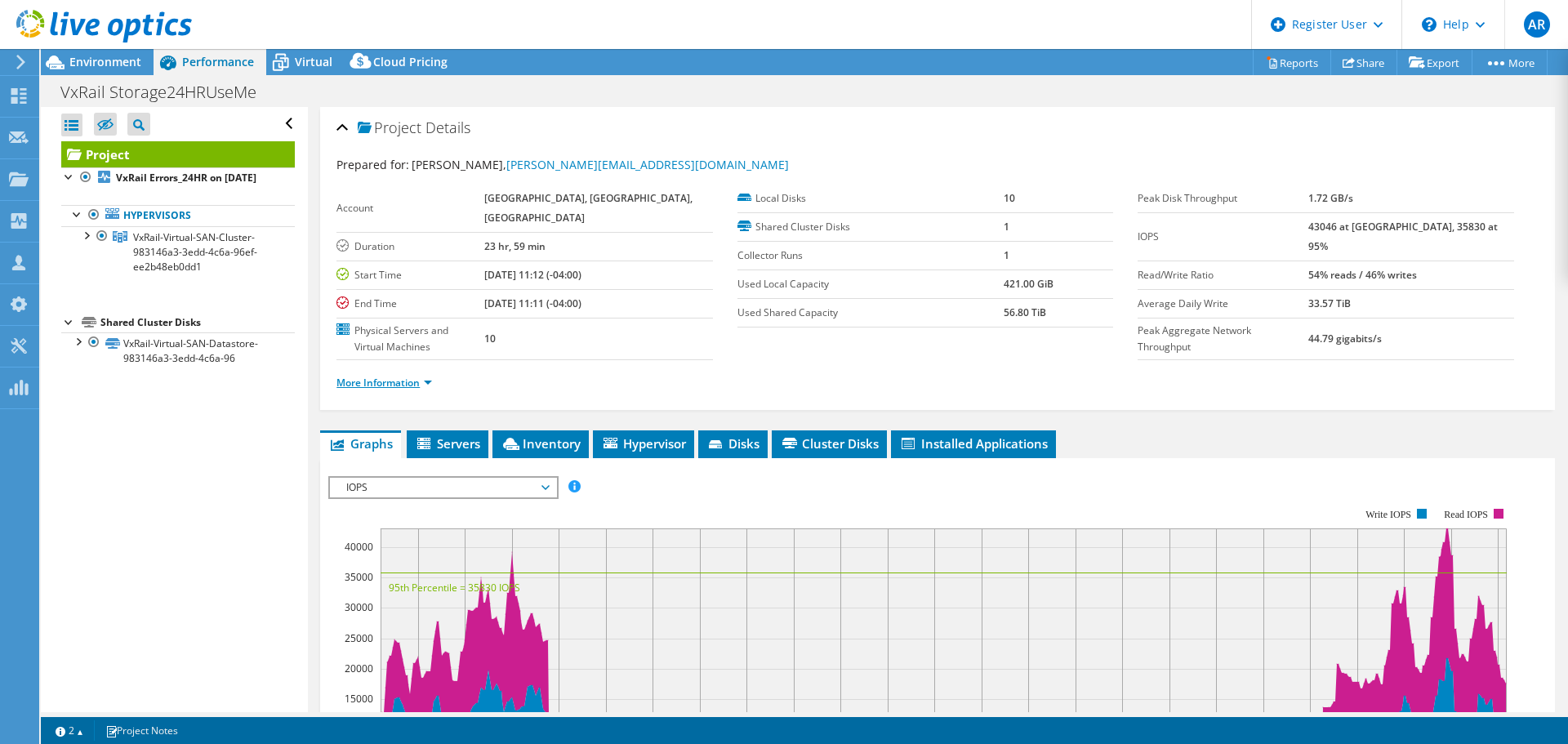
click at [427, 382] on link "More Information" at bounding box center [384, 382] width 96 height 14
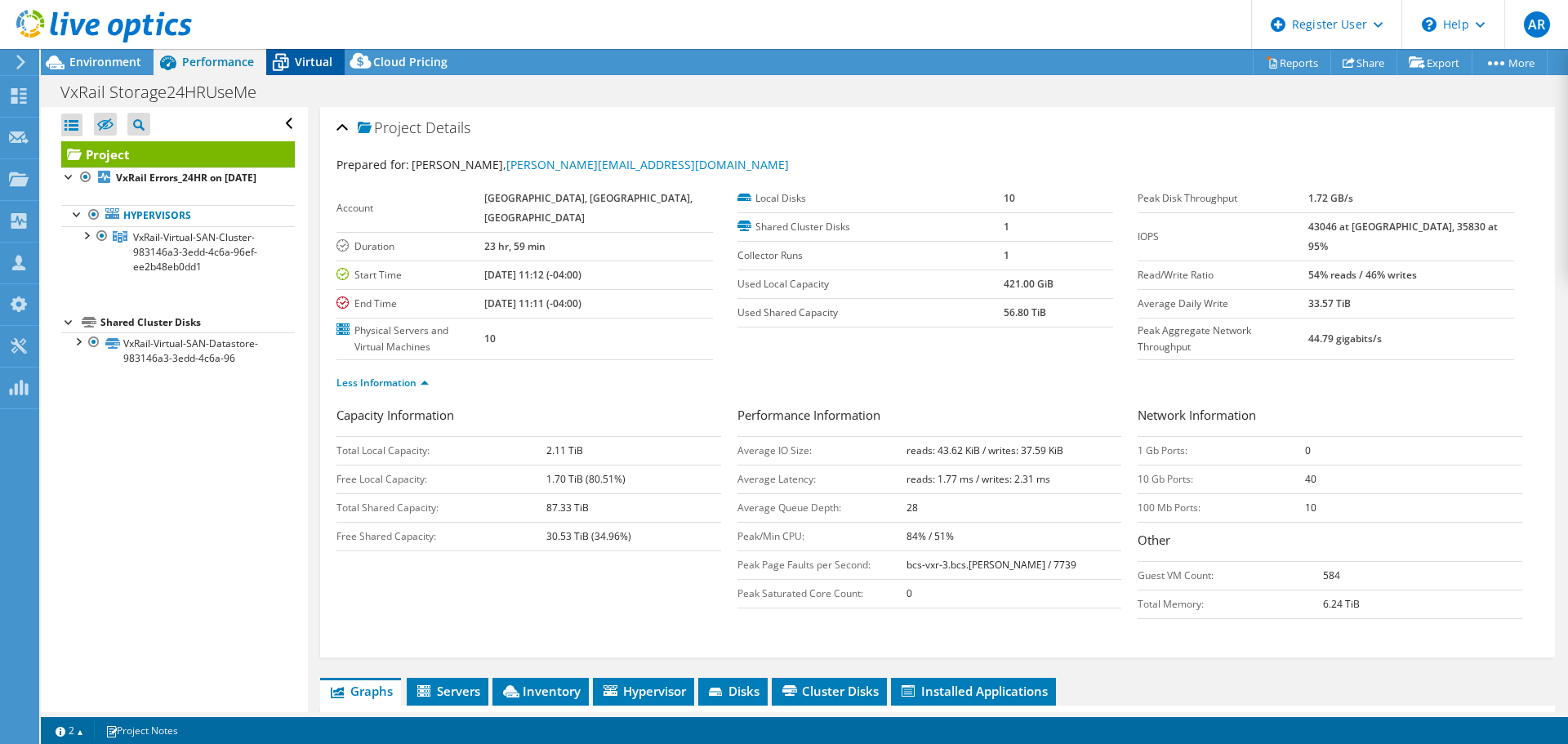
click at [310, 58] on span "Virtual" at bounding box center [313, 62] width 38 height 15
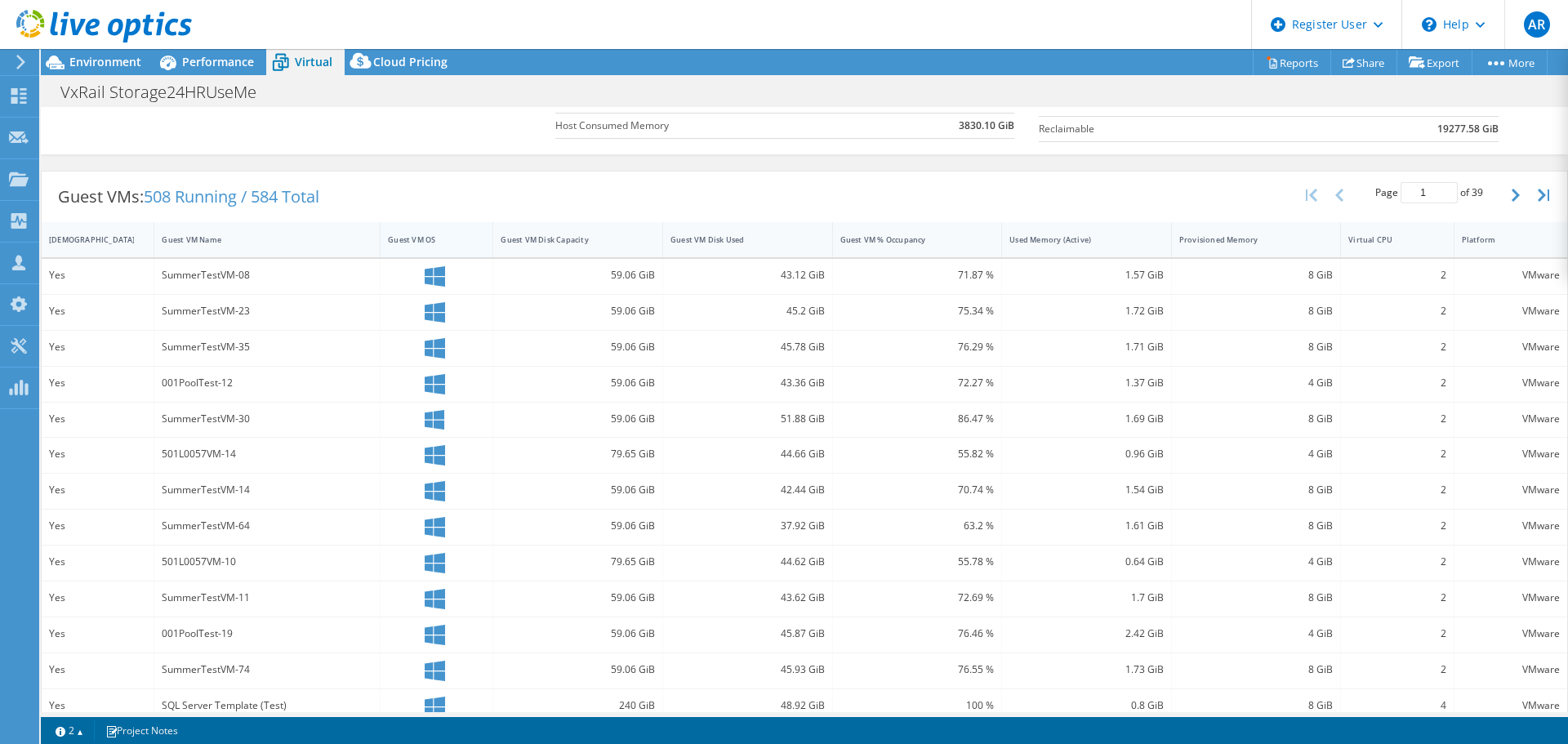
scroll to position [23, 0]
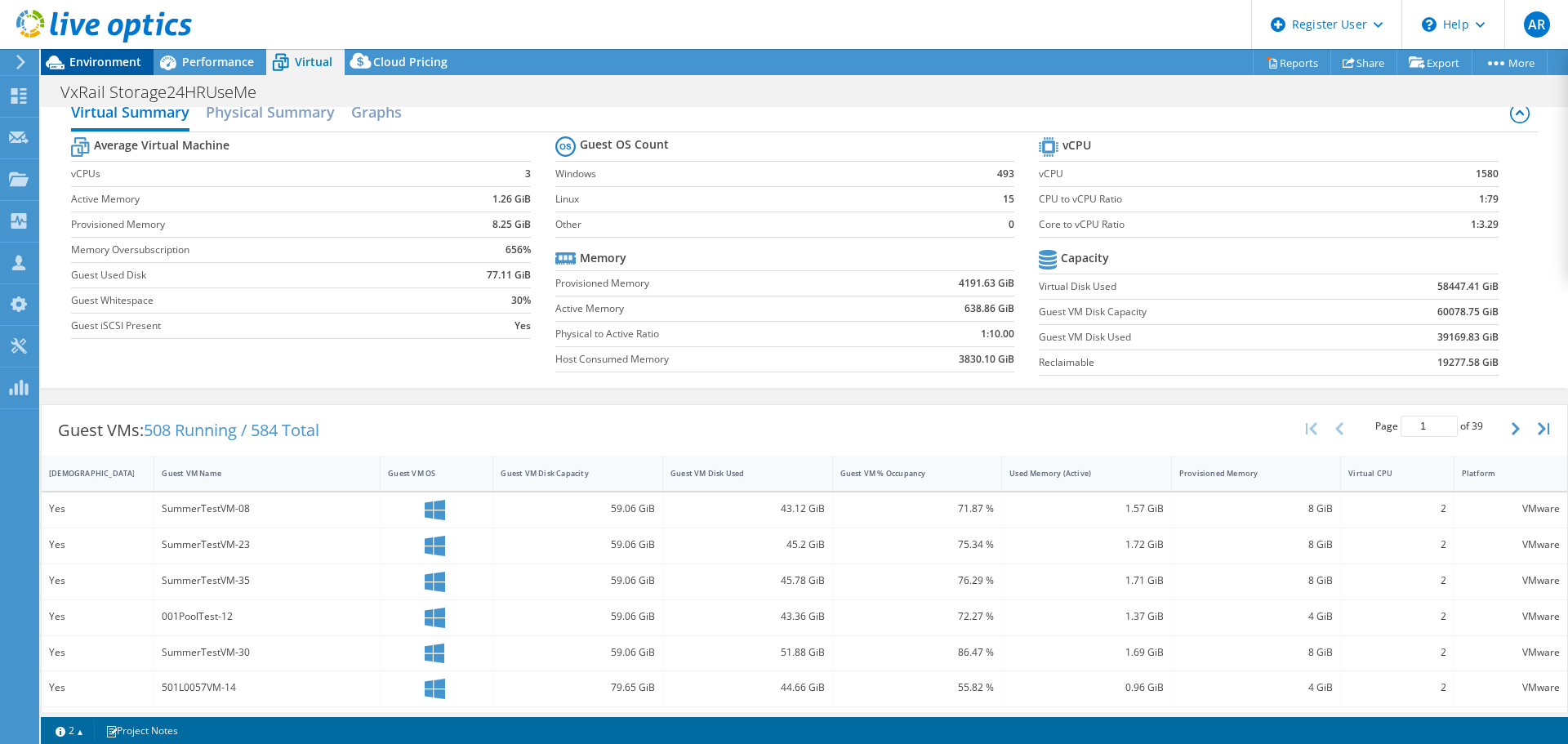
click at [112, 56] on span "Environment" at bounding box center [105, 62] width 72 height 15
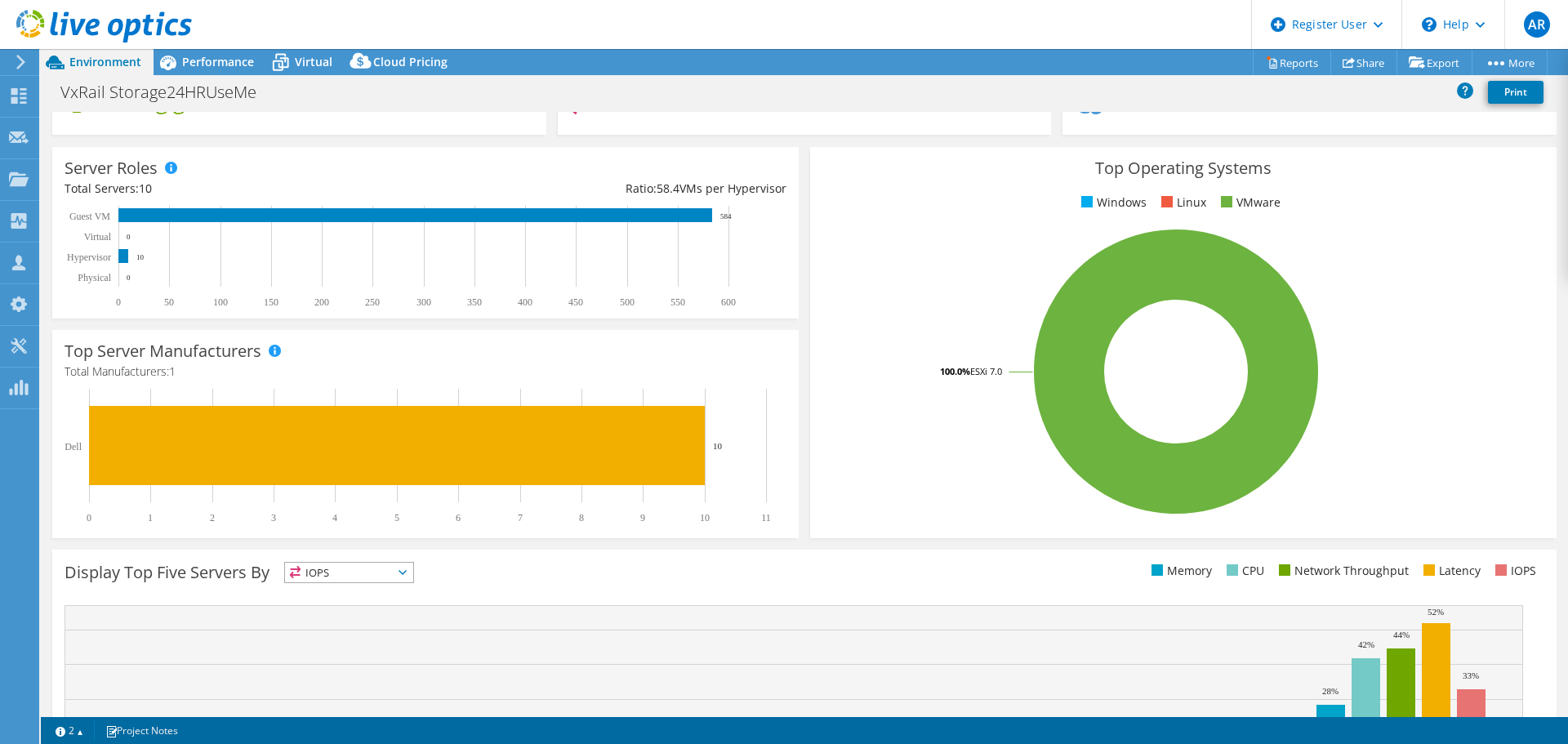
scroll to position [183, 0]
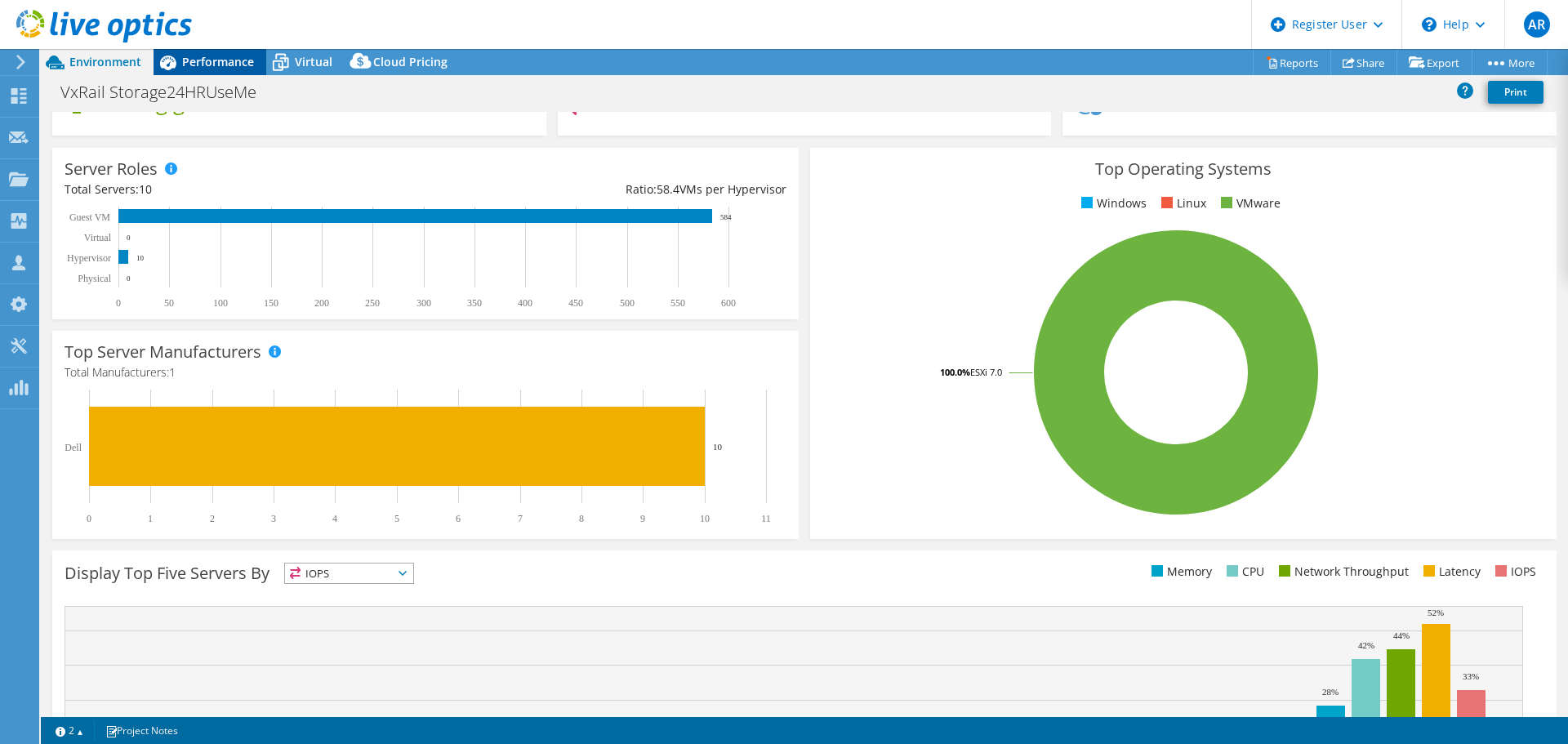
click at [225, 58] on span "Performance" at bounding box center [218, 62] width 72 height 15
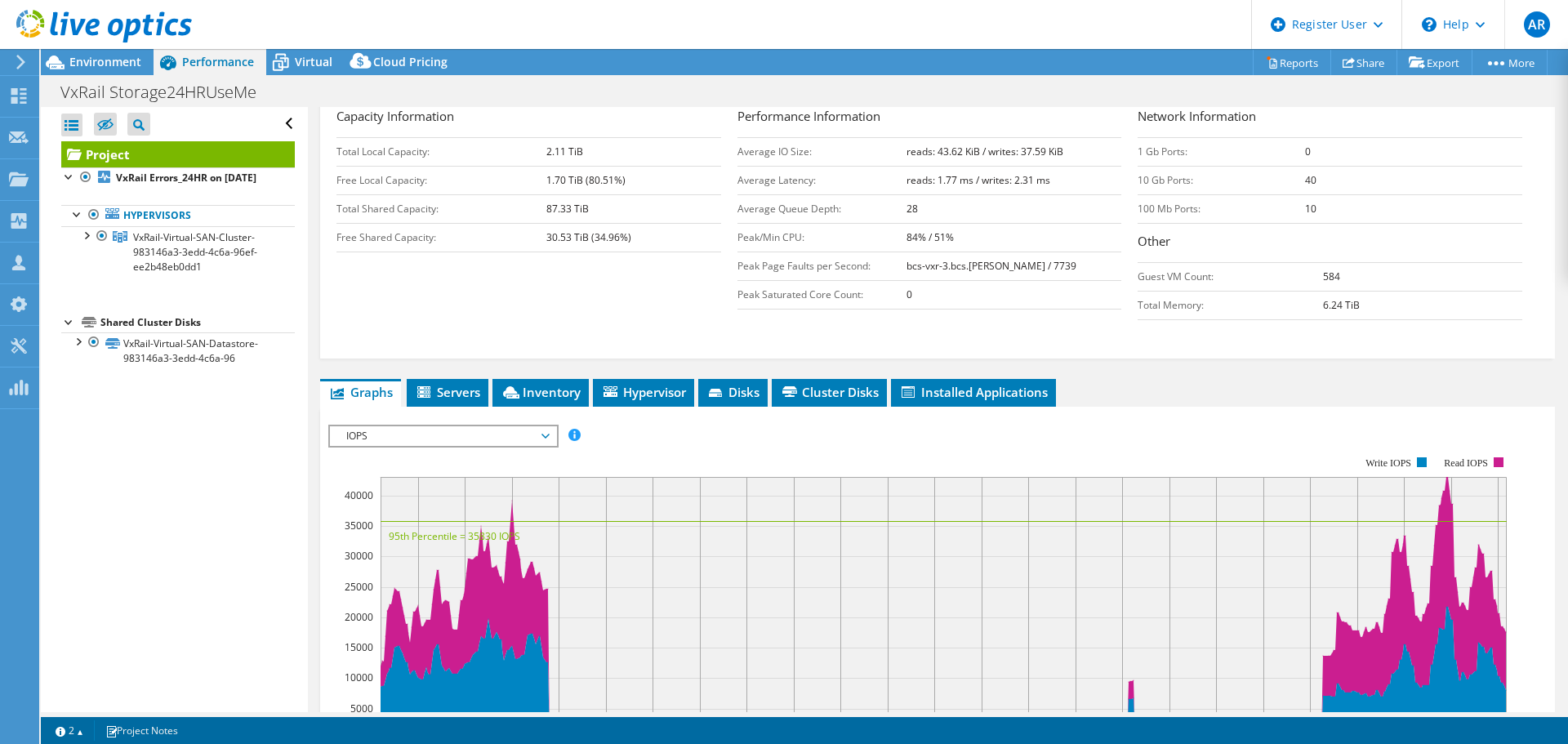
scroll to position [327, 0]
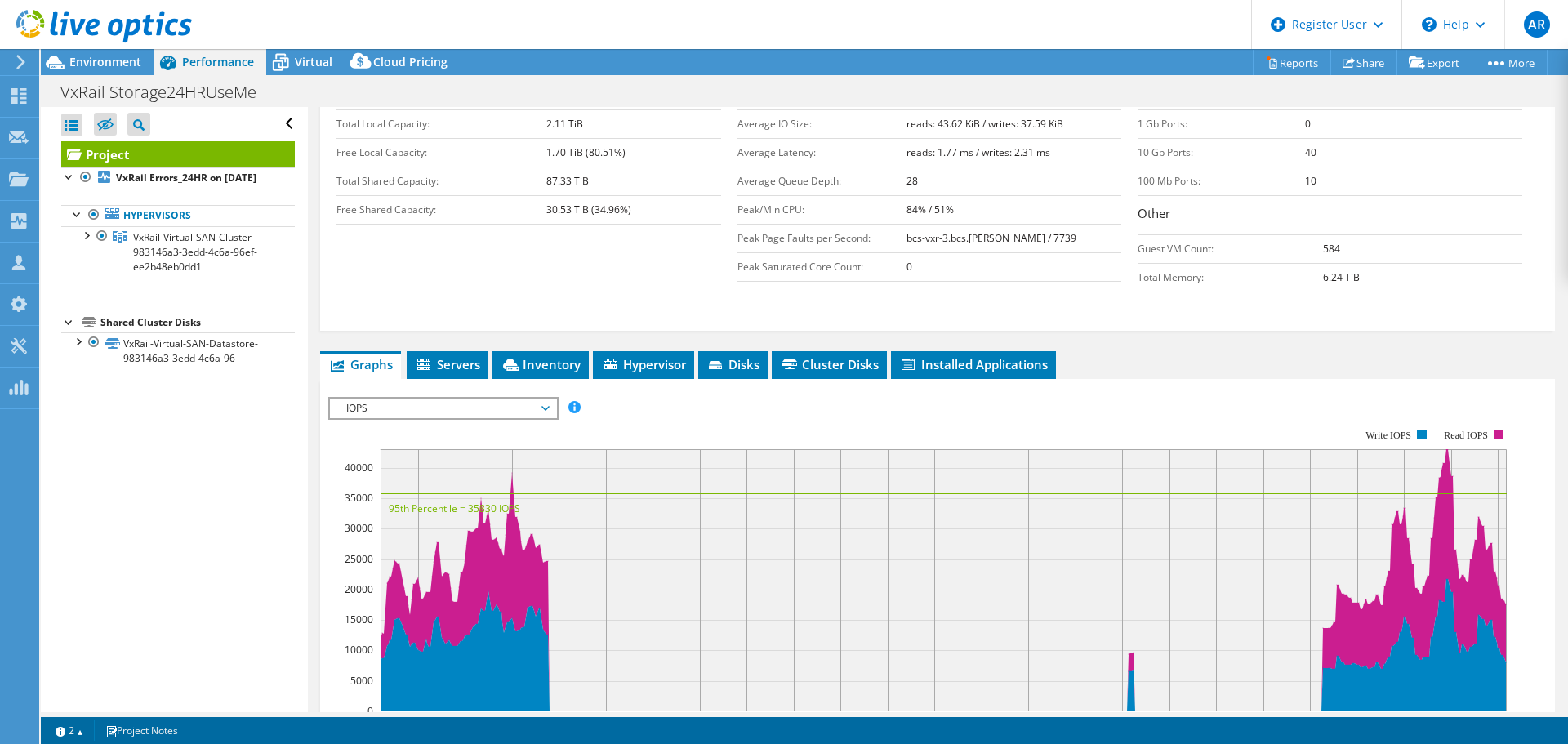
click at [978, 343] on div "Project Details Prepared for: Gary Jones, g.jones@k12.wv.us Account BERKELEY CO…" at bounding box center [937, 424] width 1259 height 1287
click at [966, 372] on li "Installed Applications" at bounding box center [973, 365] width 165 height 28
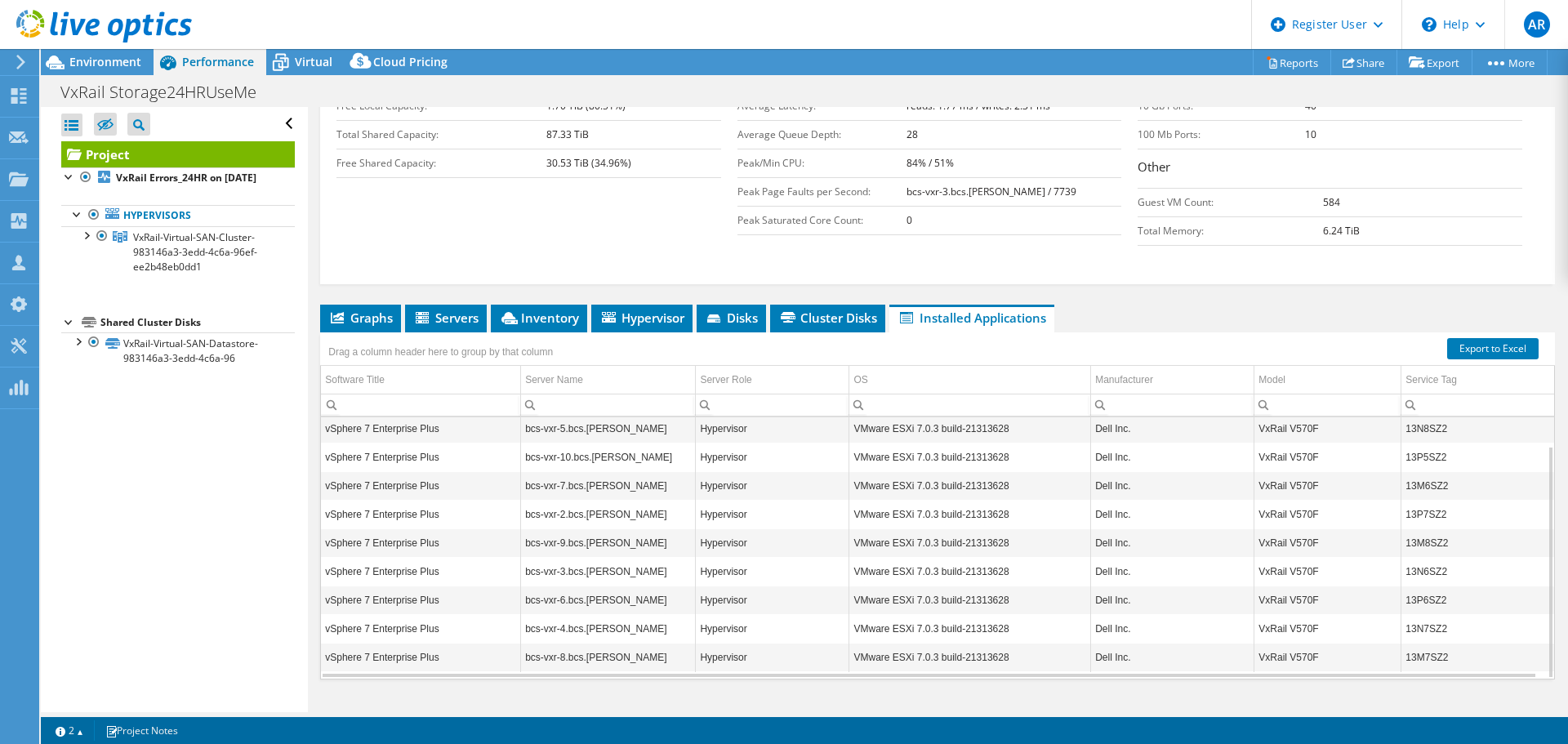
scroll to position [402, 0]
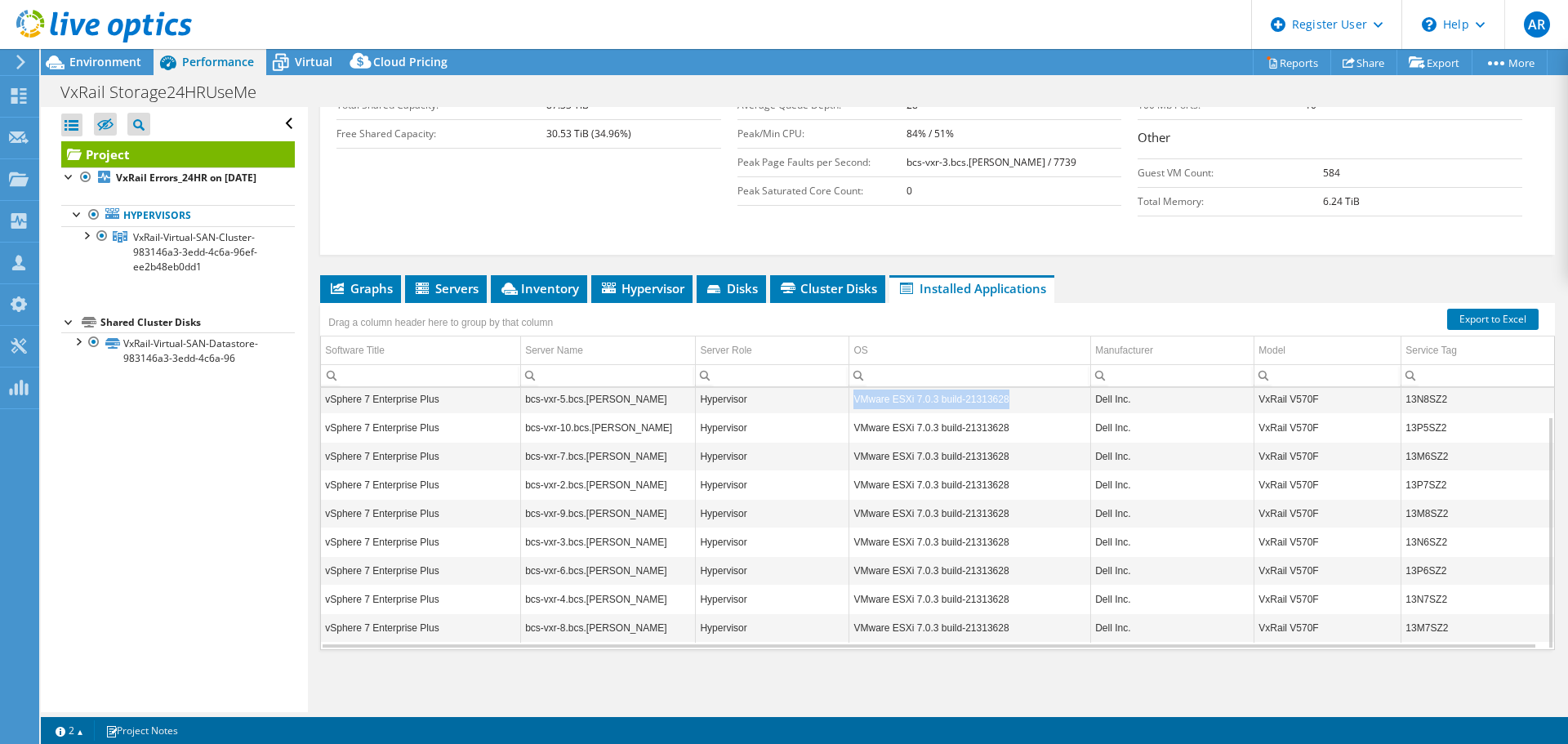
drag, startPoint x: 1030, startPoint y: 402, endPoint x: 852, endPoint y: 407, distance: 178.1
click at [852, 407] on td "VMware ESXi 7.0.3 build-21313628" at bounding box center [970, 400] width 242 height 29
click at [671, 289] on span "Hypervisor" at bounding box center [642, 288] width 85 height 16
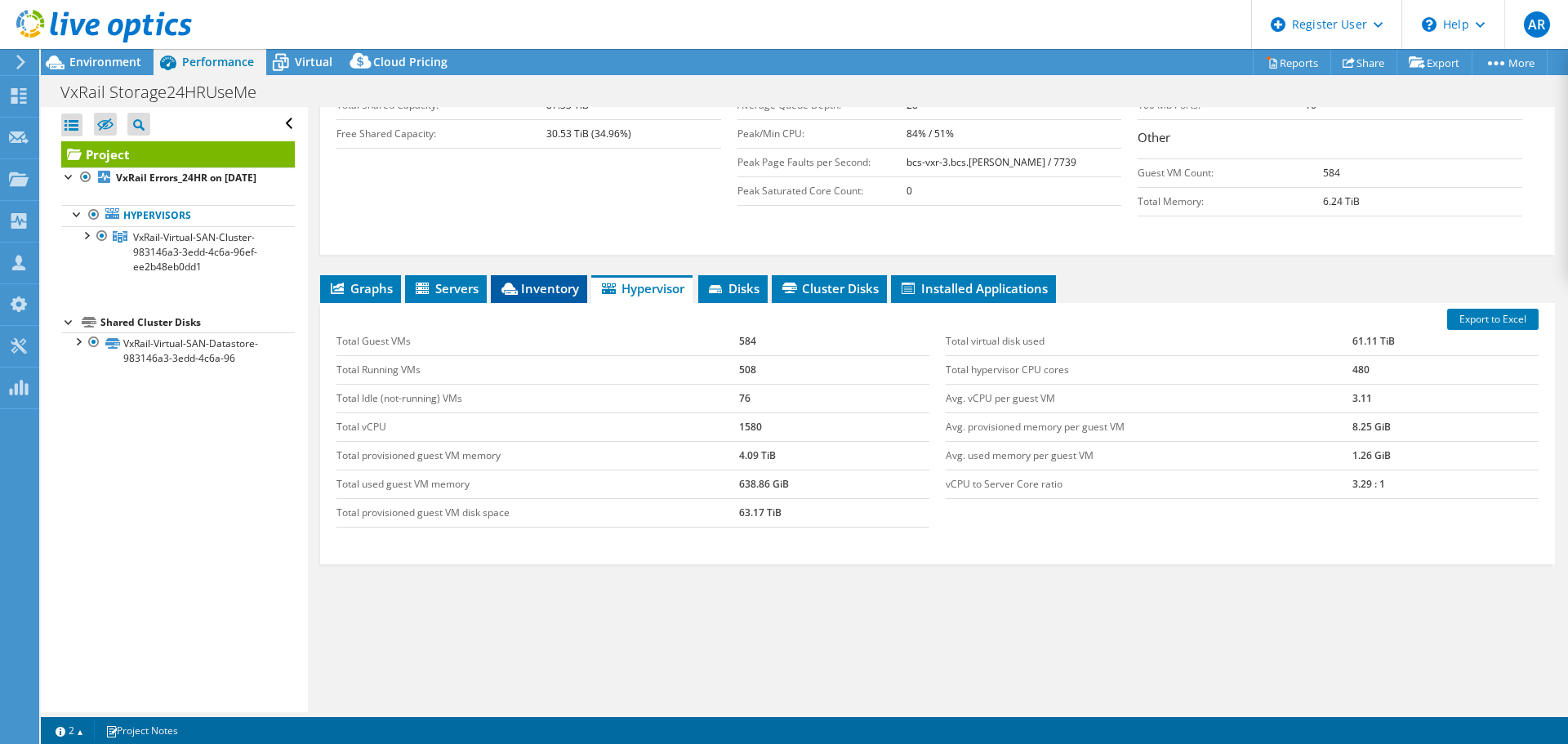
click at [513, 283] on icon at bounding box center [509, 288] width 16 height 13
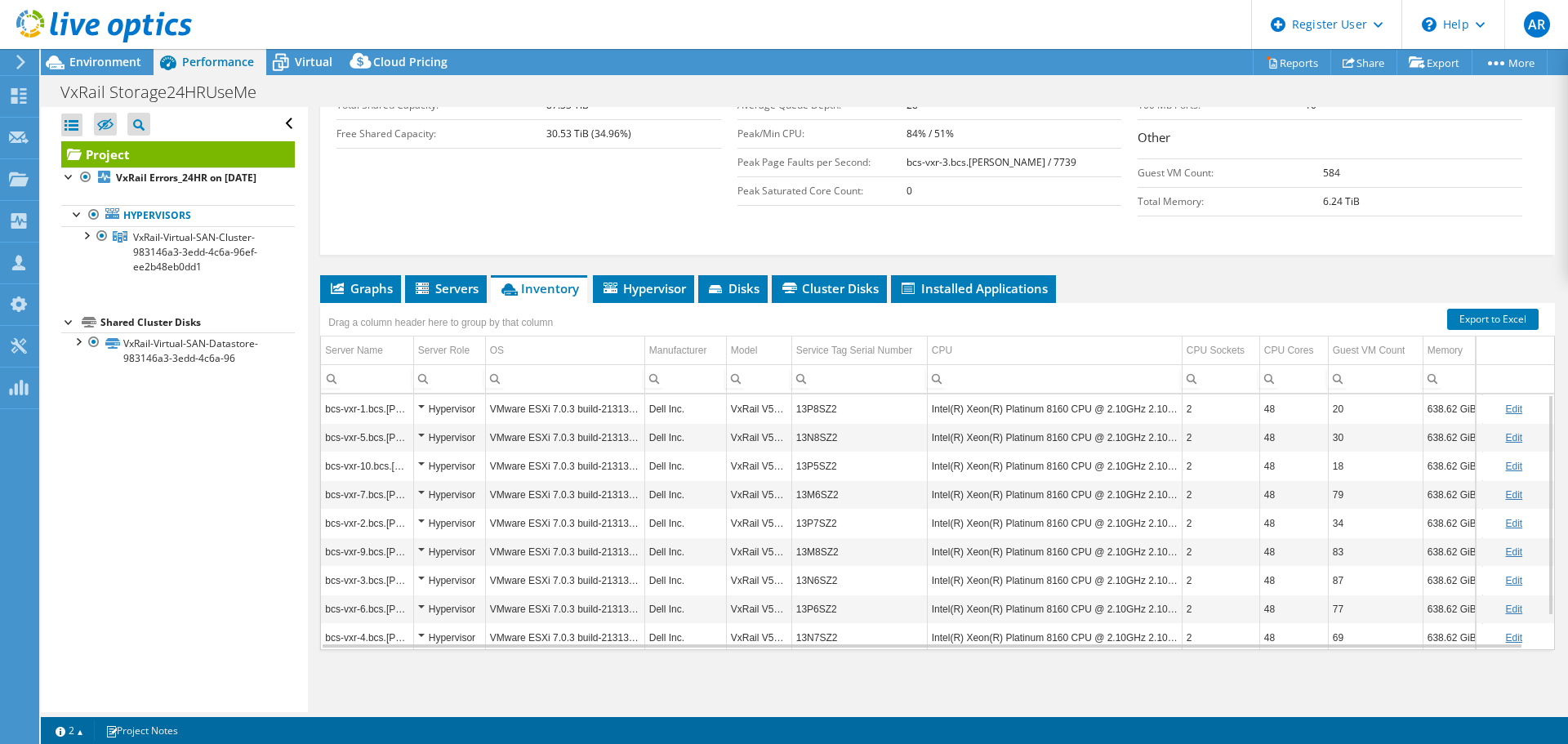
scroll to position [39, 0]
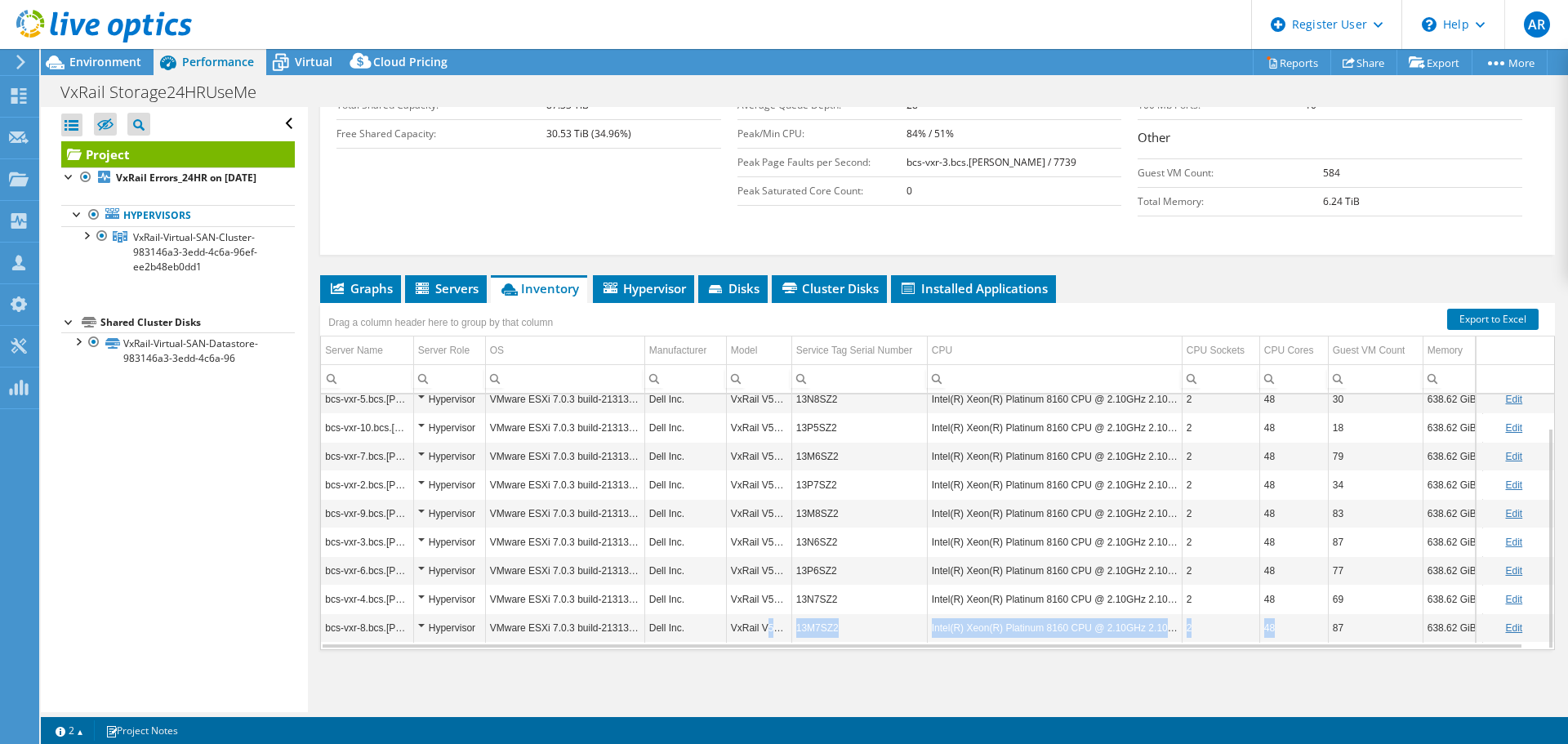
drag, startPoint x: 775, startPoint y: 631, endPoint x: 1307, endPoint y: 626, distance: 532.0
click at [1307, 626] on tr "bcs-vxr-8.bcs.berk Hypervisor VMware ESXi 7.0.3 build-21313628 Dell Inc. VxRail…" at bounding box center [940, 628] width 1239 height 29
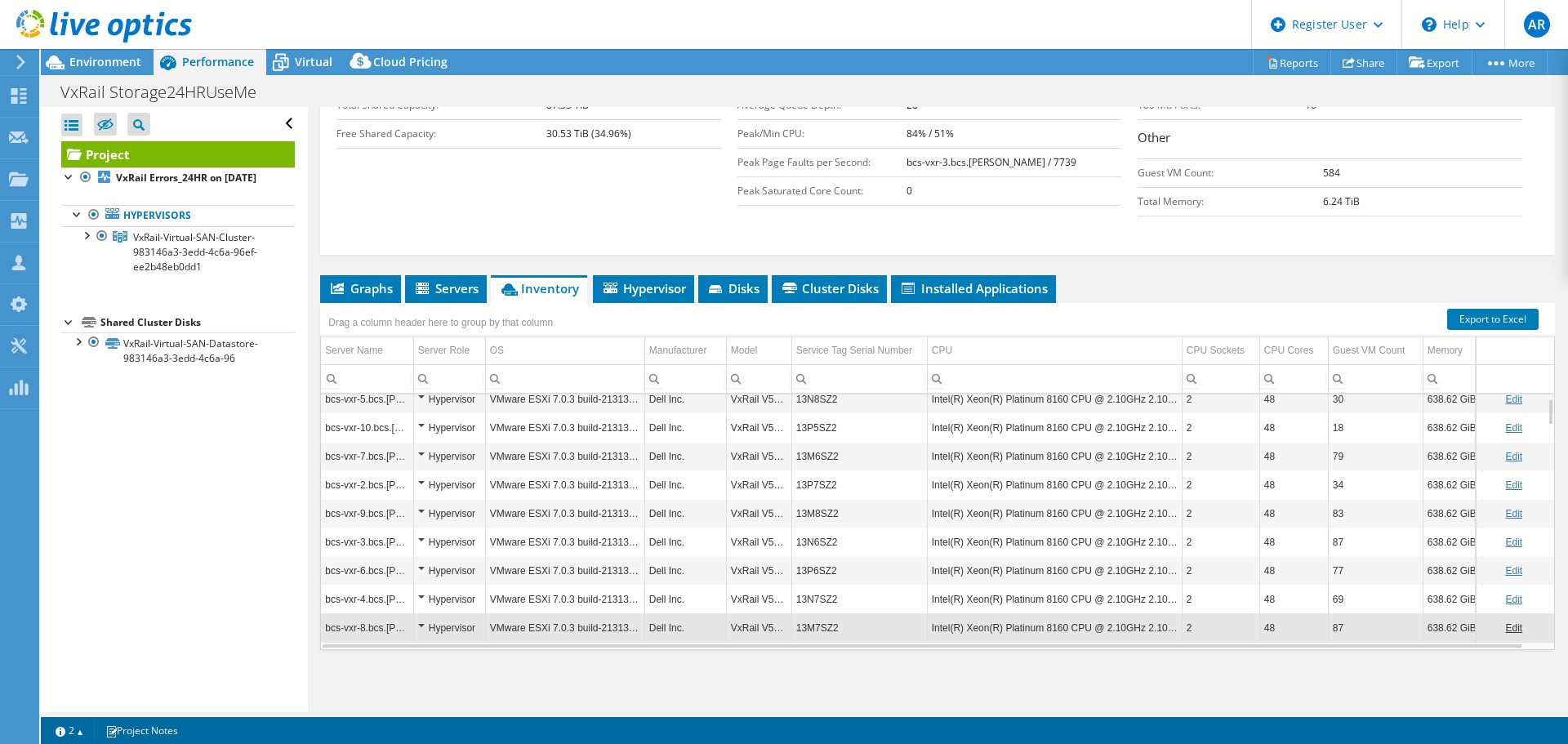
click at [1117, 652] on div "Graphs Servers Inventory Hypervisor Disks Cluster Disks Installed Applications …" at bounding box center [937, 479] width 1234 height 408
click at [1153, 657] on div "Graphs Servers Inventory Hypervisor Disks Cluster Disks Installed Applications …" at bounding box center [937, 479] width 1234 height 408
click at [1131, 649] on div "bcs-vxr-1.bcs.berk Hypervisor VMware ESXi 7.0.3 build-21313628 Dell Inc. VxRail…" at bounding box center [937, 521] width 1234 height 256
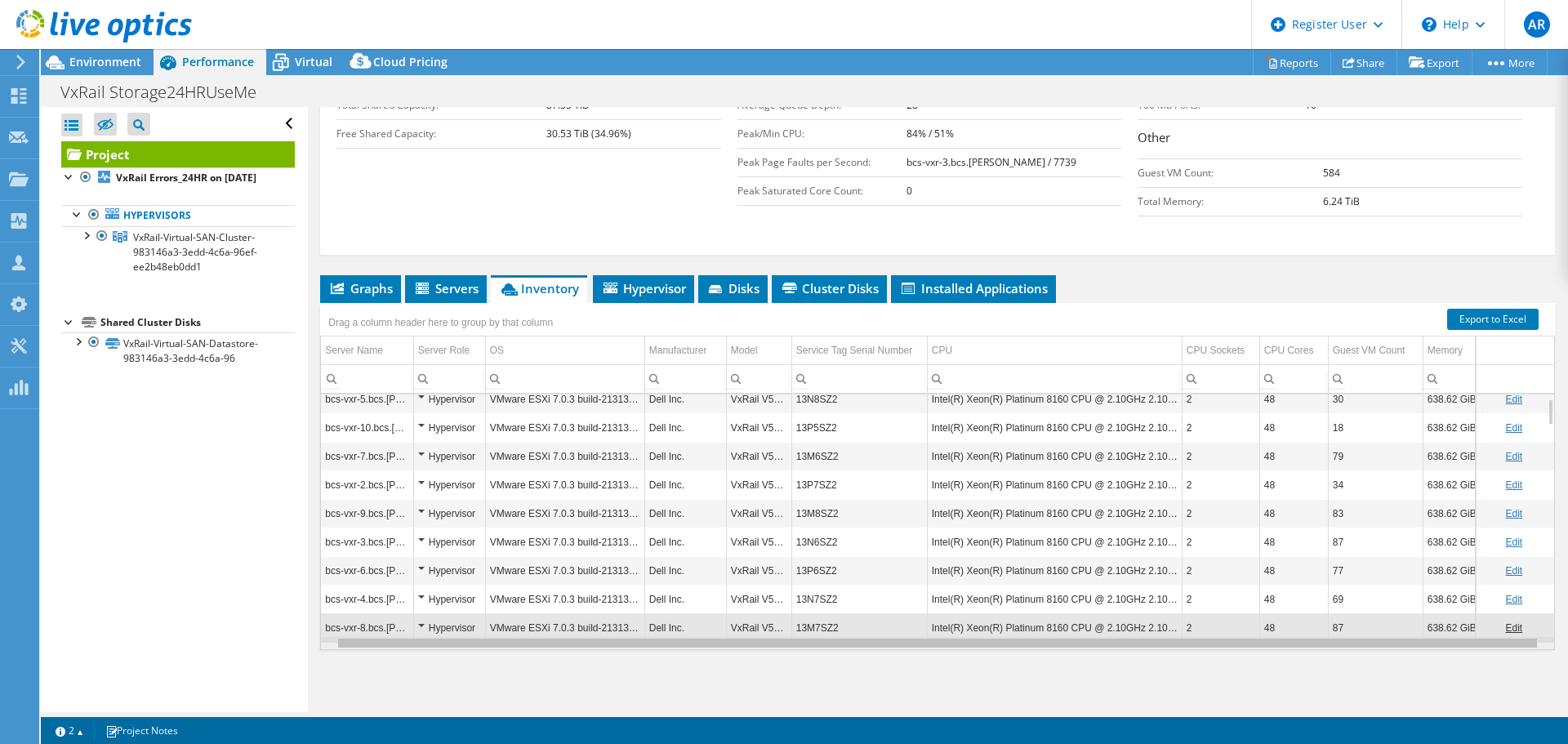
scroll to position [0, 18]
drag, startPoint x: 1049, startPoint y: 642, endPoint x: 1390, endPoint y: 650, distance: 341.1
click at [1390, 650] on body "AR Dell User Angel Resto Angel.Resto@dell.com Dell My Profile Log Out \n Help E…" at bounding box center [784, 372] width 1568 height 744
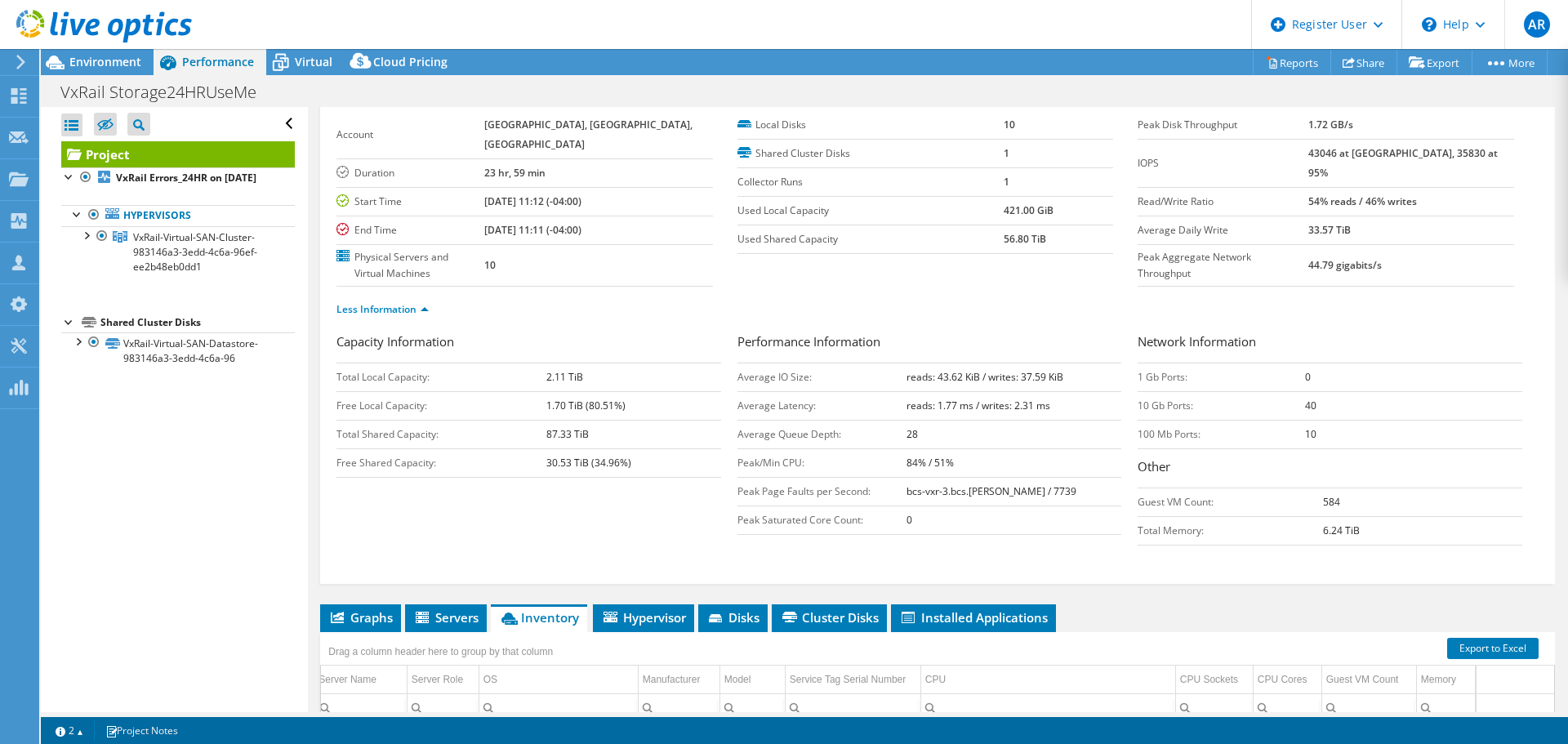
scroll to position [0, 0]
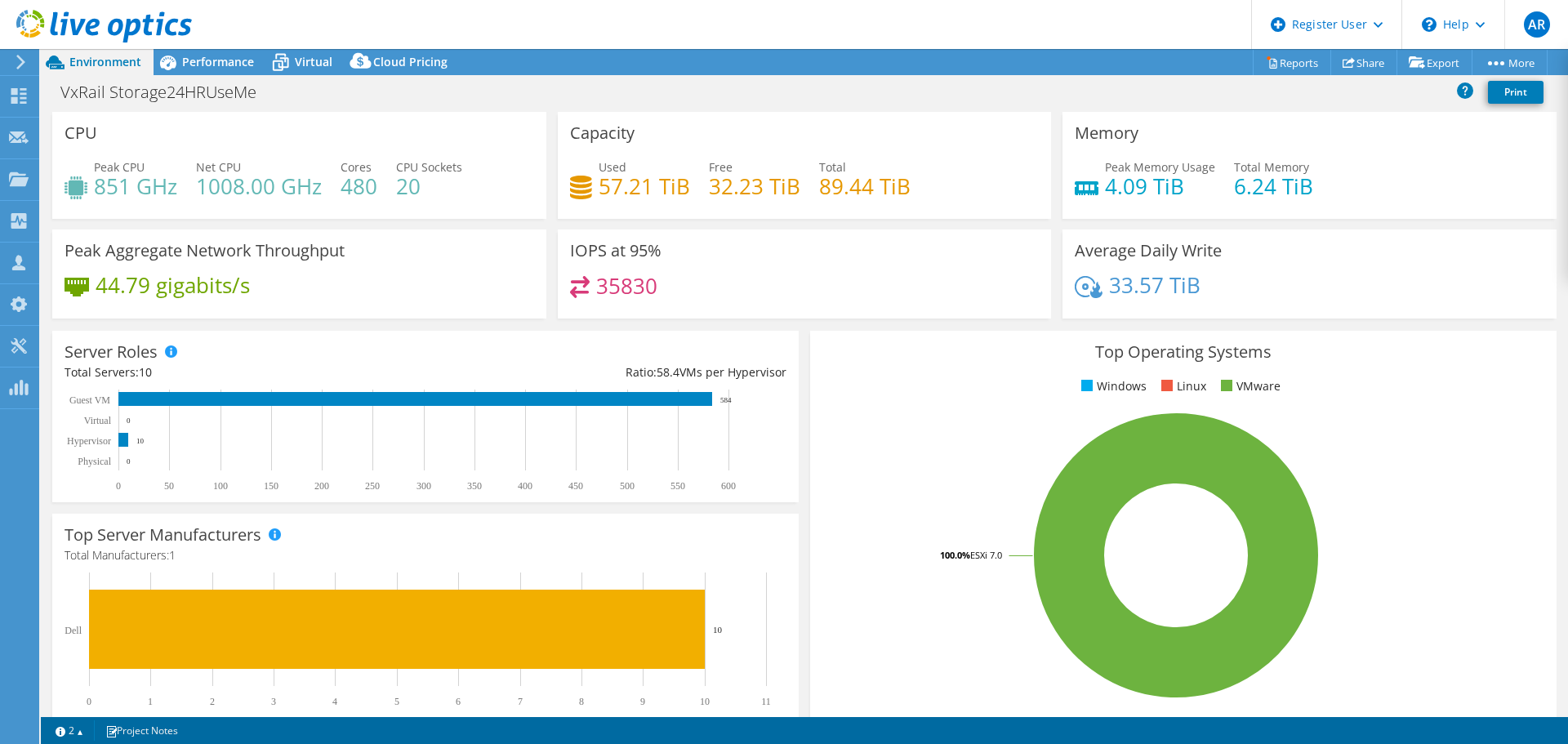
select select "USD"
